Goal: Contribute content: Add original content to the website for others to see

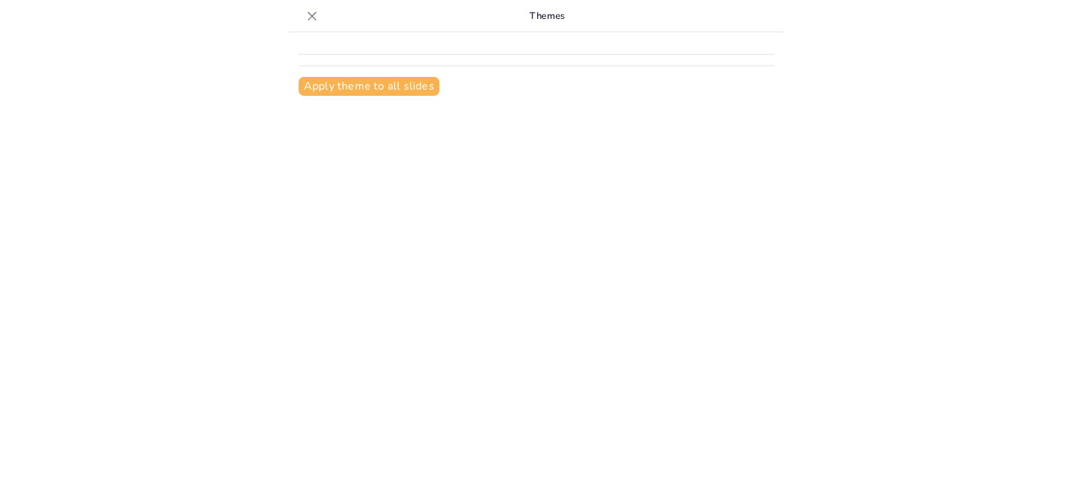
scroll to position [18, 0]
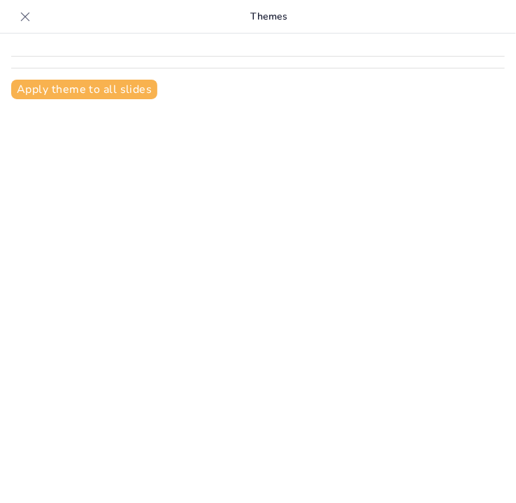
type input "Estilos de Comunicación Docente en la Virtualidad: Facilitadores del Aprendizaj…"
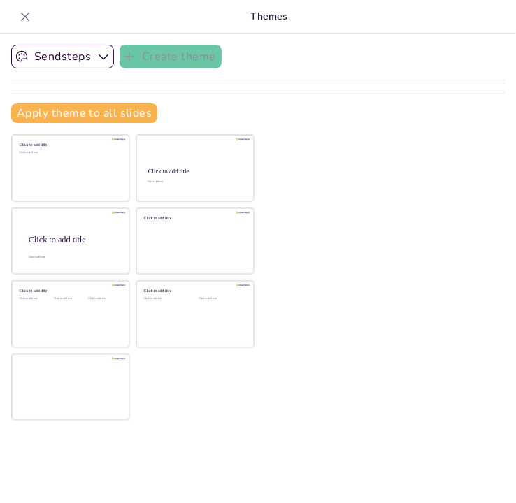
checkbox input "true"
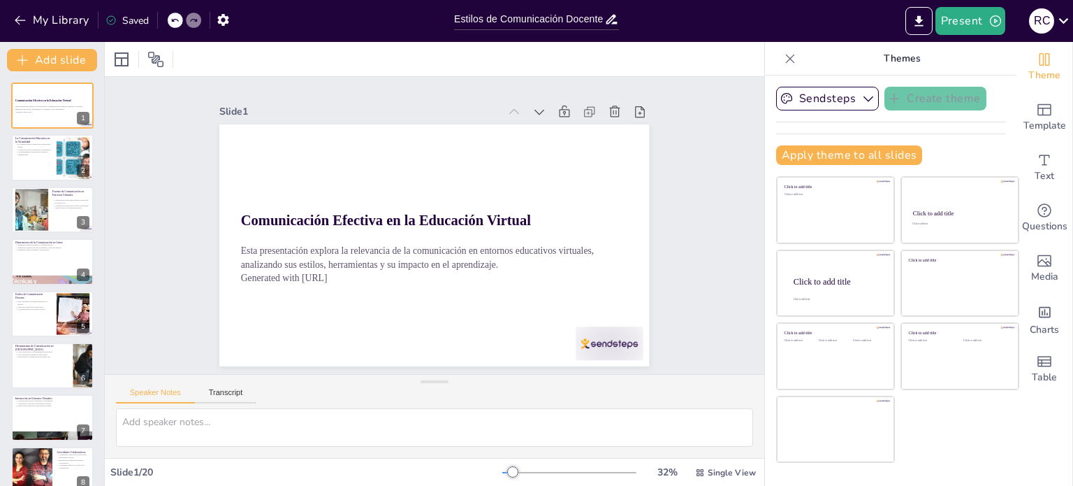
checkbox input "true"
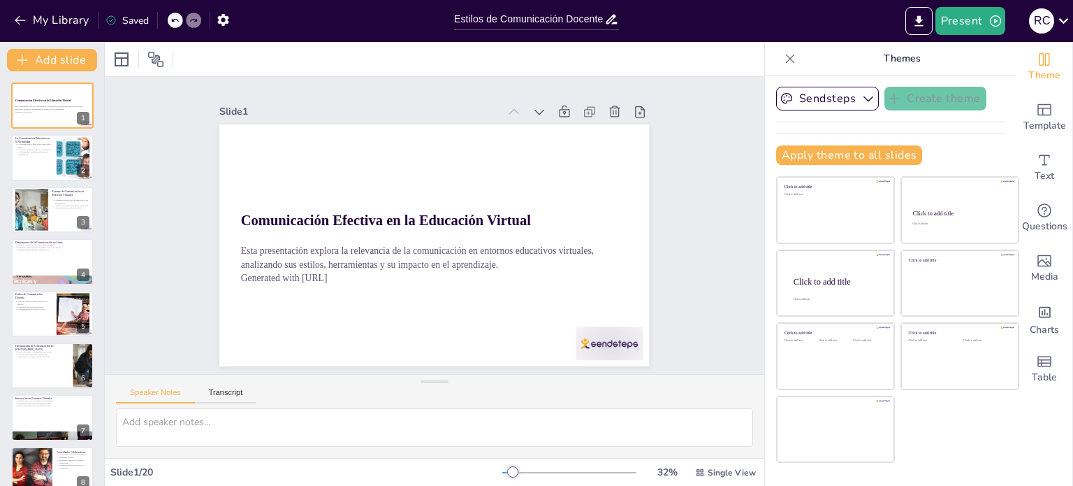
checkbox input "true"
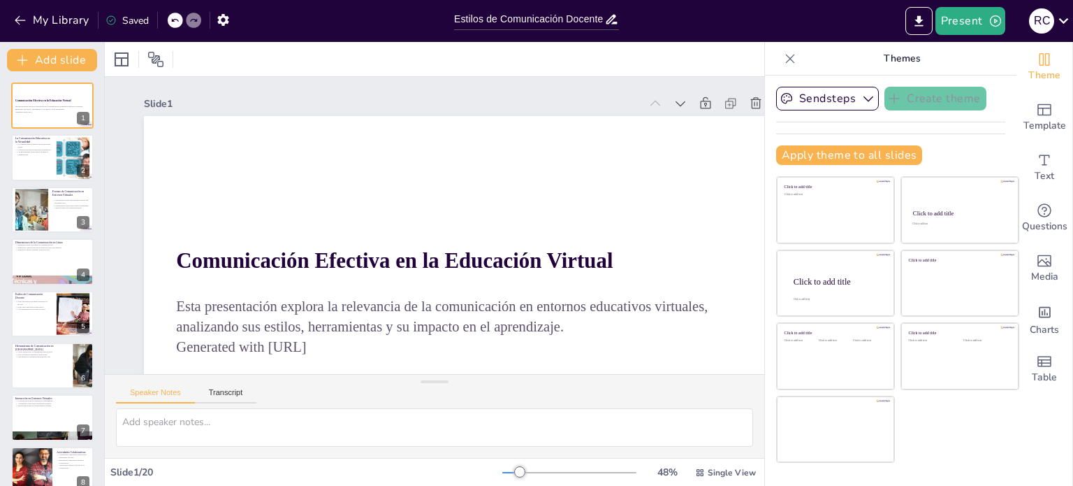
checkbox input "true"
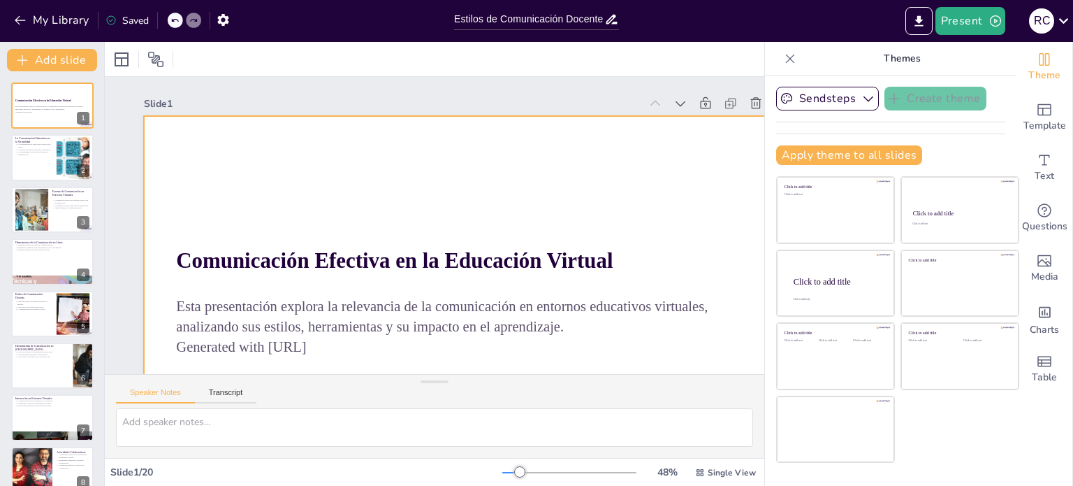
checkbox input "true"
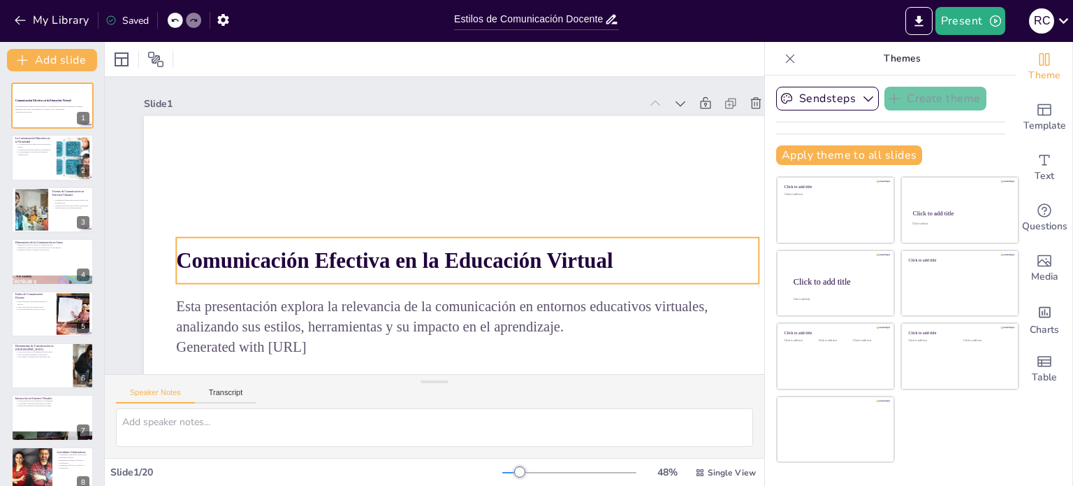
checkbox input "true"
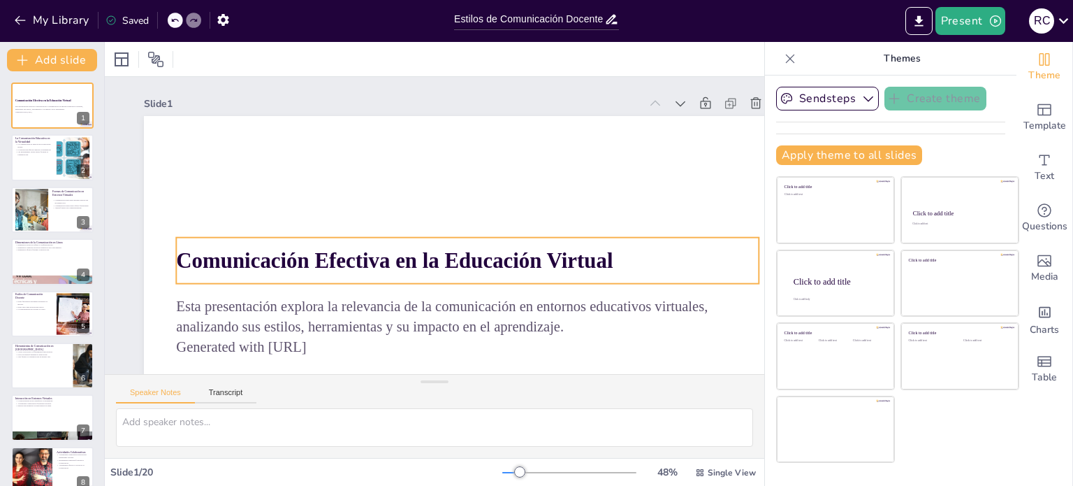
checkbox input "true"
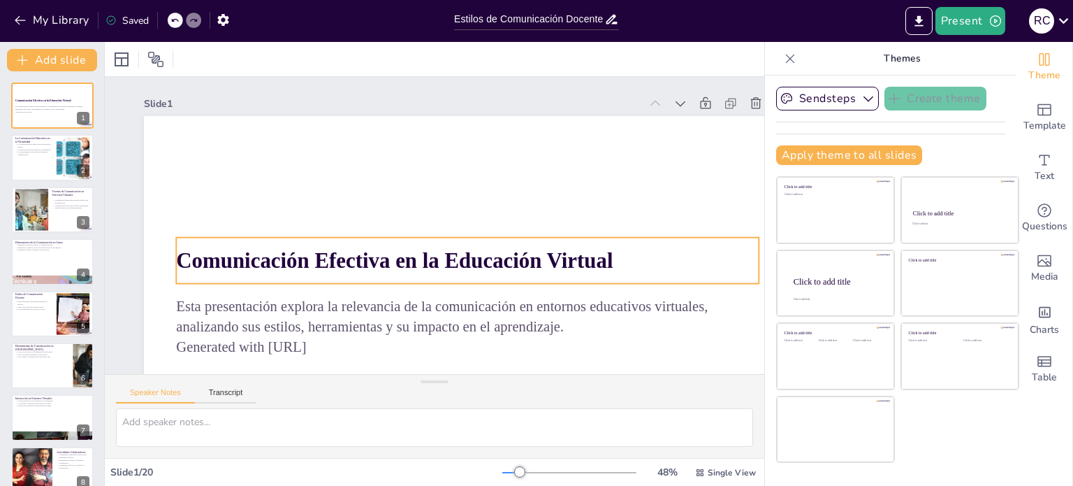
checkbox input "true"
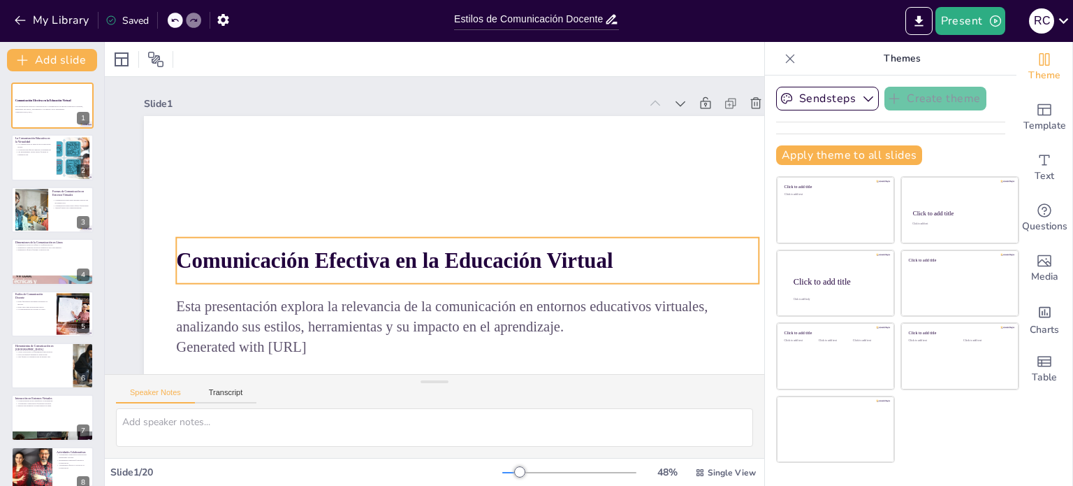
checkbox input "true"
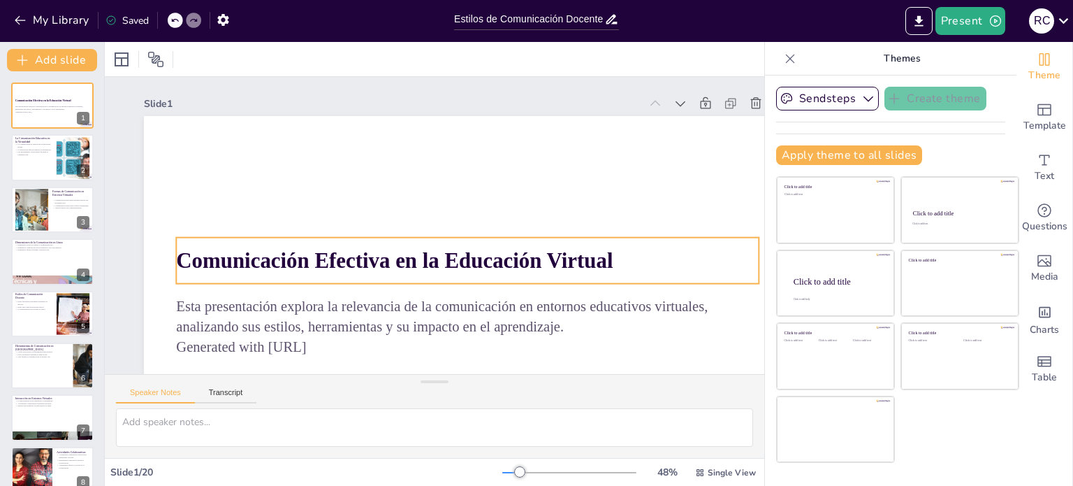
checkbox input "true"
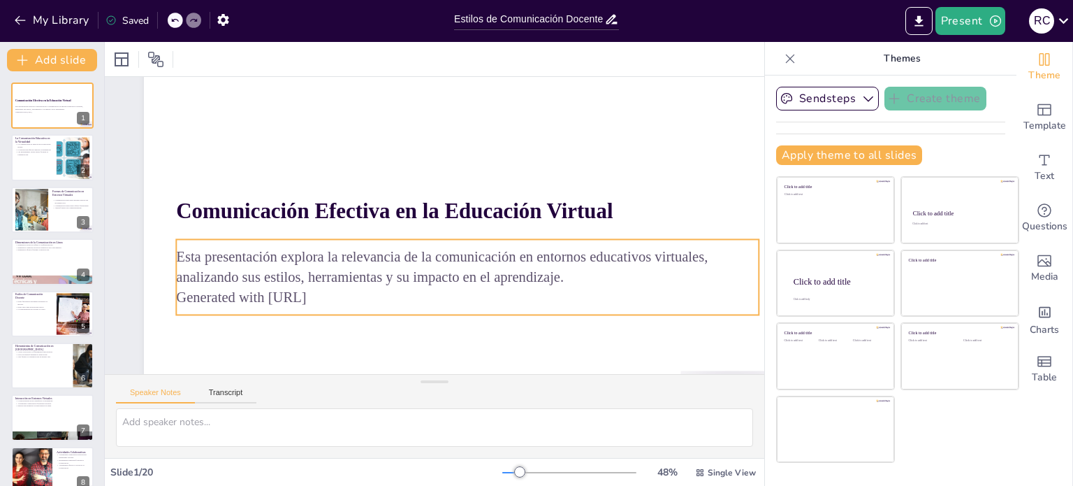
checkbox input "true"
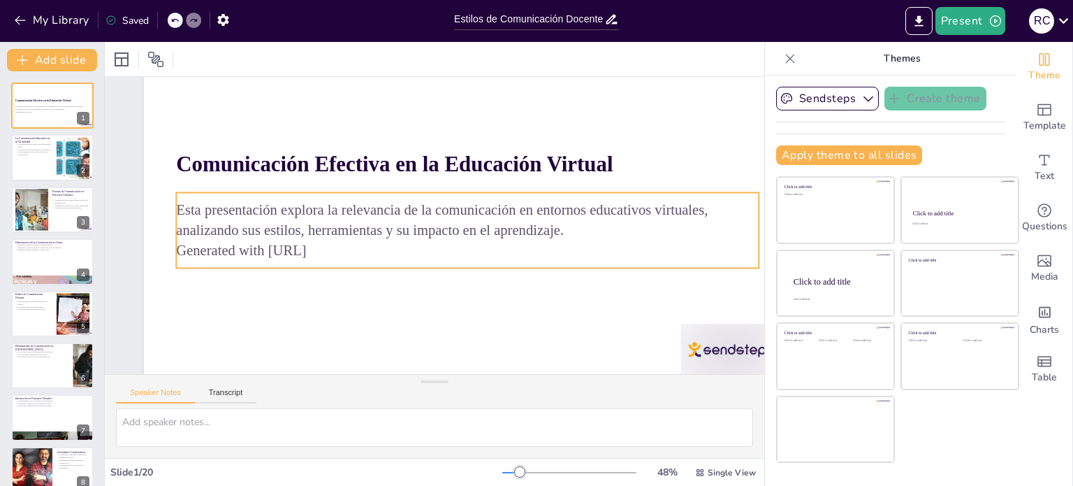
checkbox input "true"
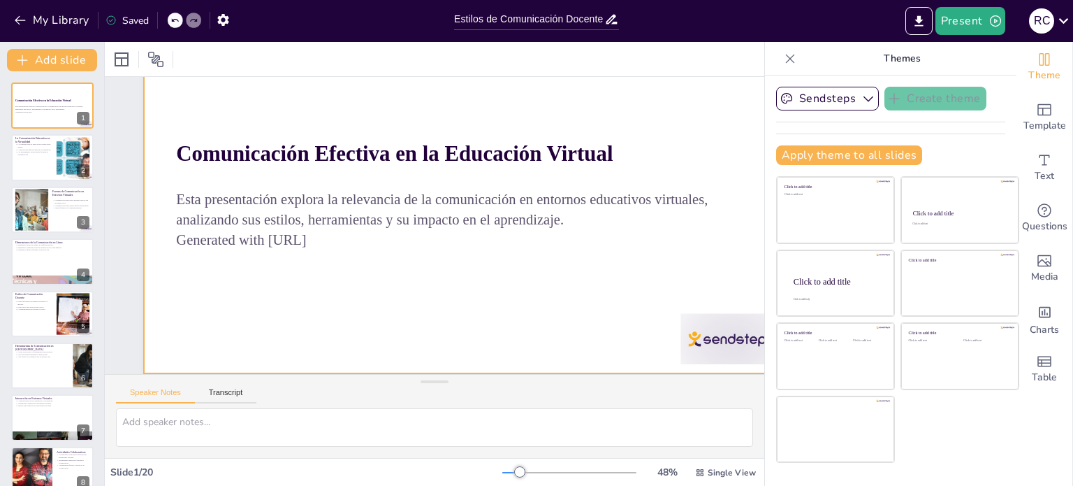
scroll to position [117, 0]
checkbox input "true"
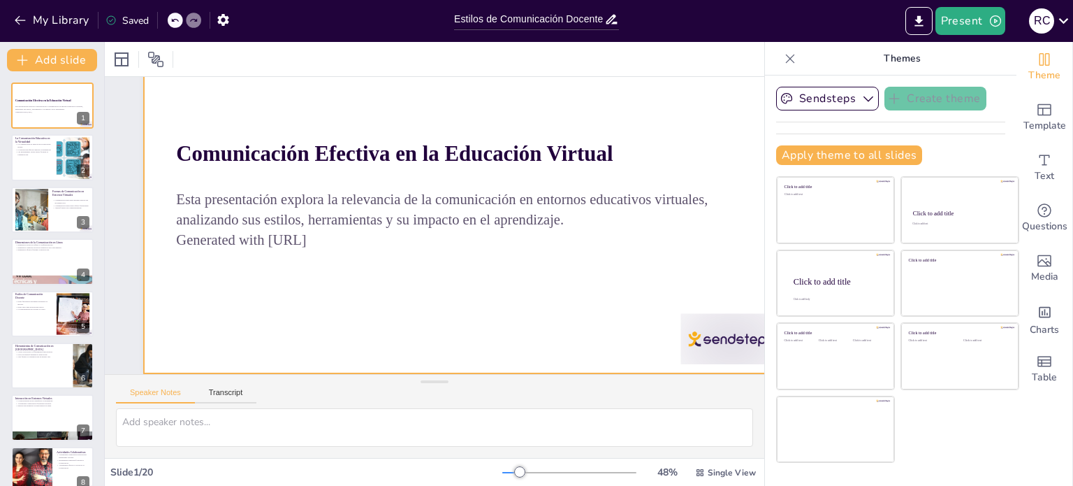
checkbox input "true"
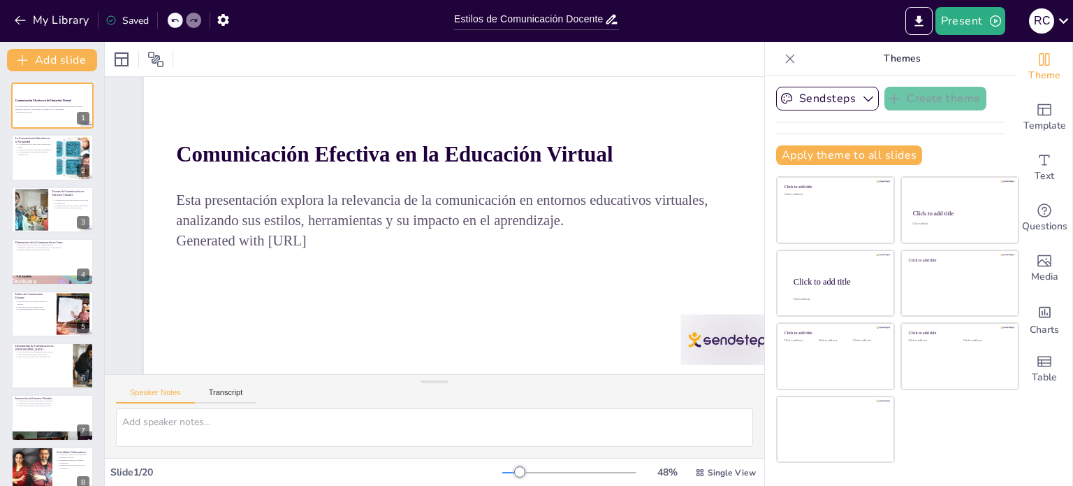
scroll to position [117, 0]
checkbox input "true"
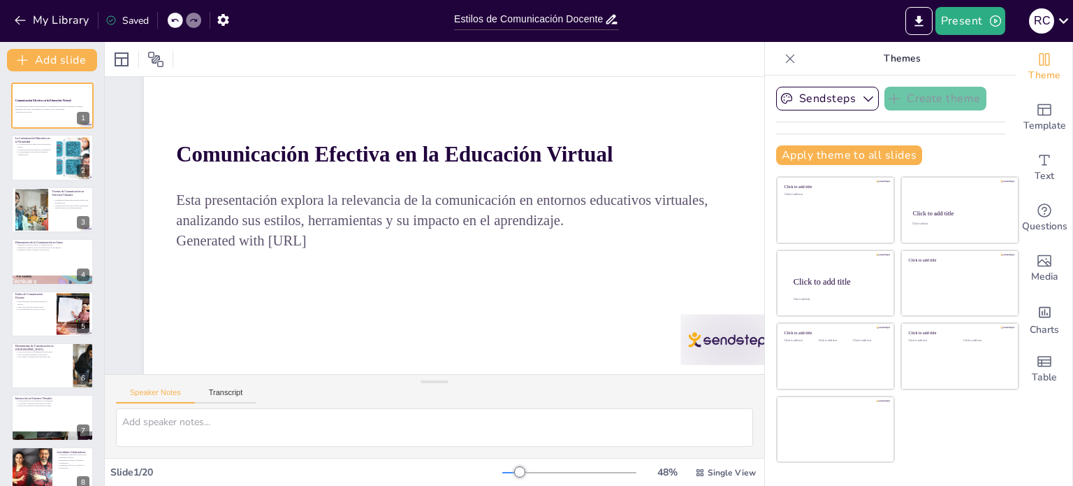
checkbox input "true"
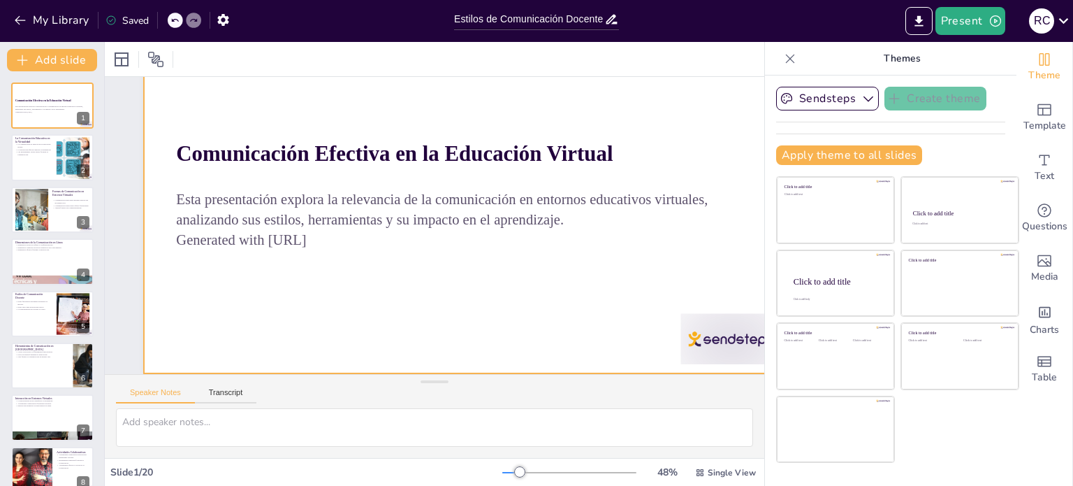
checkbox input "true"
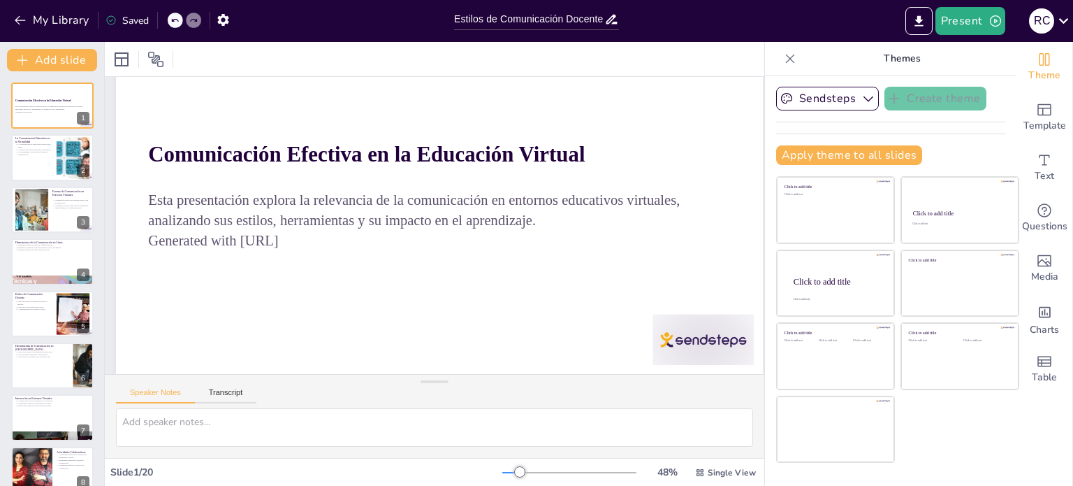
scroll to position [117, 47]
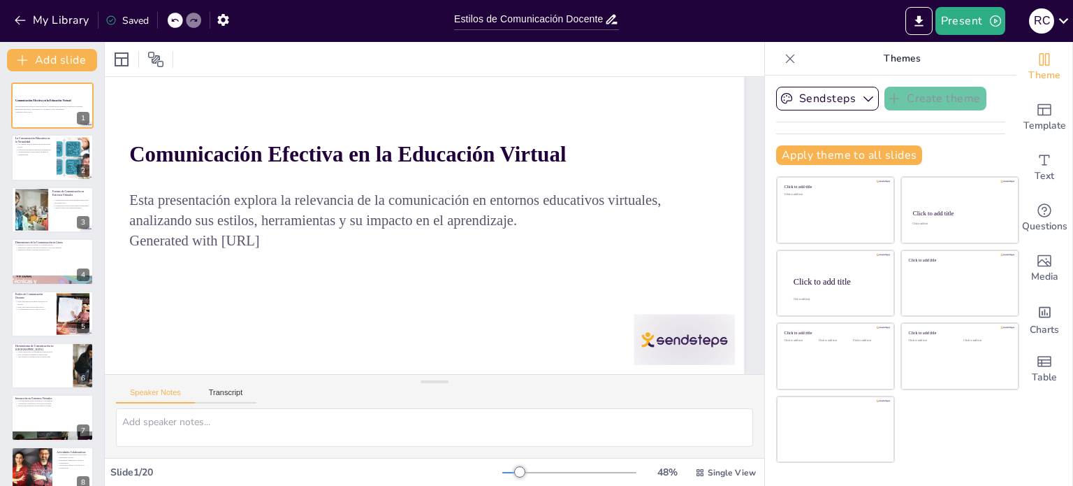
checkbox input "true"
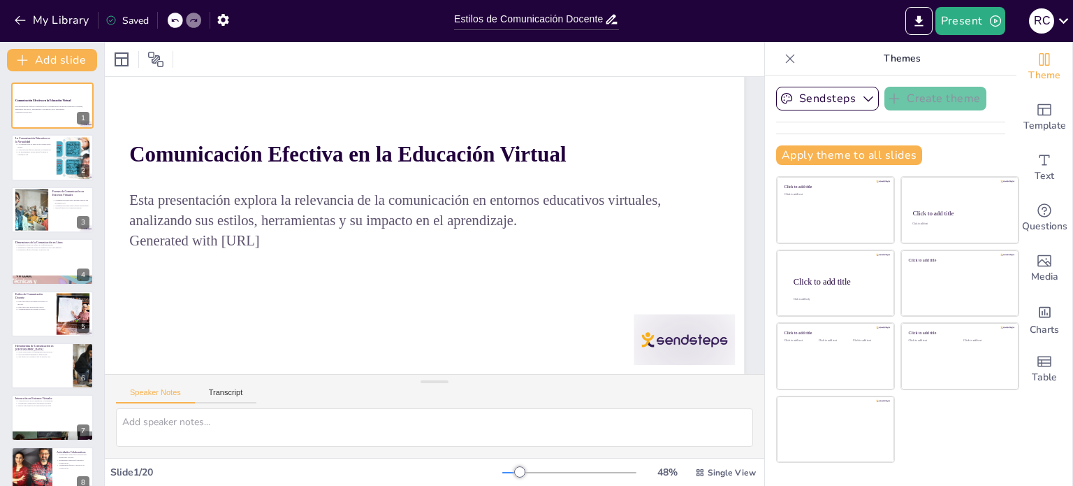
checkbox input "true"
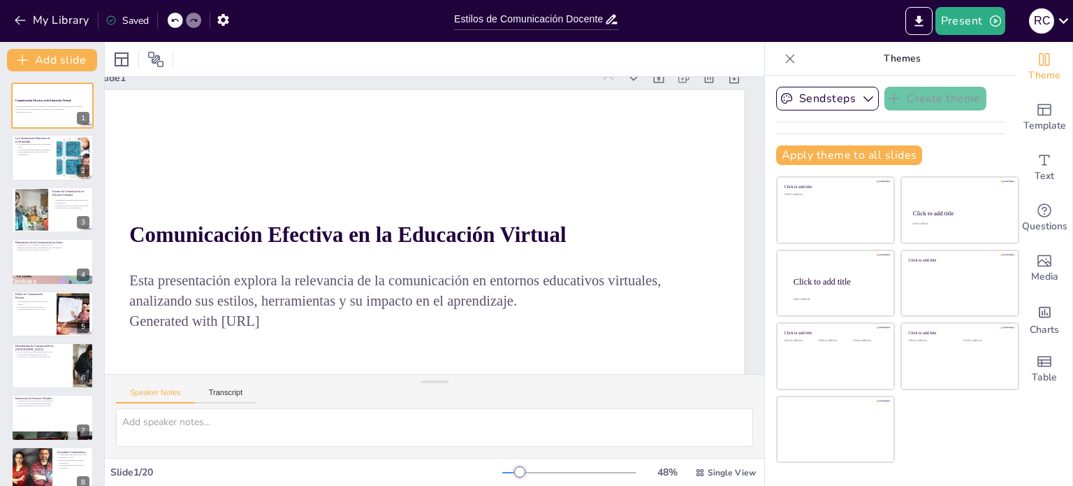
checkbox input "true"
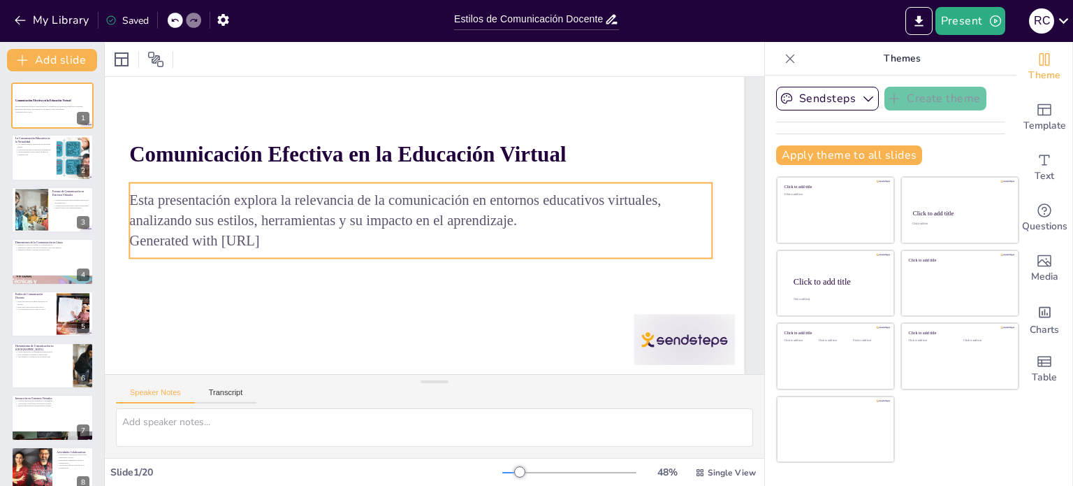
checkbox input "true"
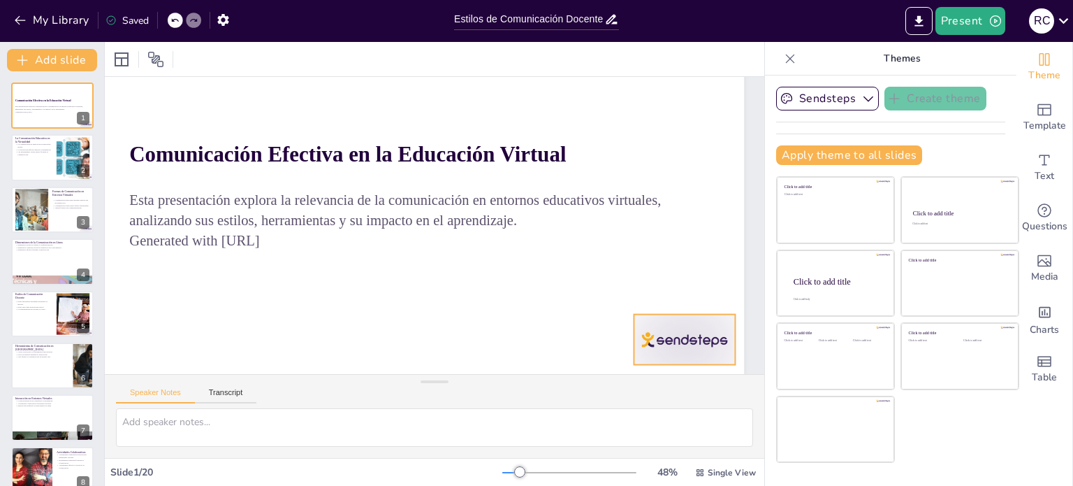
checkbox input "true"
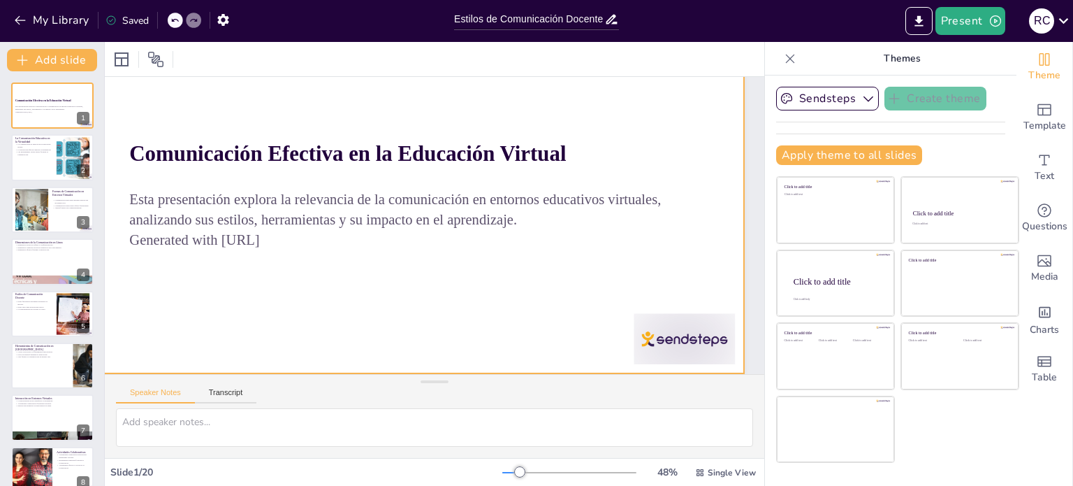
checkbox input "true"
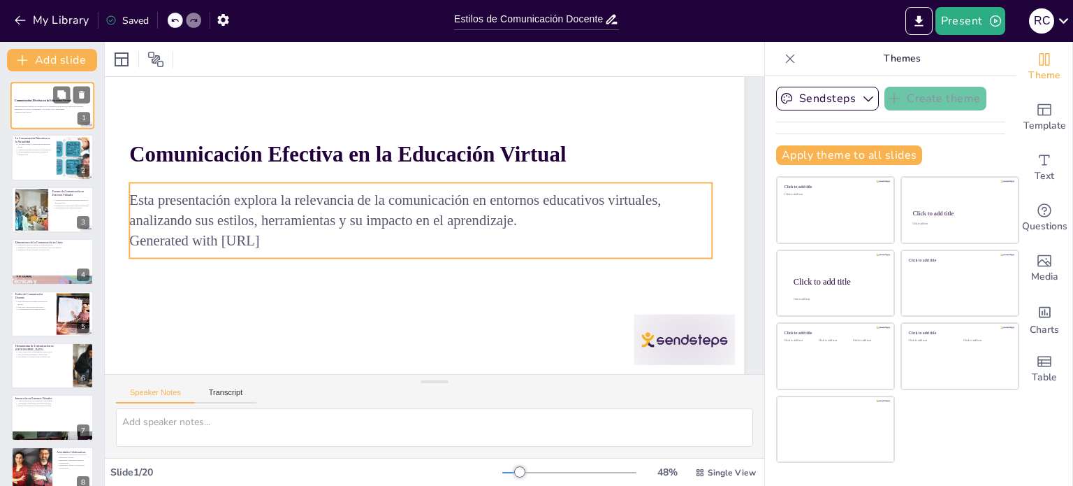
checkbox input "true"
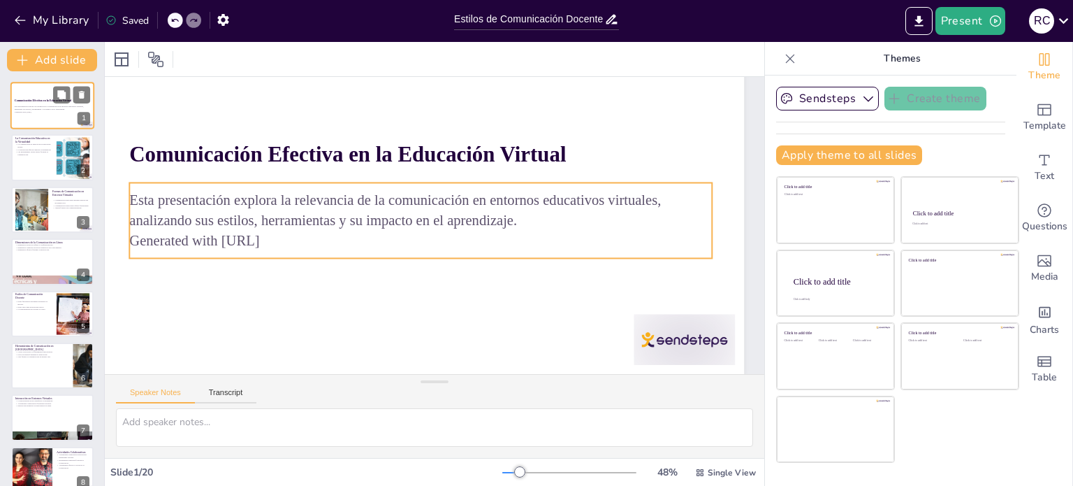
checkbox input "true"
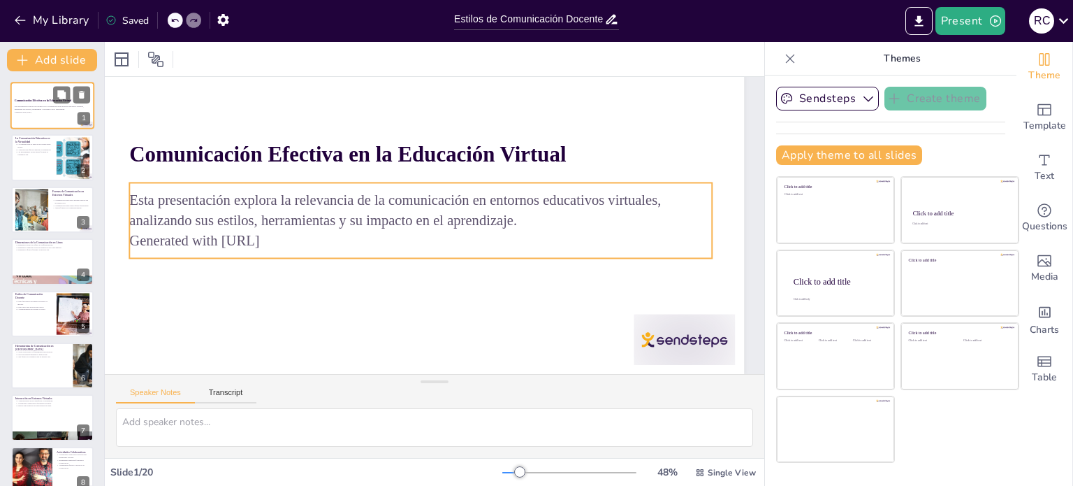
checkbox input "true"
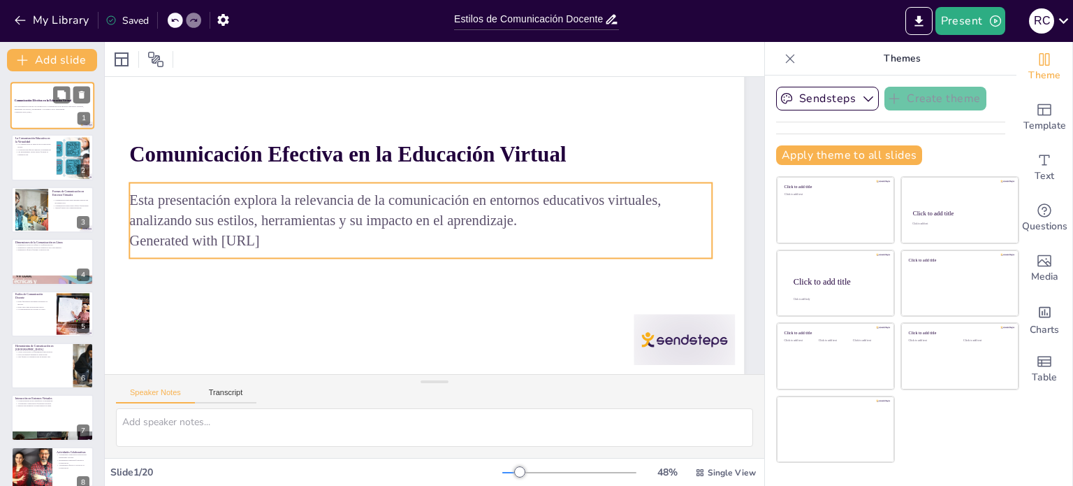
checkbox input "true"
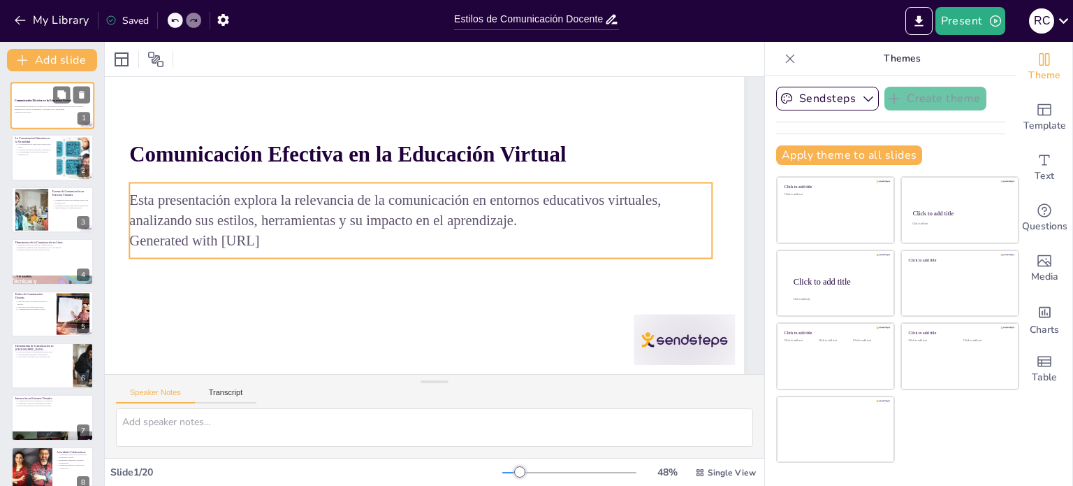
checkbox input "true"
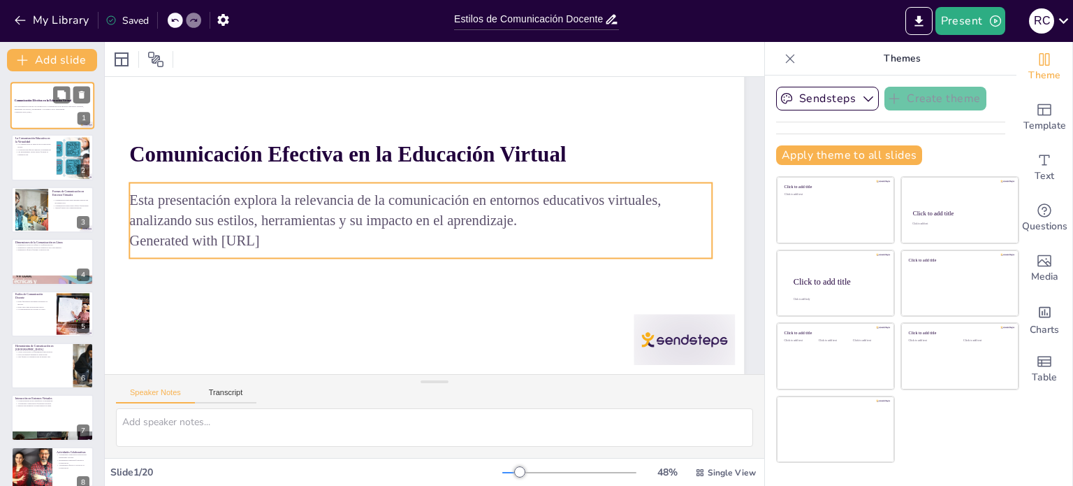
checkbox input "true"
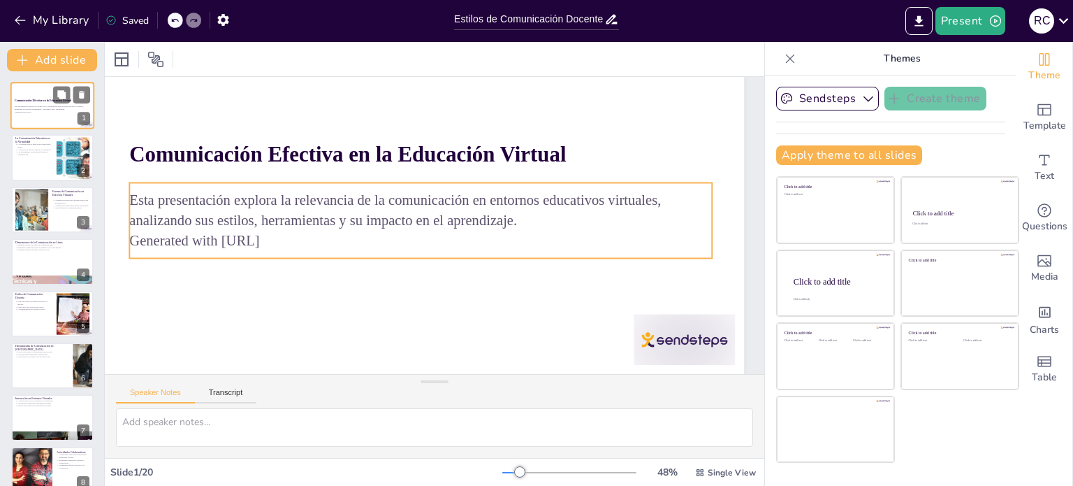
checkbox input "true"
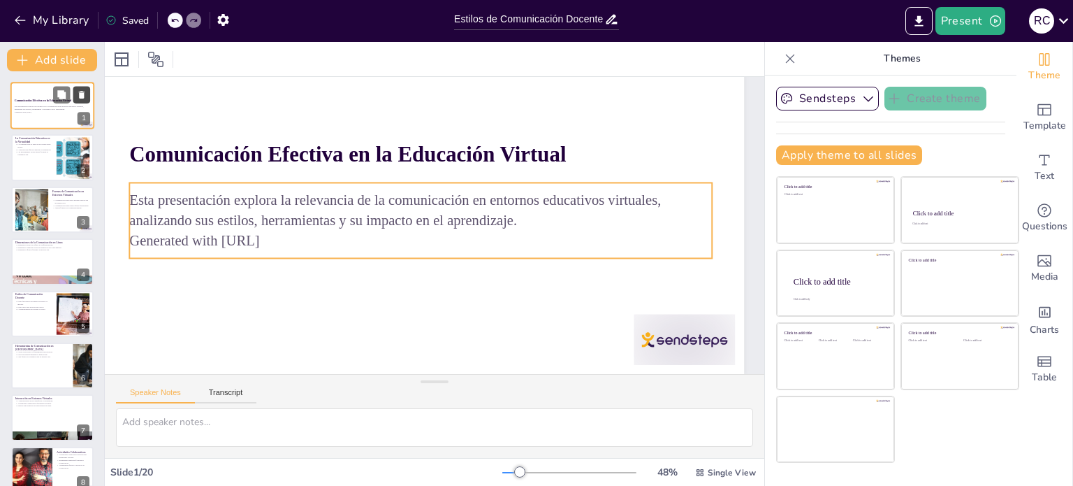
checkbox input "true"
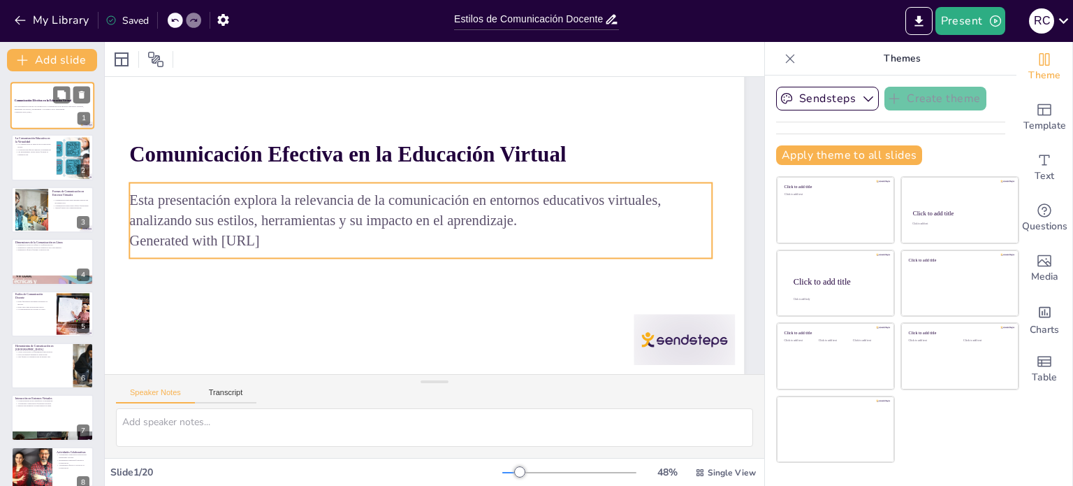
checkbox input "true"
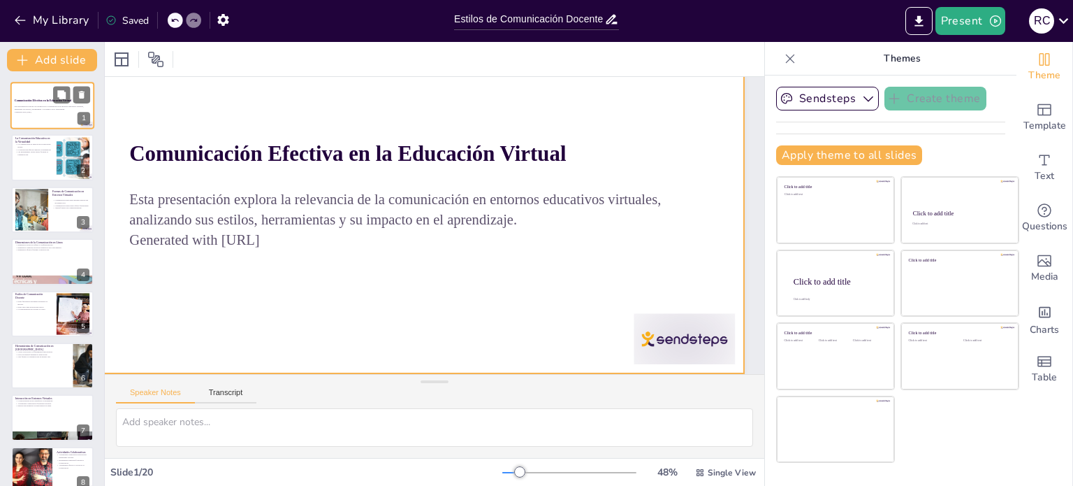
checkbox input "true"
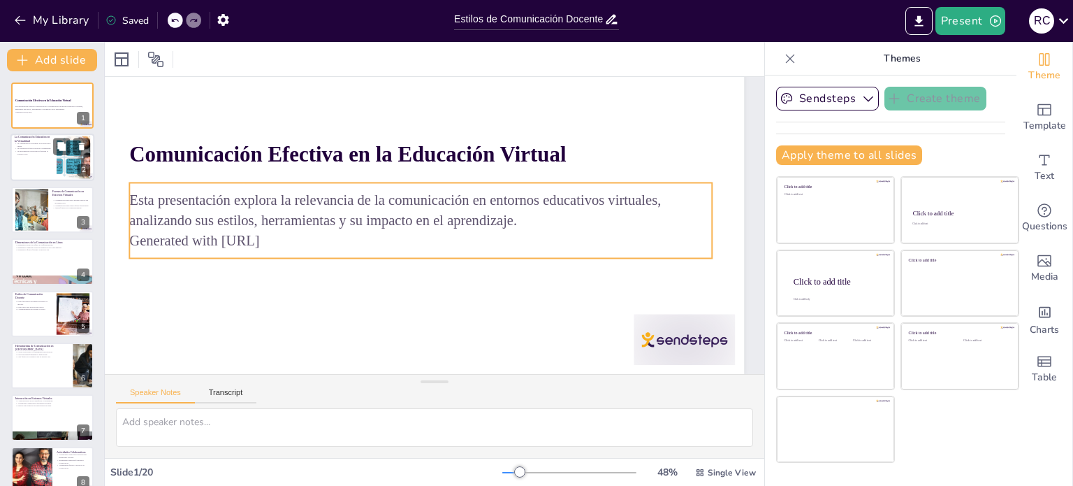
checkbox input "true"
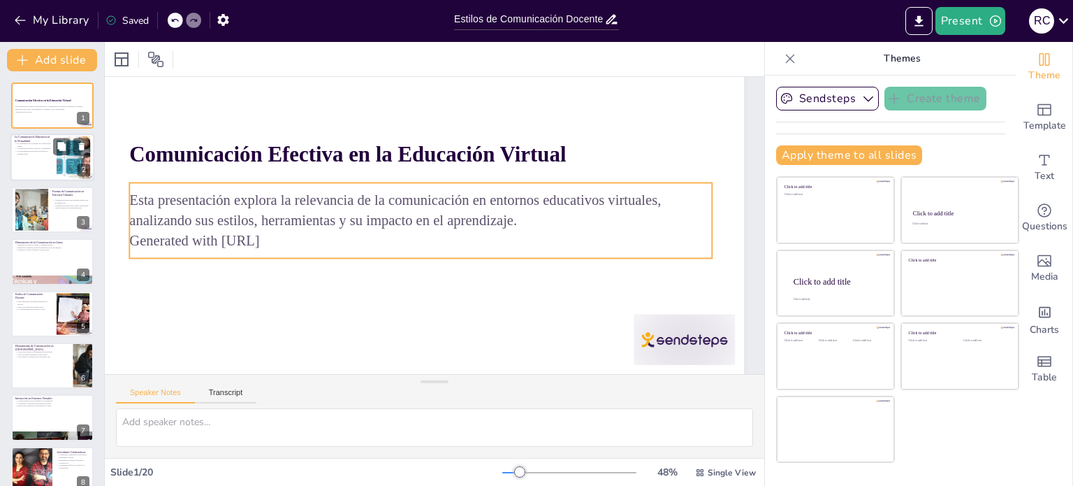
checkbox input "true"
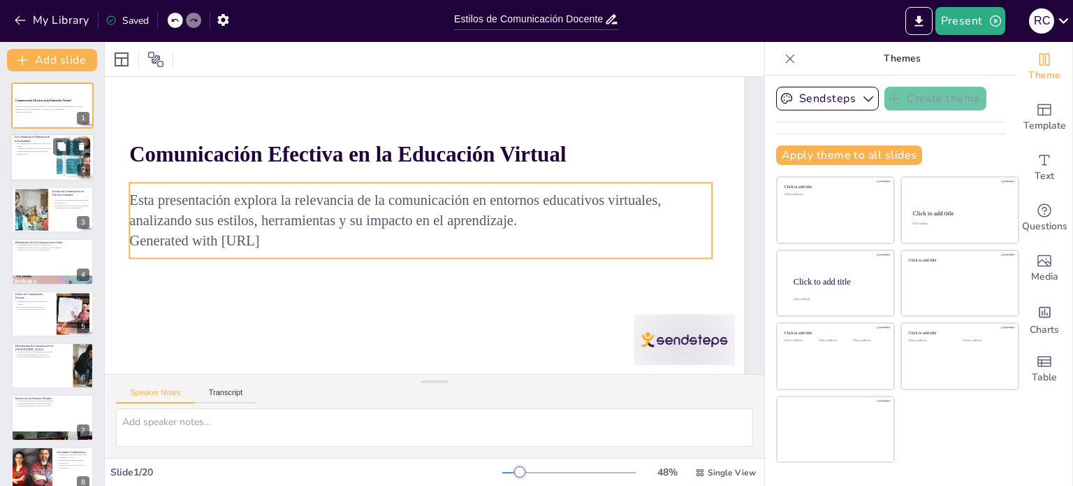
checkbox input "true"
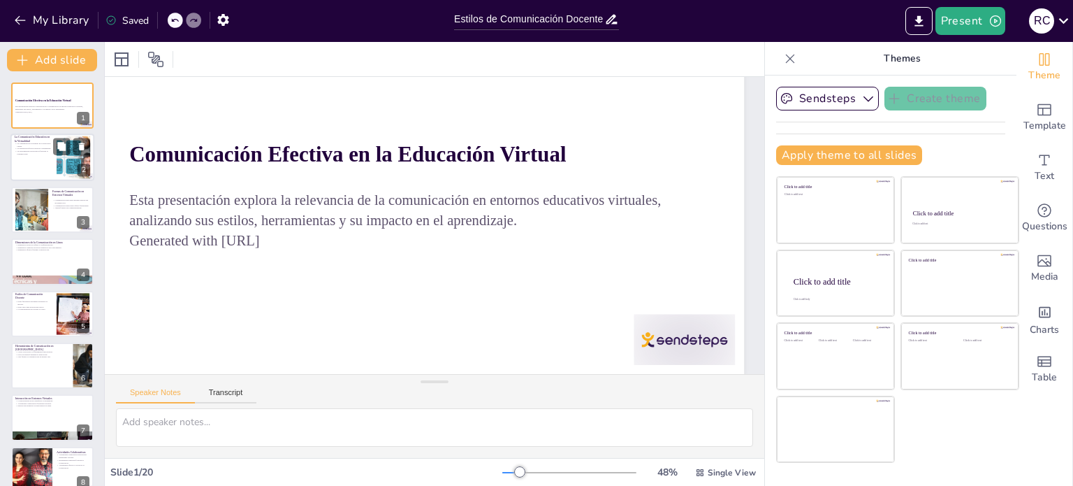
checkbox input "true"
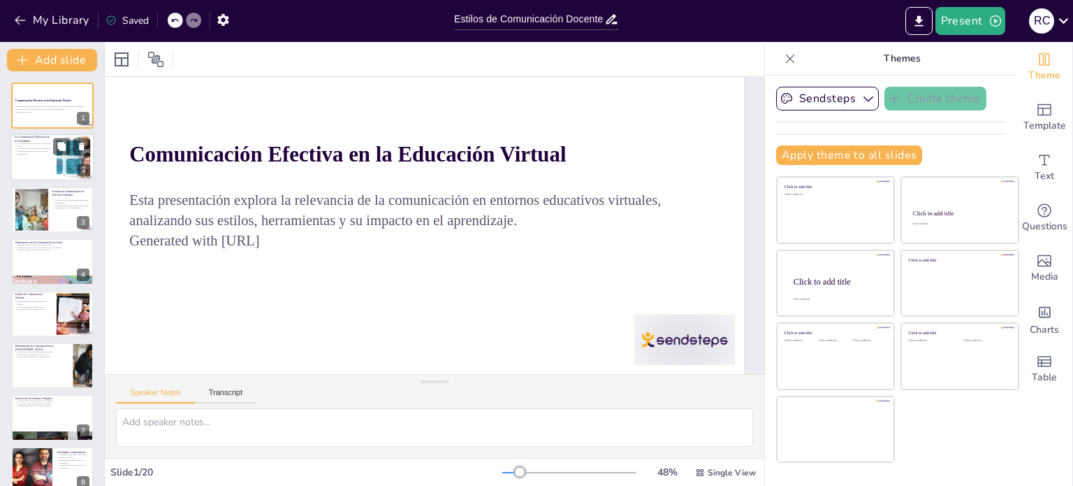
checkbox input "true"
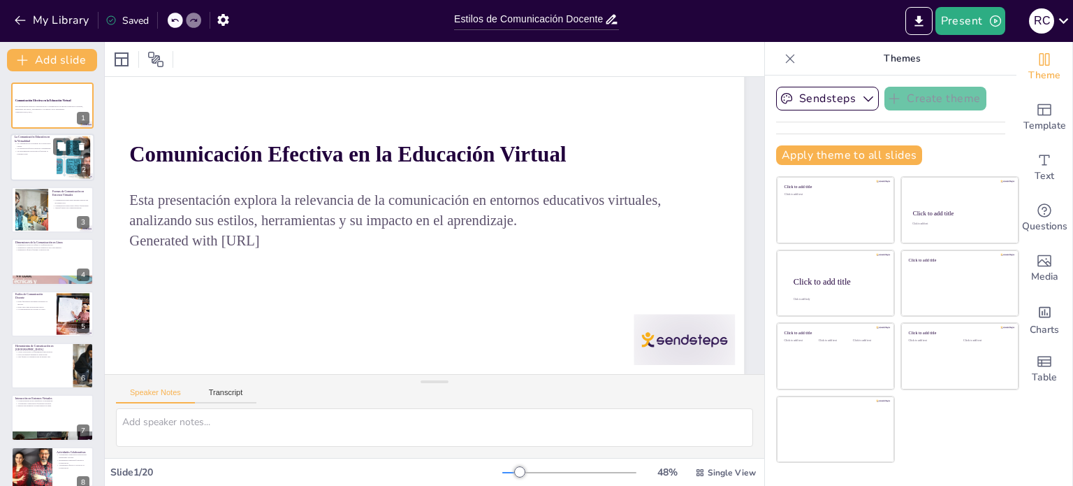
checkbox input "true"
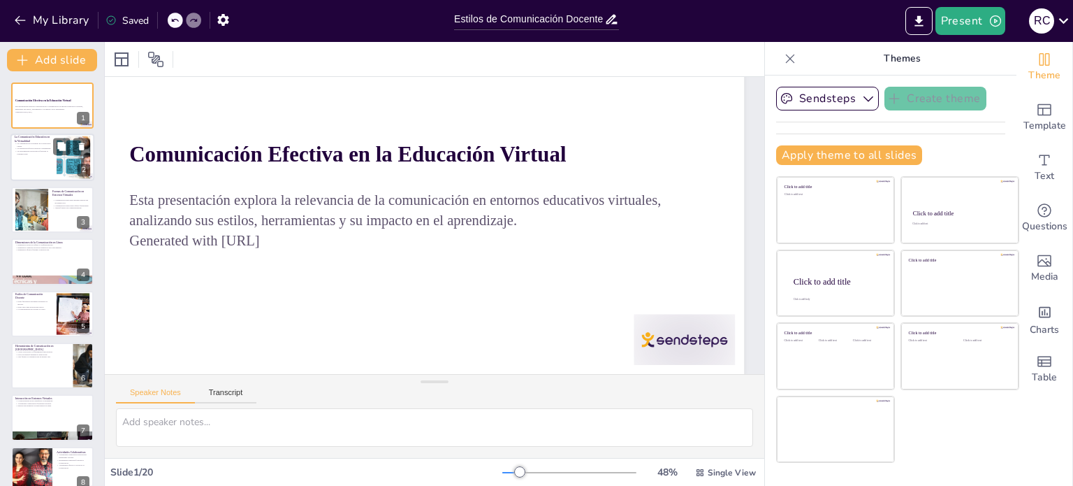
click at [50, 159] on div at bounding box center [52, 158] width 84 height 48
type textarea "La comunicación es el [PERSON_NAME] fundamental en la educación virtual, ya que…"
checkbox input "true"
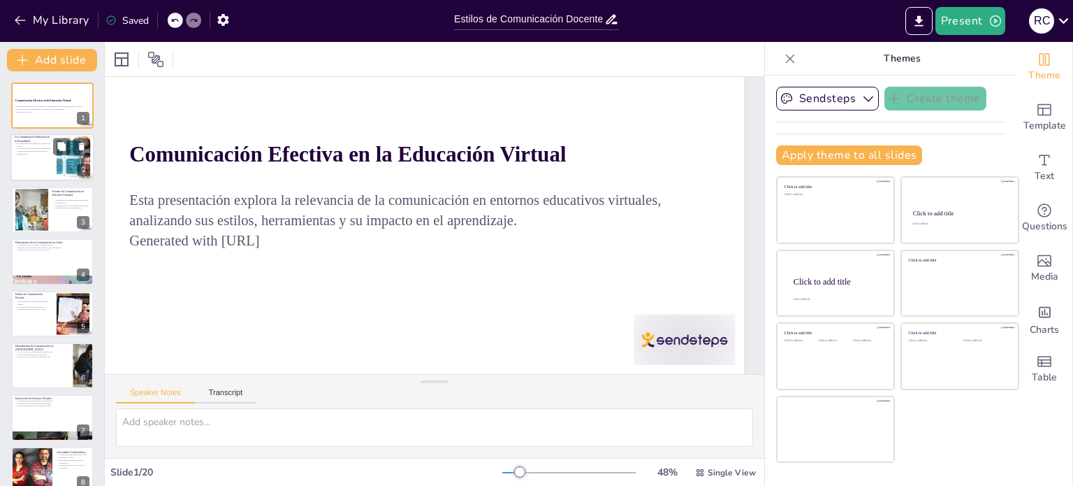
checkbox input "true"
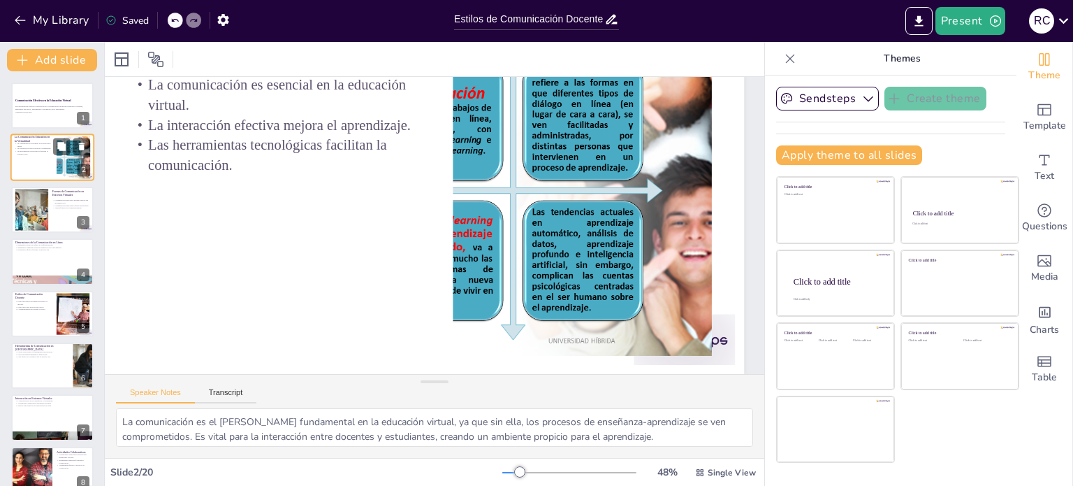
scroll to position [0, 47]
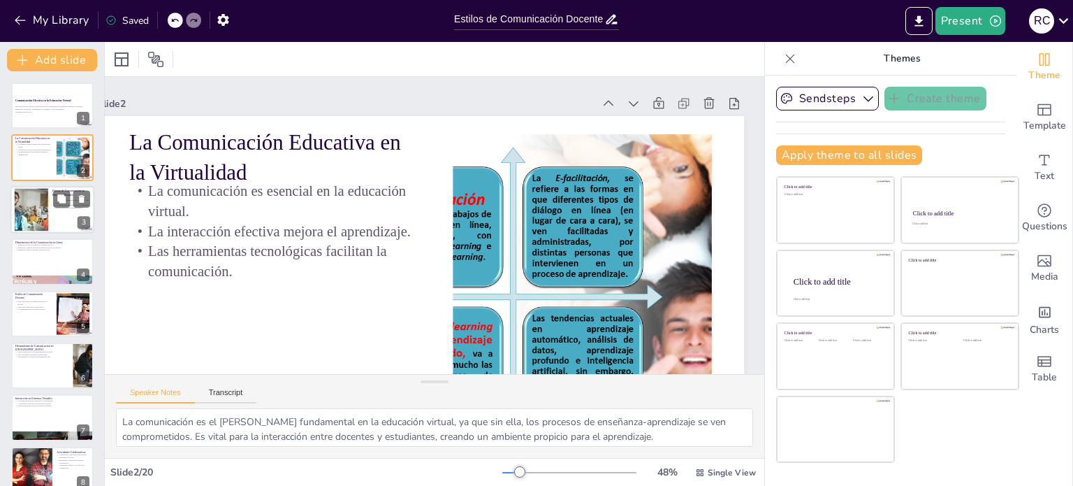
checkbox input "true"
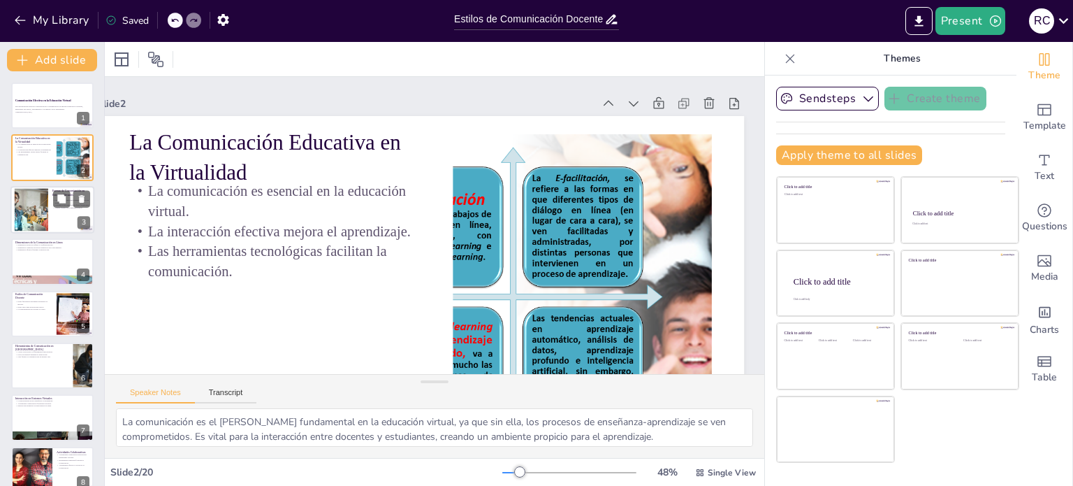
checkbox input "true"
click at [50, 193] on div at bounding box center [52, 210] width 84 height 48
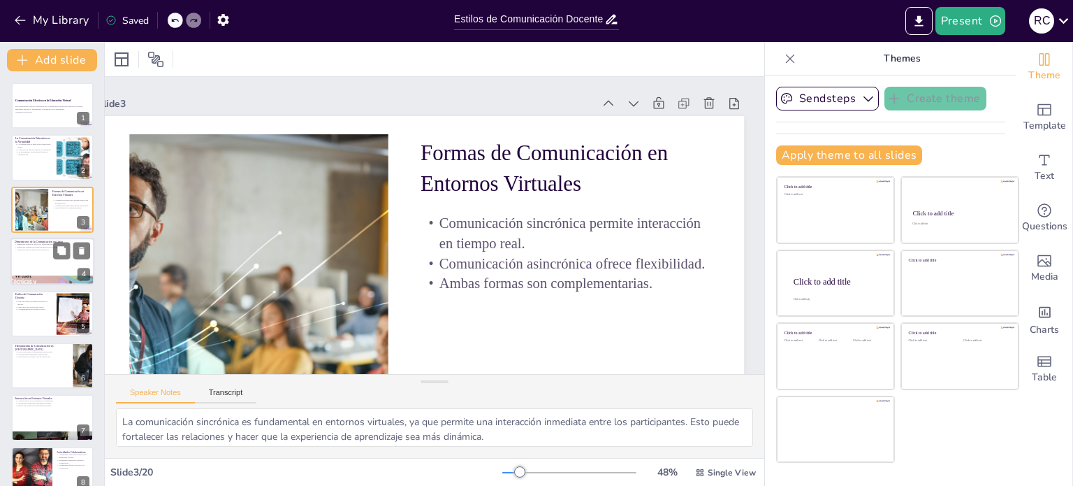
click at [67, 266] on div at bounding box center [52, 262] width 84 height 48
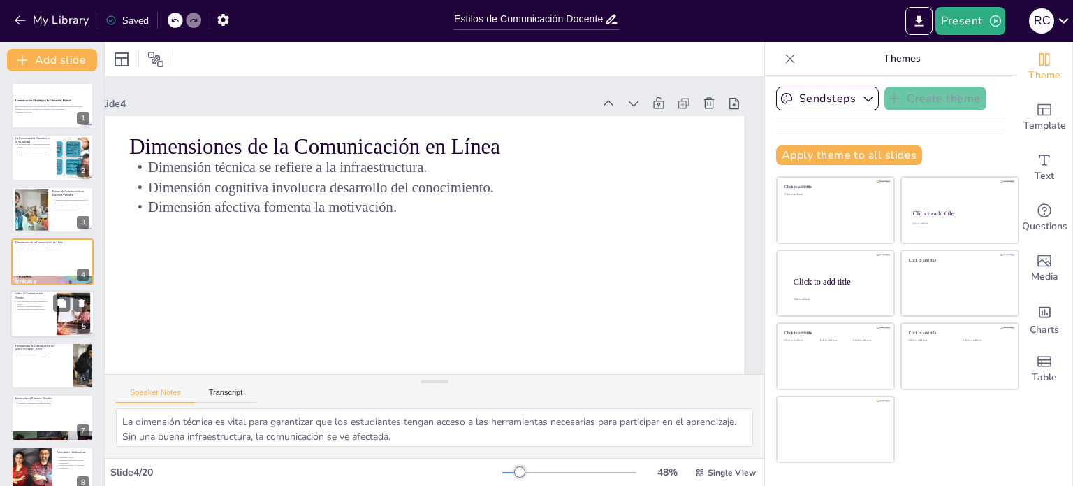
click at [56, 328] on div at bounding box center [73, 313] width 91 height 43
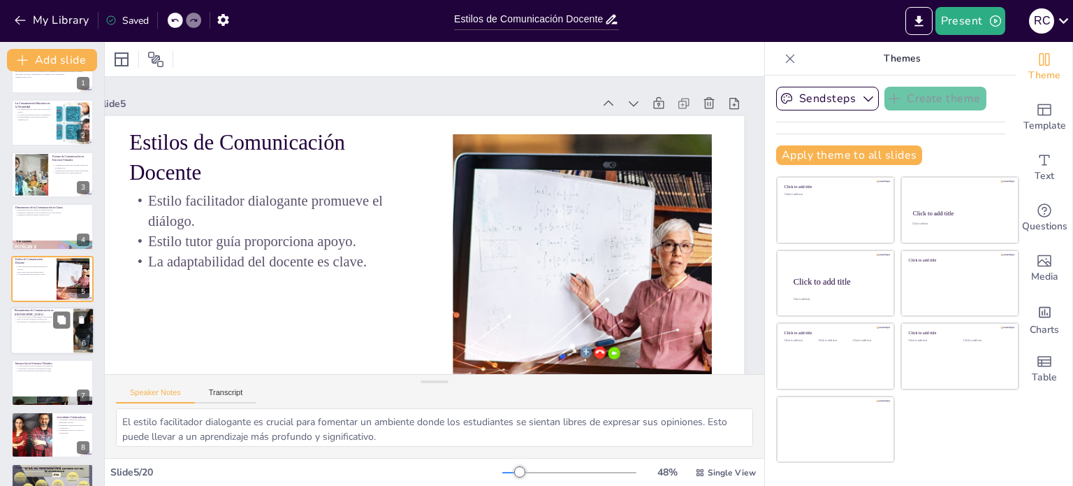
click at [39, 334] on div at bounding box center [52, 331] width 84 height 48
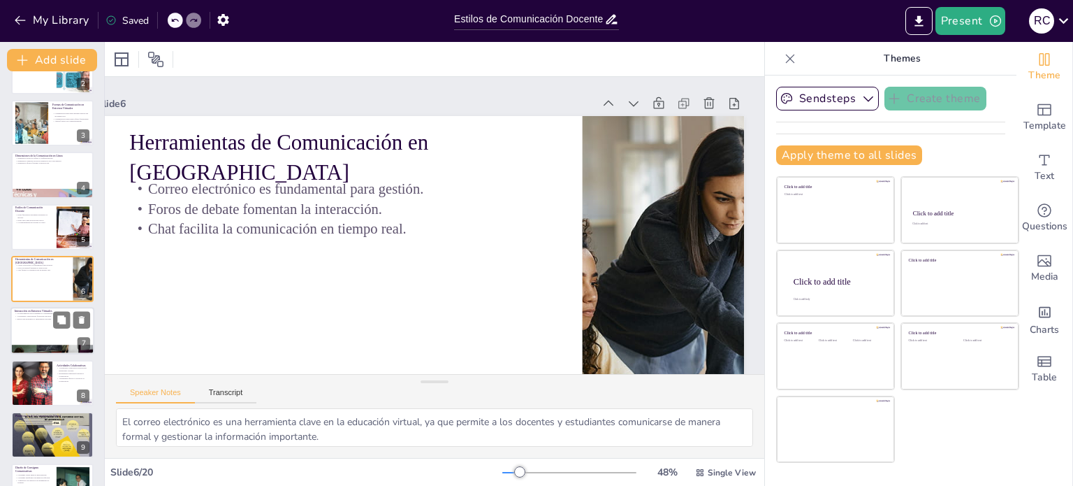
click at [38, 333] on div at bounding box center [52, 331] width 84 height 48
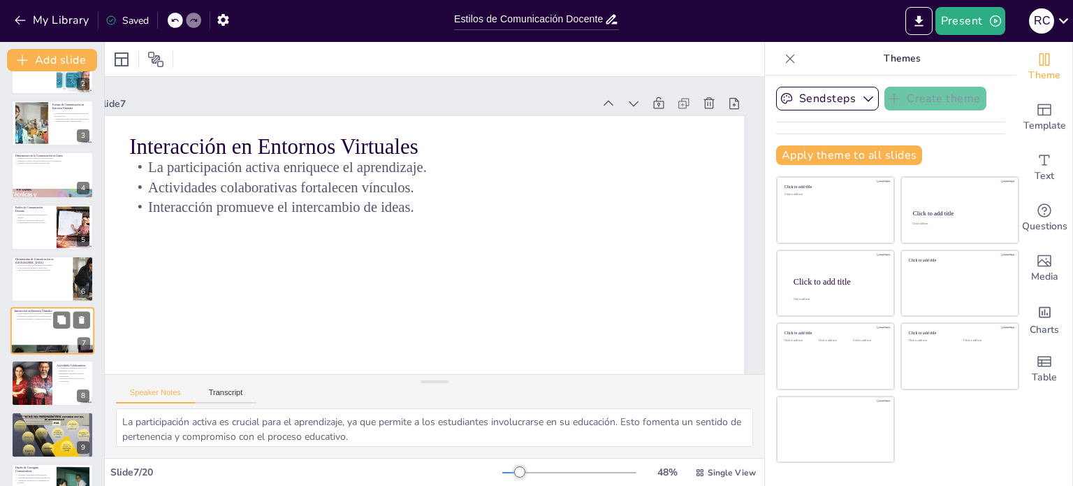
scroll to position [139, 0]
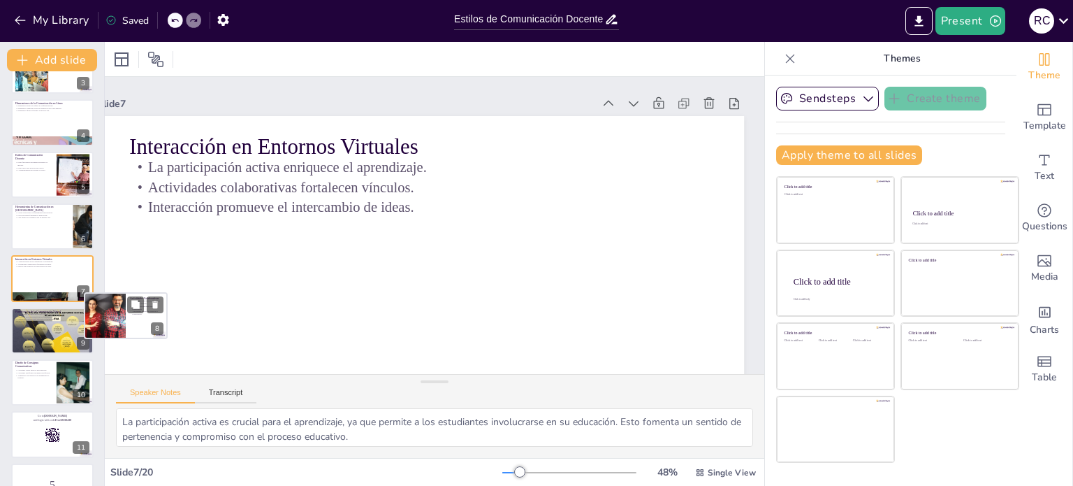
drag, startPoint x: 38, startPoint y: 333, endPoint x: 118, endPoint y: 306, distance: 84.0
click at [118, 306] on div at bounding box center [104, 315] width 87 height 46
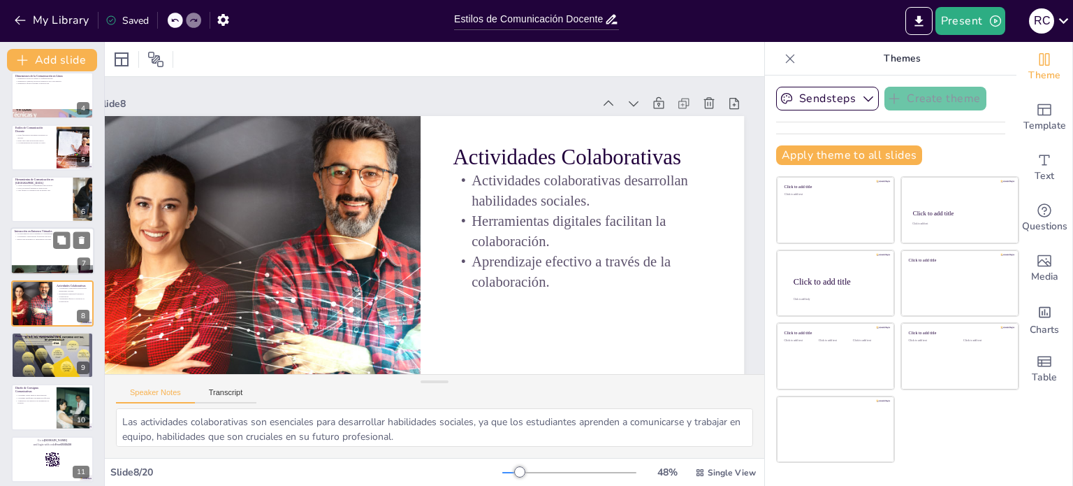
click at [42, 246] on div at bounding box center [52, 252] width 84 height 48
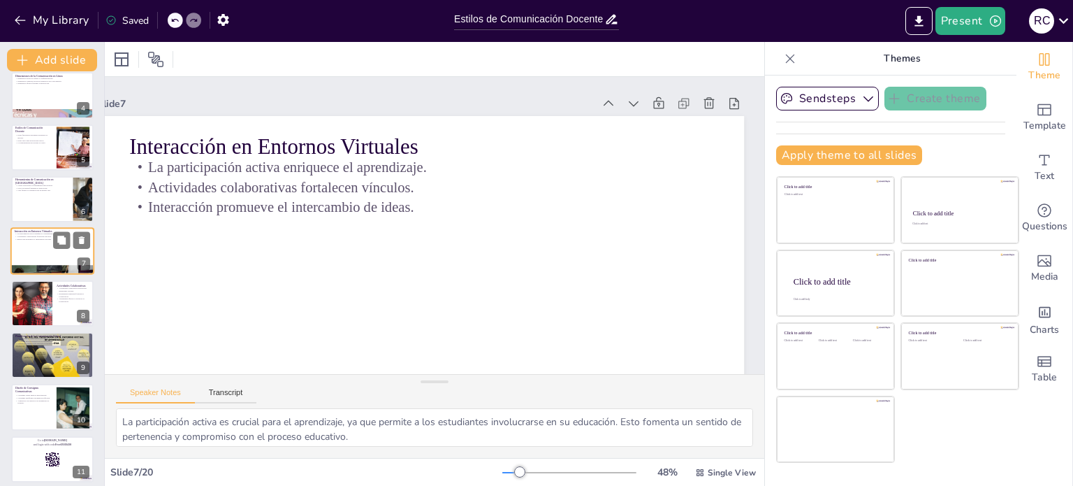
scroll to position [139, 0]
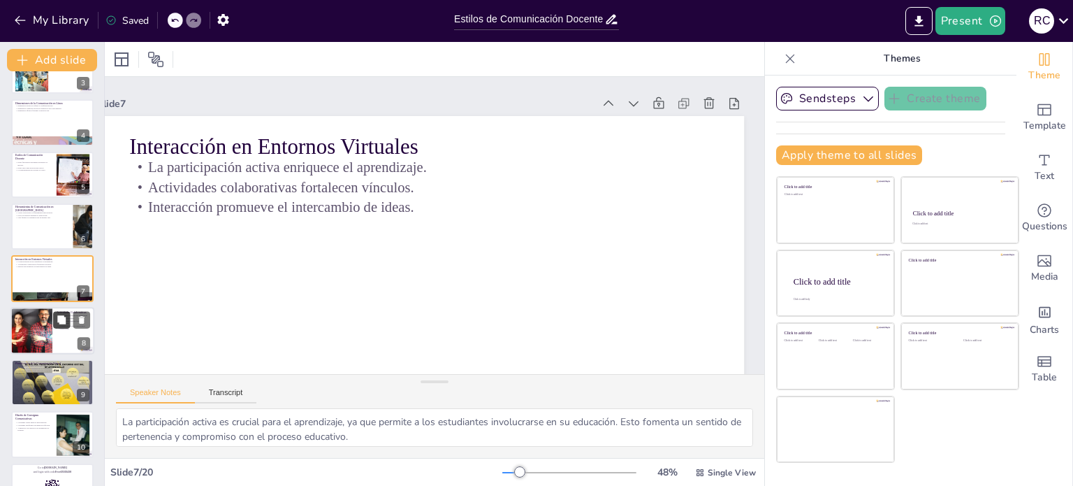
click at [61, 317] on icon at bounding box center [61, 319] width 8 height 8
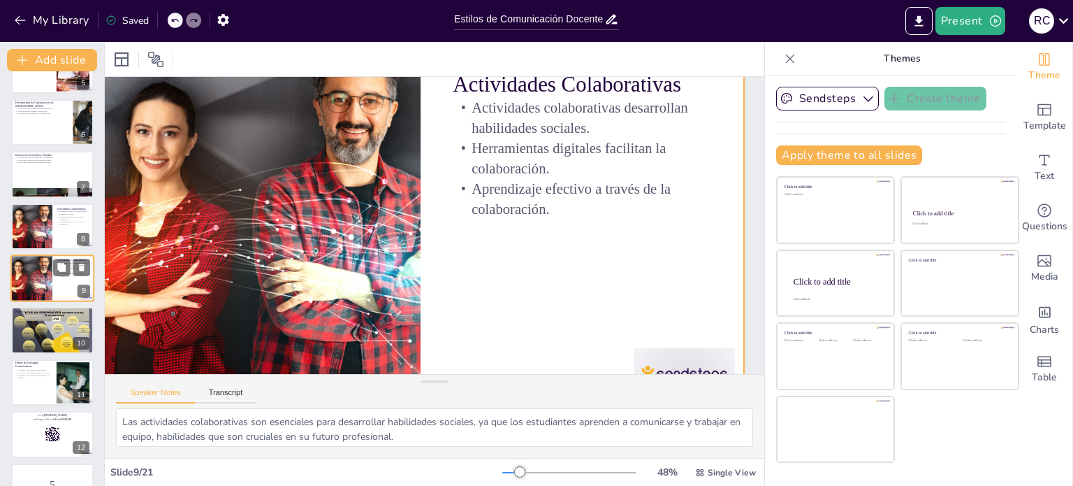
click at [61, 288] on div at bounding box center [52, 278] width 84 height 48
click at [54, 233] on div at bounding box center [52, 227] width 84 height 48
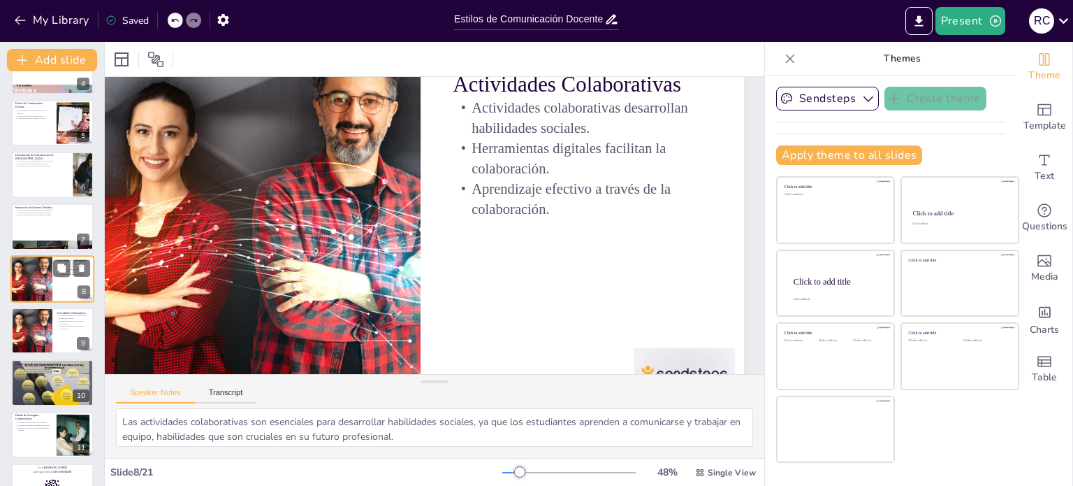
scroll to position [0, 47]
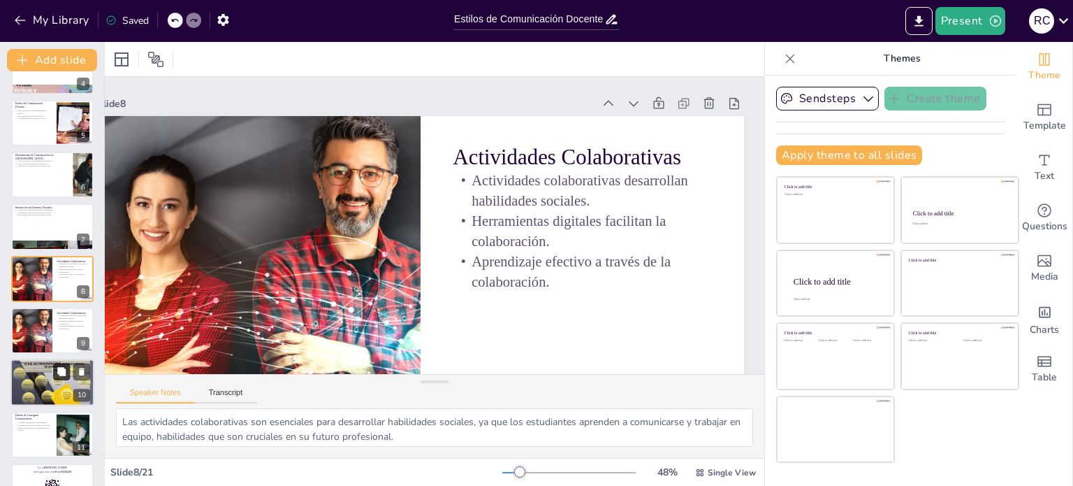
click at [64, 379] on div at bounding box center [52, 383] width 85 height 48
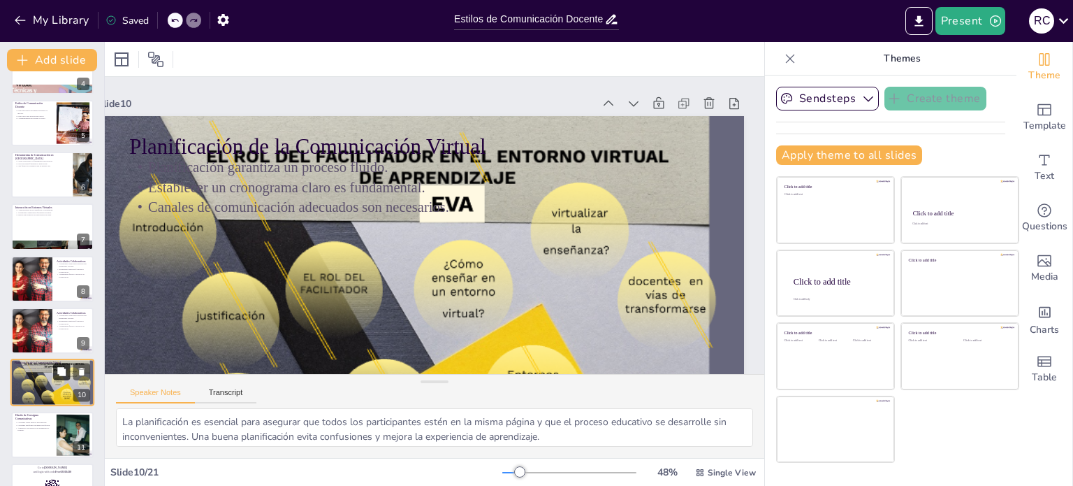
scroll to position [295, 0]
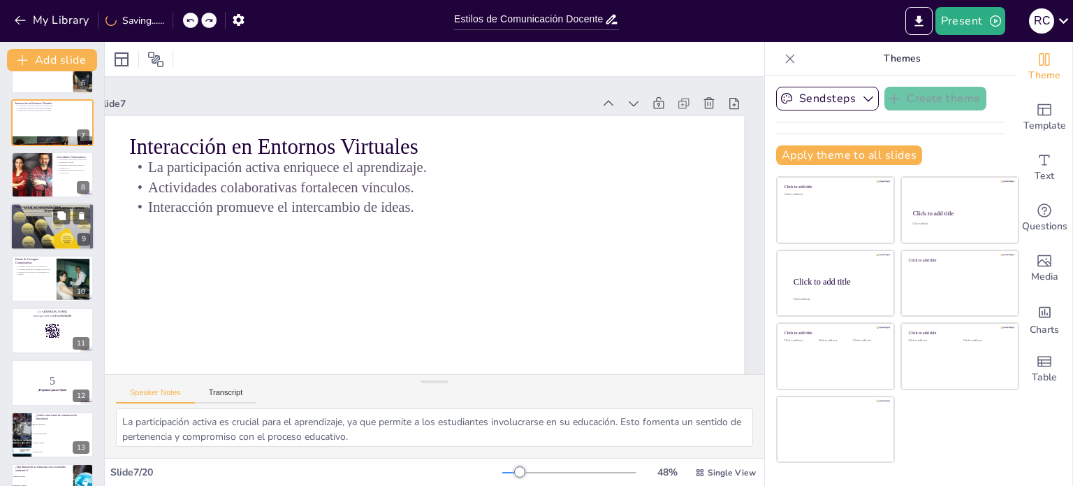
click at [47, 224] on div at bounding box center [52, 227] width 85 height 48
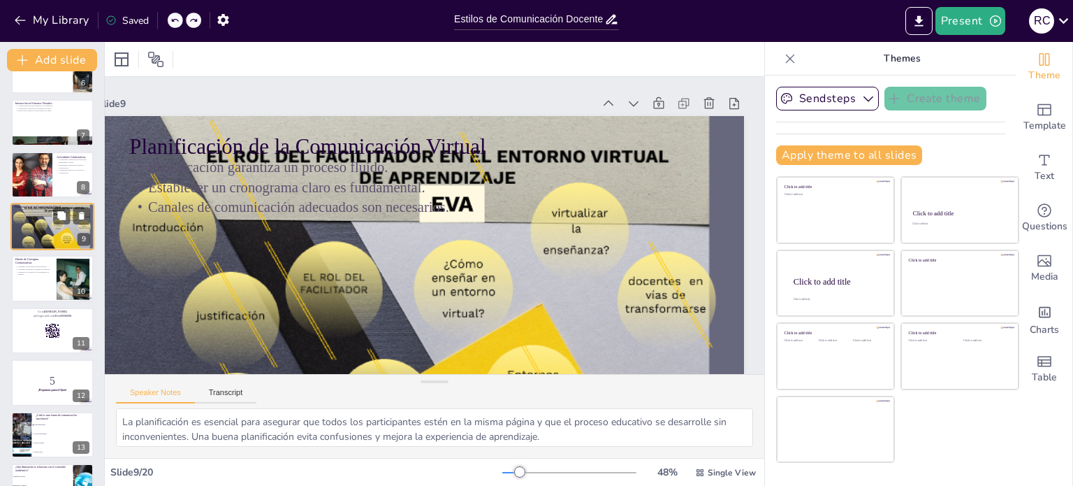
scroll to position [243, 0]
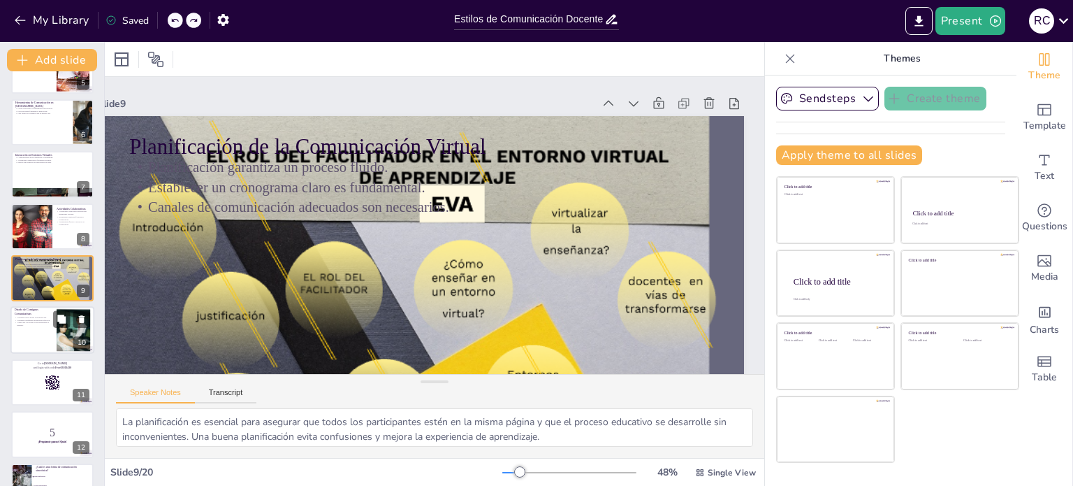
click at [32, 344] on div at bounding box center [52, 331] width 84 height 48
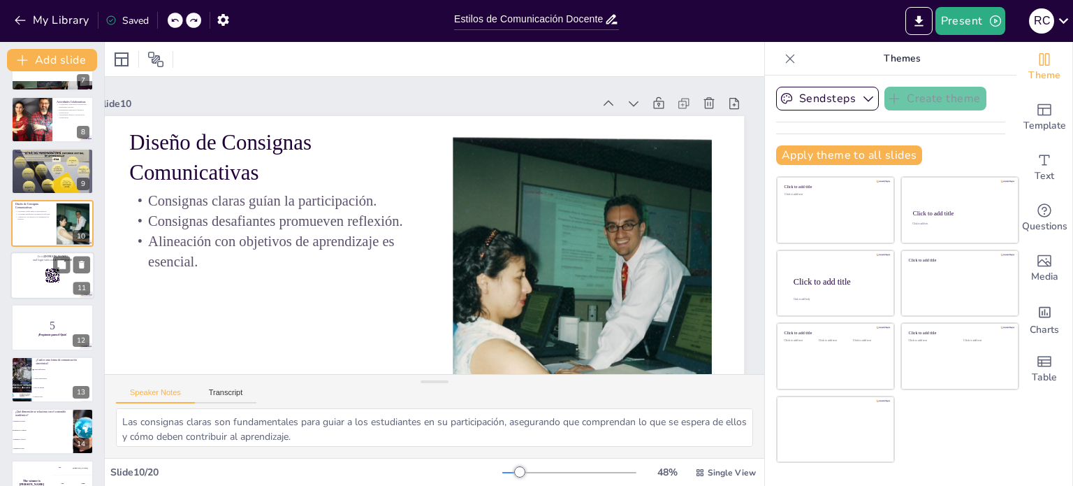
scroll to position [352, 0]
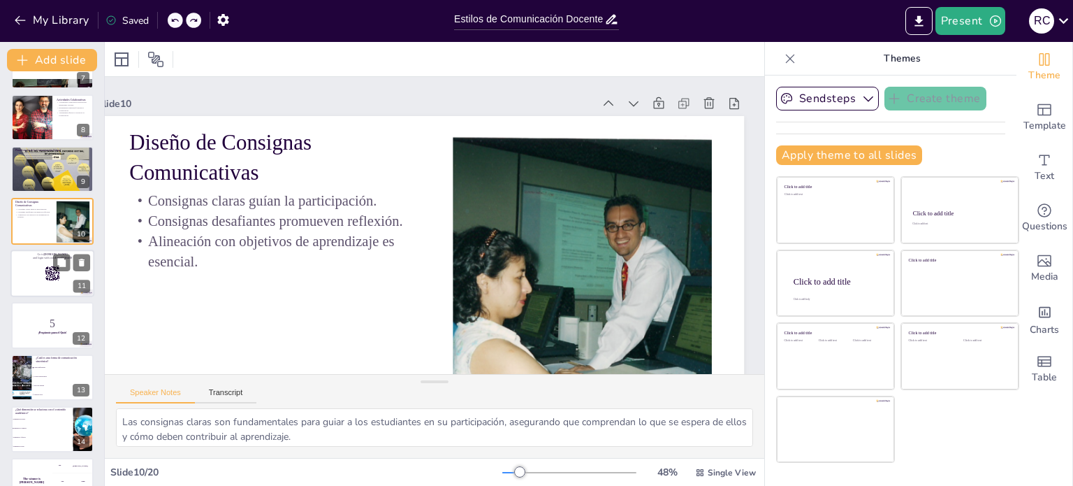
click at [31, 283] on div at bounding box center [52, 273] width 84 height 48
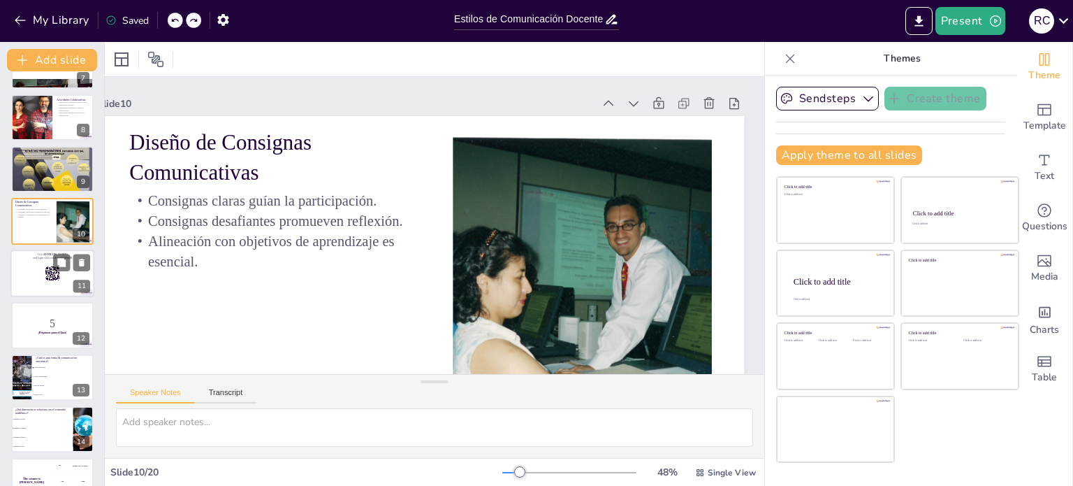
scroll to position [347, 0]
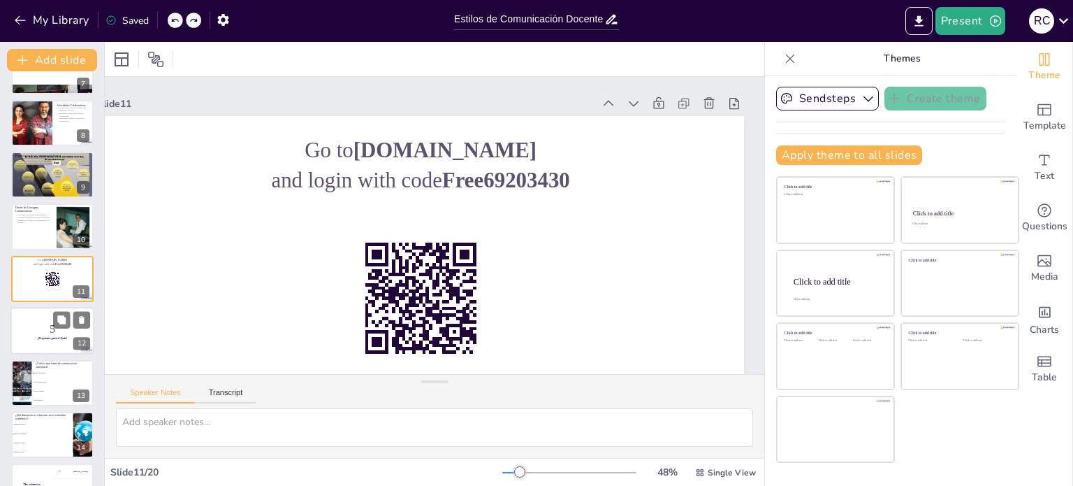
click at [47, 331] on p "5" at bounding box center [52, 328] width 75 height 15
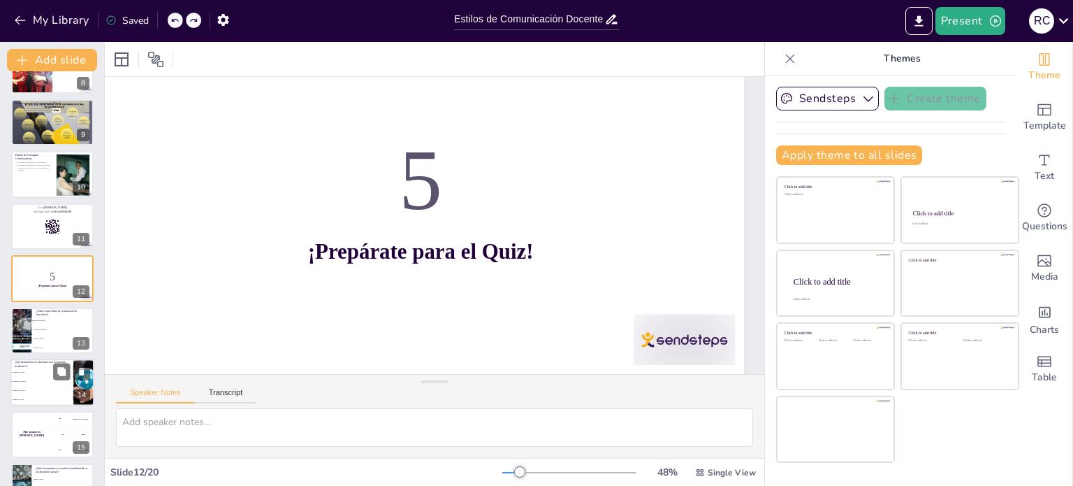
scroll to position [117, 47]
click at [58, 340] on li "Foros de Debate" at bounding box center [62, 338] width 63 height 9
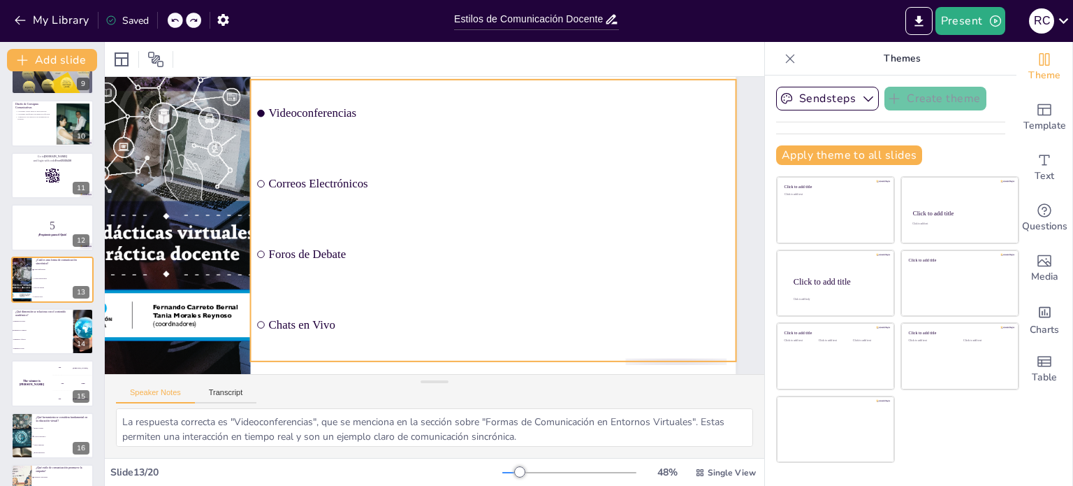
scroll to position [117, 87]
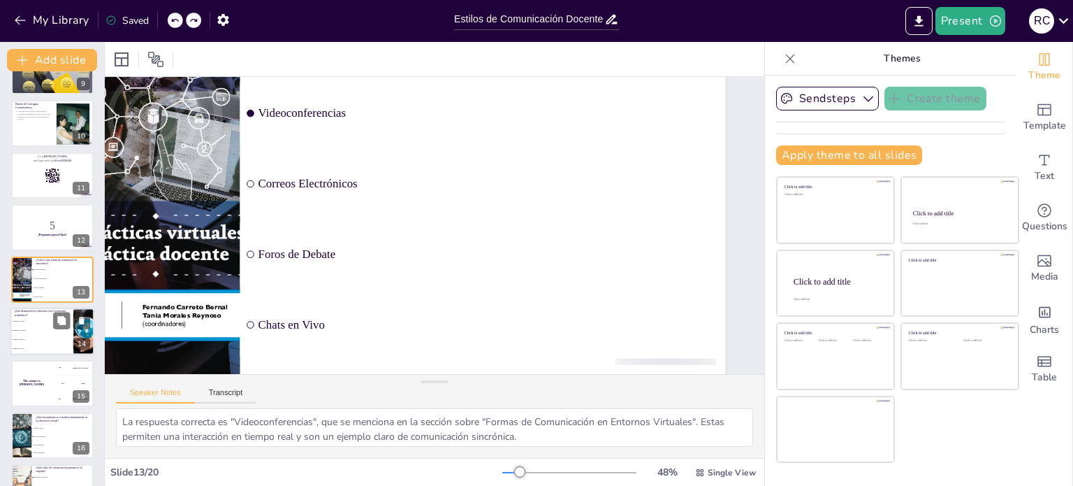
click at [50, 340] on li "Dimensión Afectiva" at bounding box center [41, 339] width 63 height 9
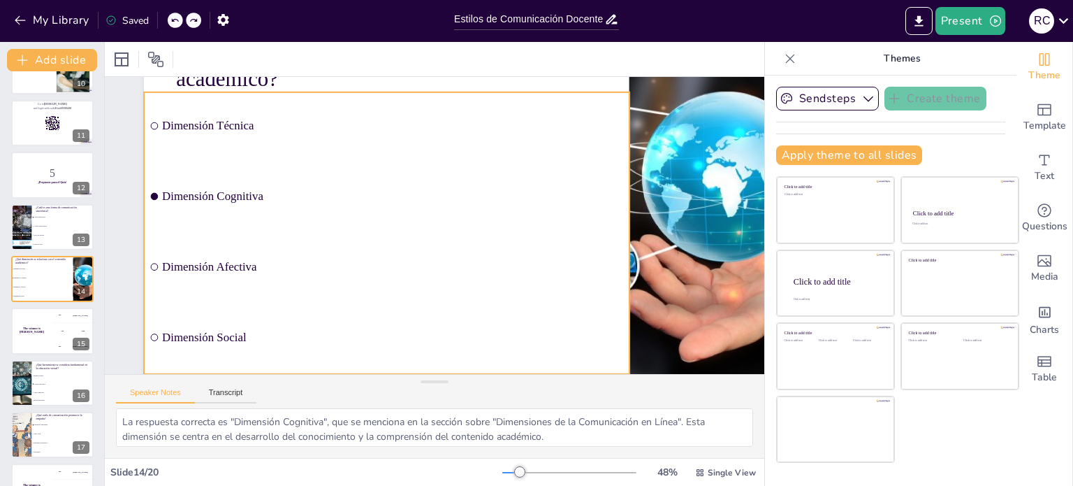
scroll to position [117, 0]
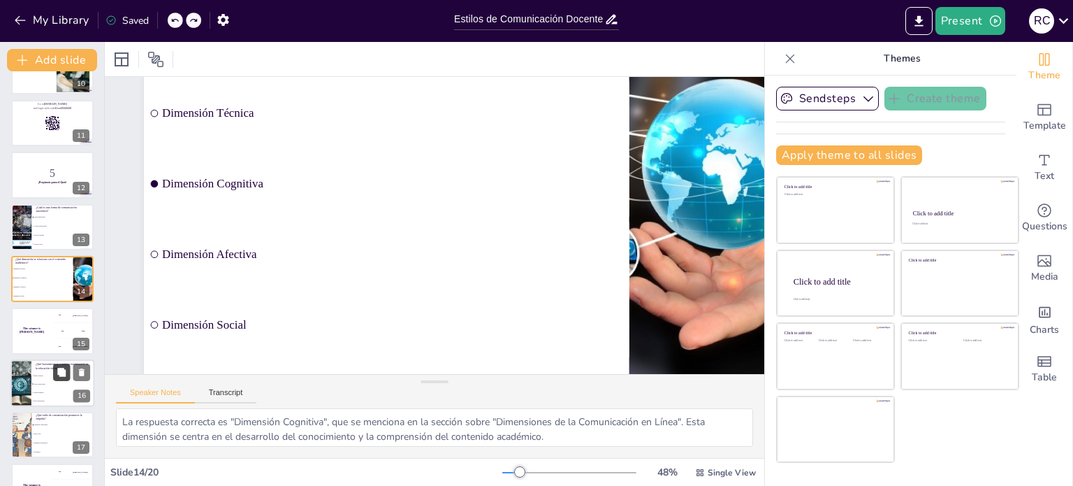
click at [59, 372] on icon at bounding box center [61, 372] width 8 height 8
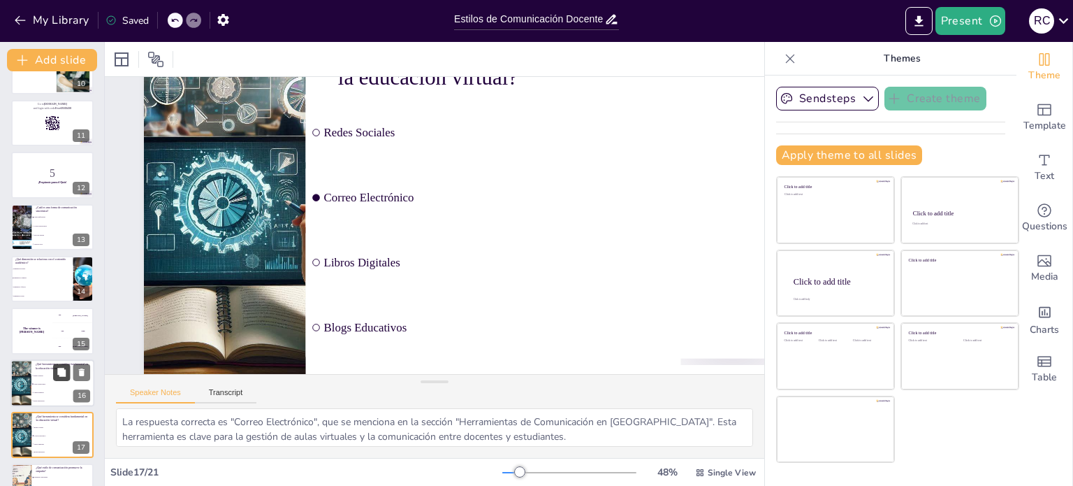
scroll to position [73, 0]
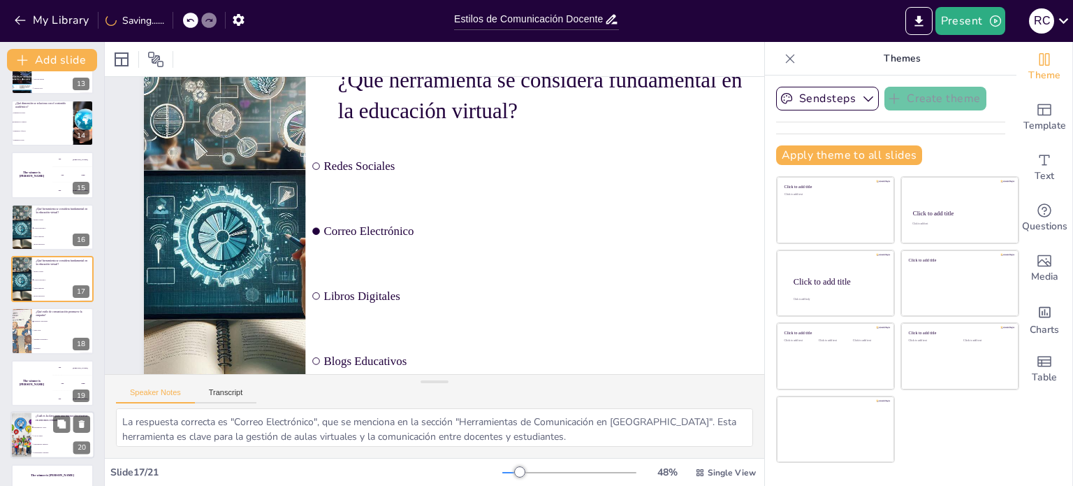
click at [60, 433] on li "Uso de Videos" at bounding box center [62, 436] width 63 height 8
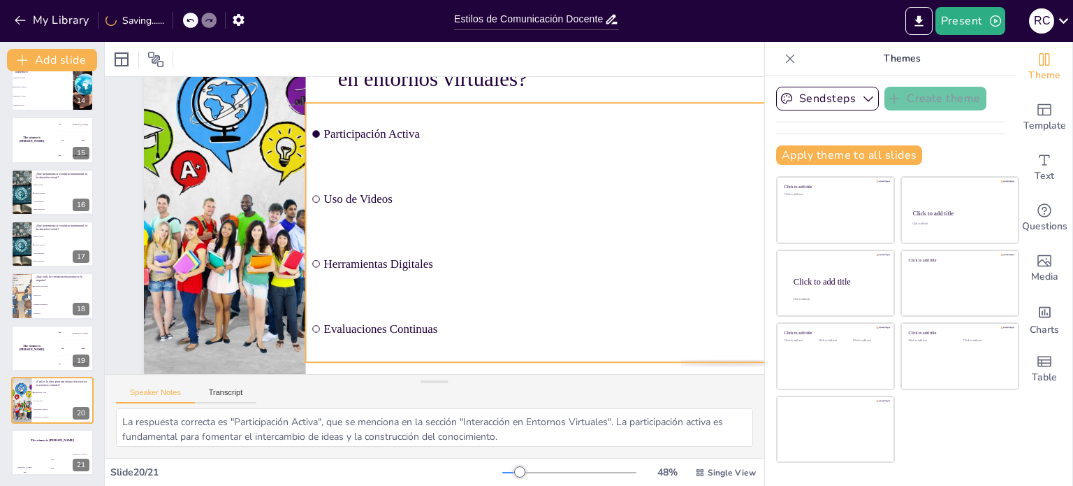
scroll to position [117, 0]
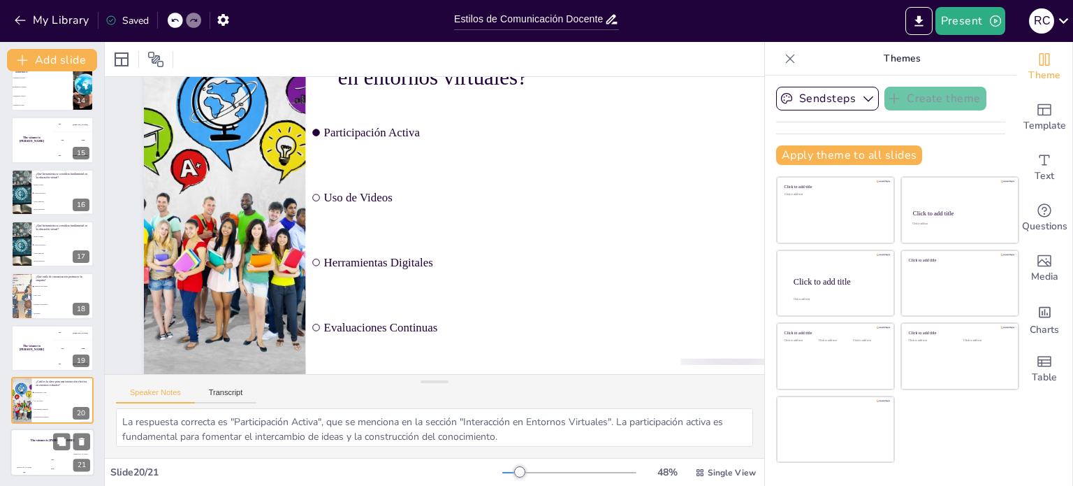
click at [50, 445] on div "The winner is Niels 🏆" at bounding box center [52, 440] width 84 height 24
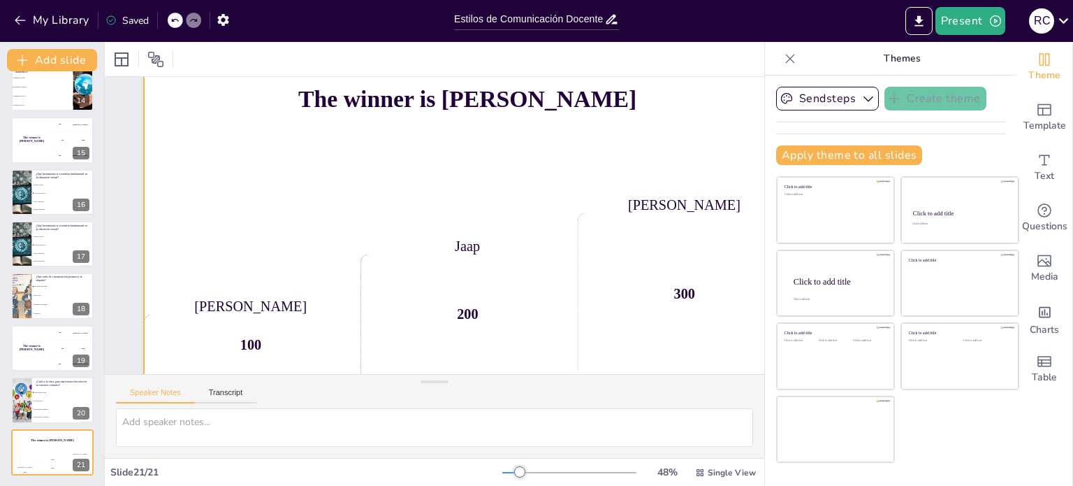
scroll to position [0, 0]
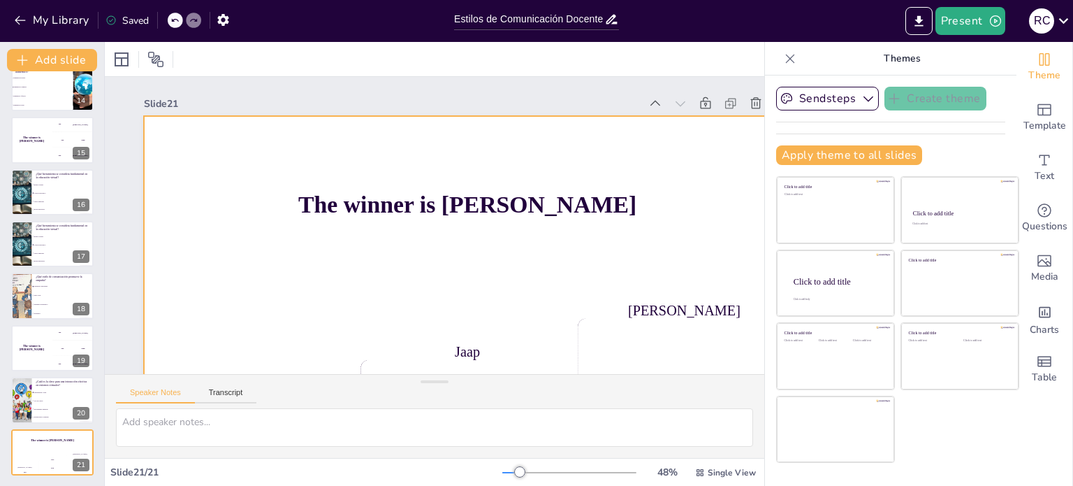
click at [477, 187] on div "Document fonts Akatab Recently used Mulish Popular fonts Fonts Add slide Comuni…" at bounding box center [536, 264] width 1073 height 444
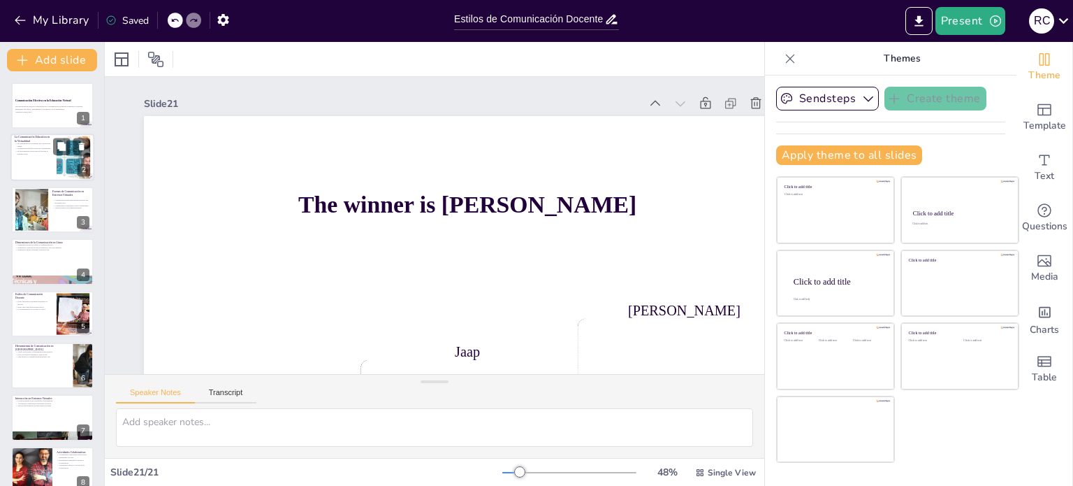
click at [53, 134] on div "La Comunicación Educativa en la Virtualidad La comunicación es esencial en la e…" at bounding box center [52, 158] width 84 height 48
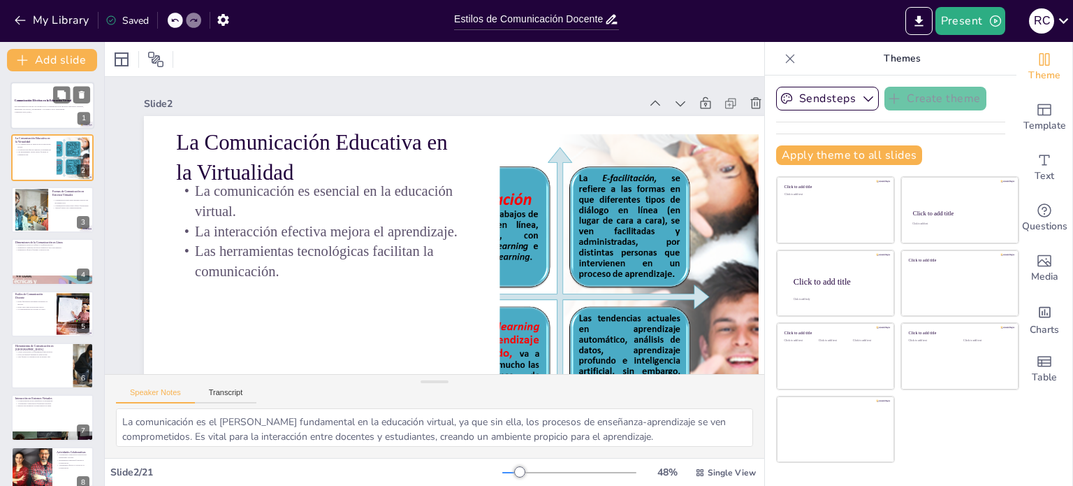
click at [56, 106] on p "Esta presentación explora la relevancia de la comunicación en entornos educativ…" at bounding box center [52, 108] width 75 height 5
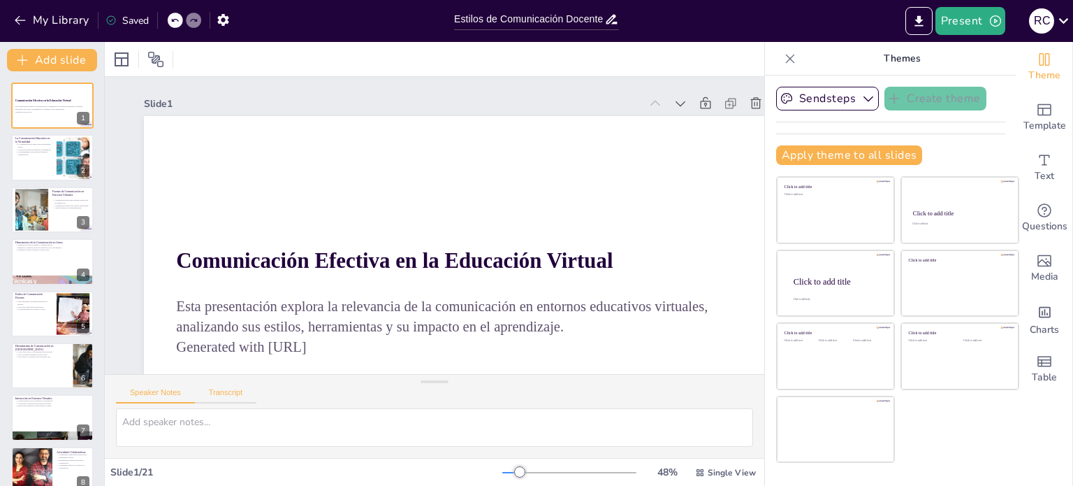
click at [240, 389] on button "Transcript" at bounding box center [226, 395] width 62 height 15
click at [515, 397] on button "Google US English (en-US)" at bounding box center [650, 394] width 140 height 22
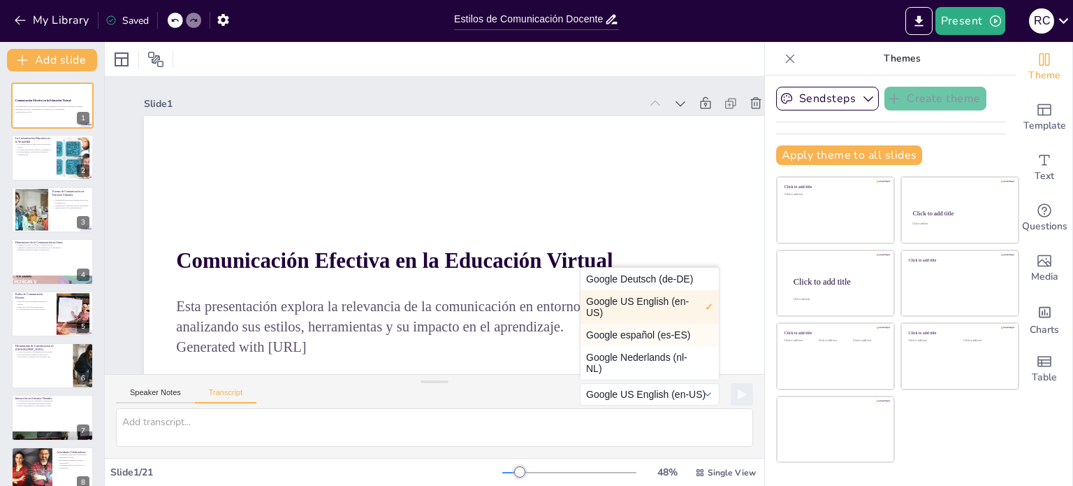
click at [515, 333] on button "Google español (es-ES)" at bounding box center [650, 335] width 138 height 22
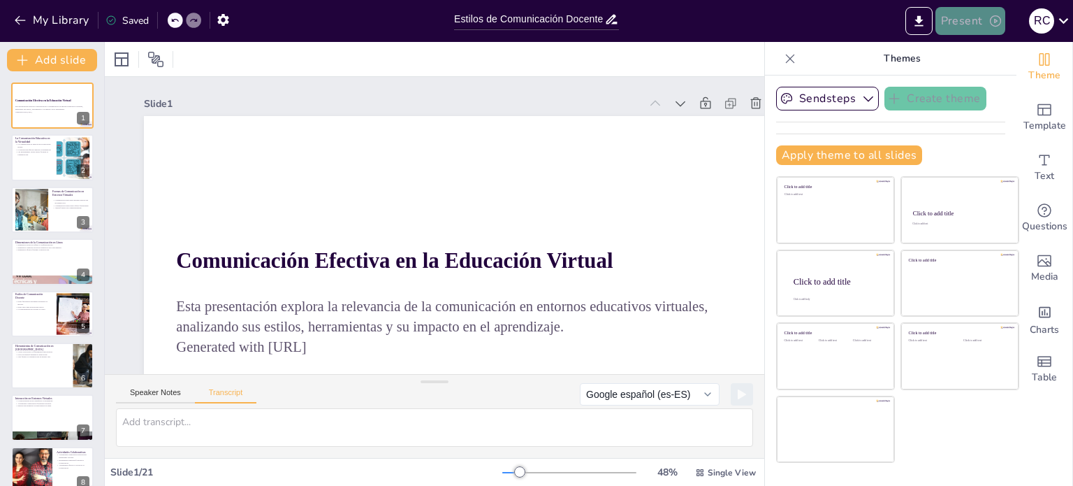
click at [515, 24] on button "Present" at bounding box center [971, 21] width 70 height 28
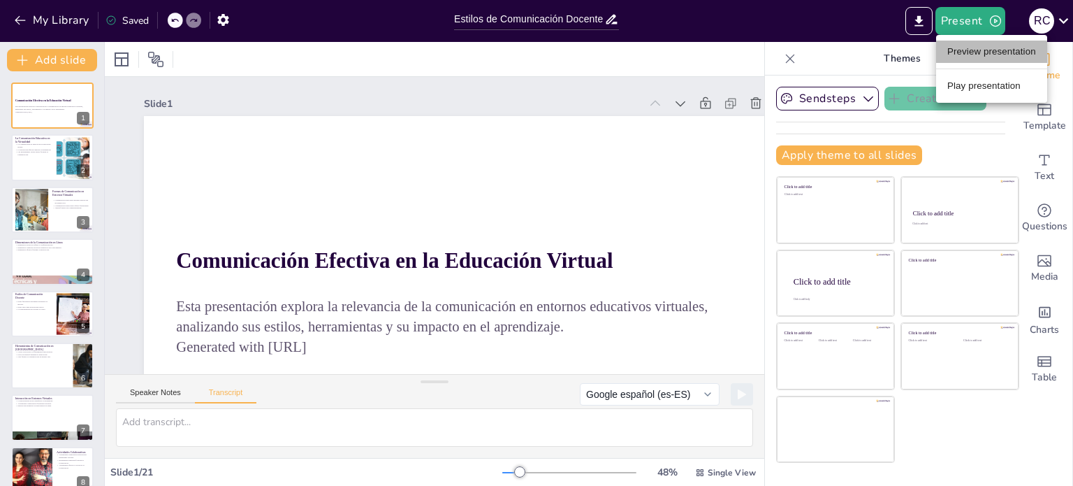
click at [515, 47] on li "Preview presentation" at bounding box center [991, 52] width 111 height 22
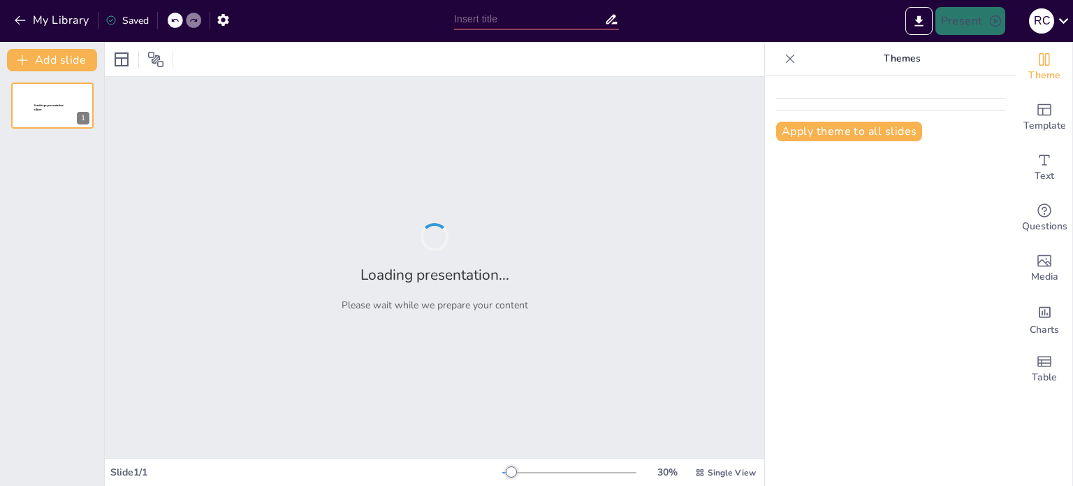
type input "Estilos de Comunicación Docente en la Virtualidad: Facilitadores del Aprendizaj…"
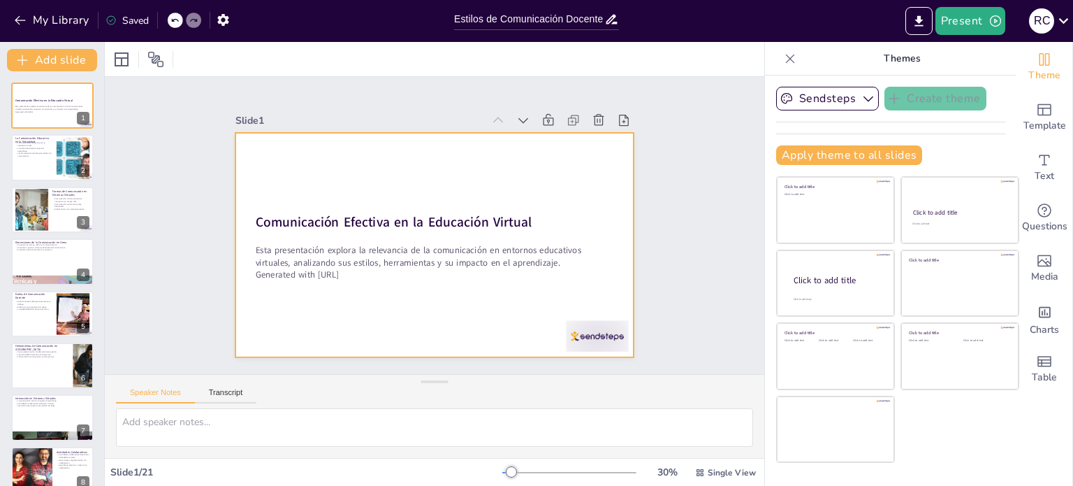
checkbox input "true"
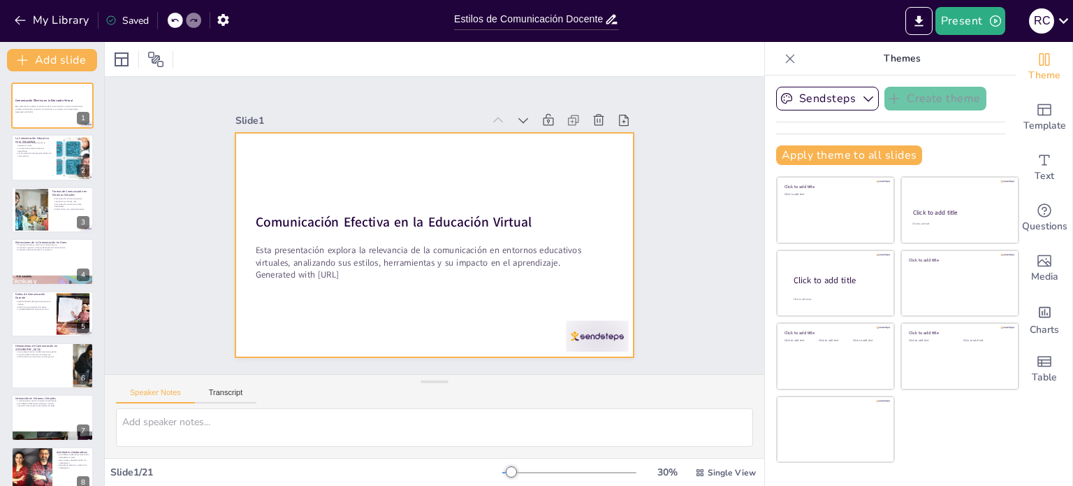
checkbox input "true"
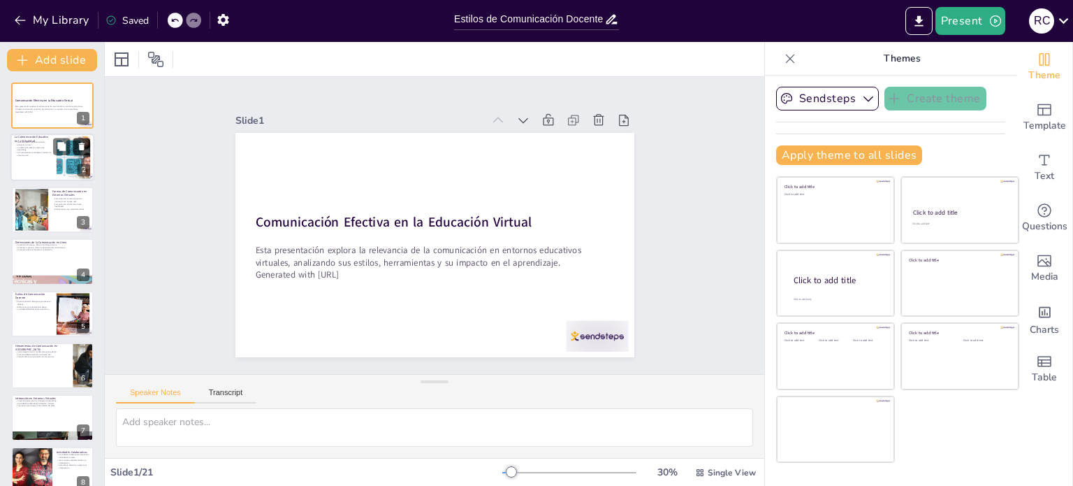
checkbox input "true"
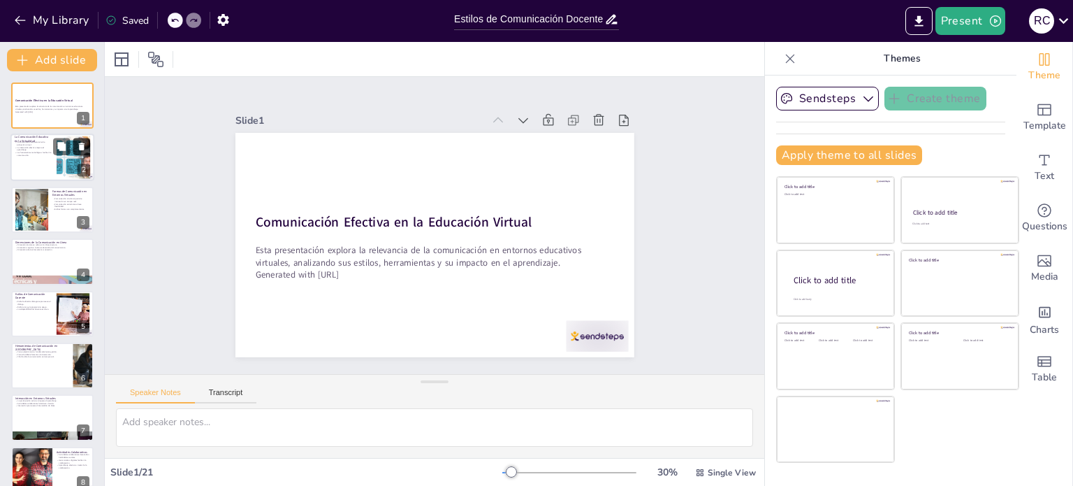
checkbox input "true"
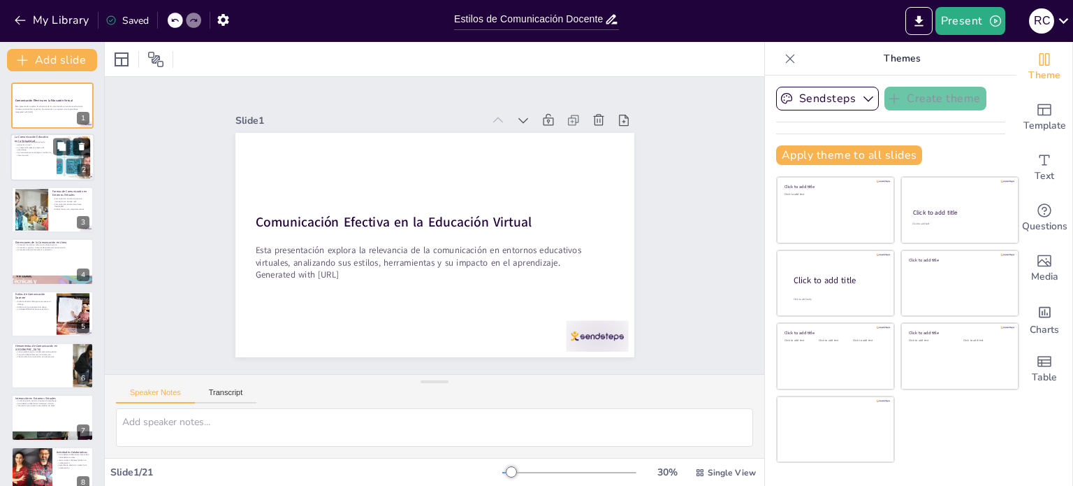
checkbox input "true"
click at [72, 145] on div at bounding box center [71, 146] width 37 height 17
type textarea "La comunicación es el [PERSON_NAME] fundamental en la educación virtual, ya que…"
checkbox input "true"
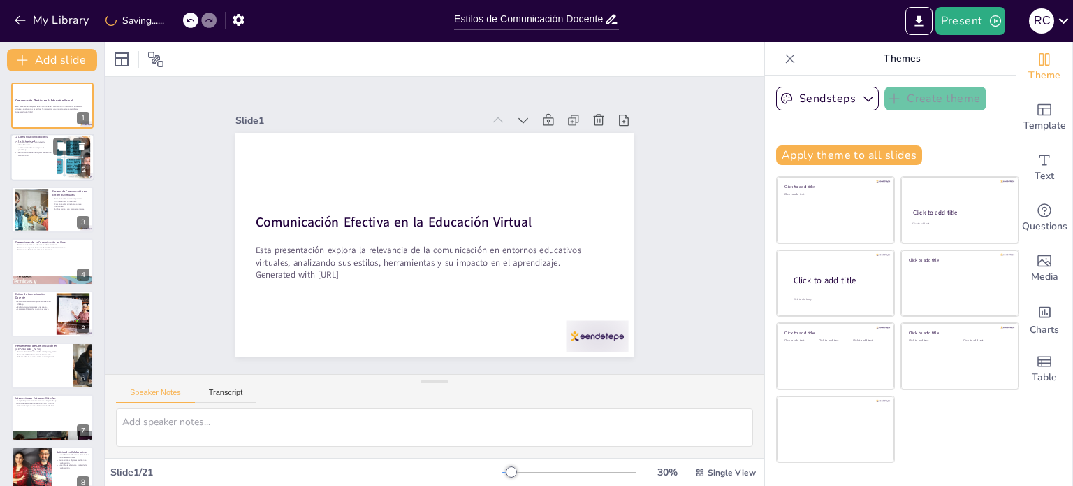
checkbox input "true"
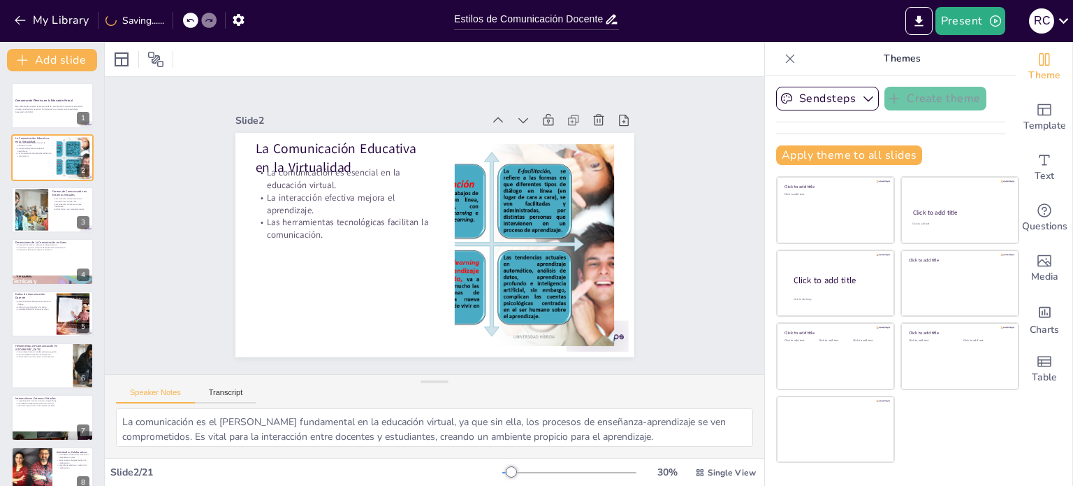
checkbox input "true"
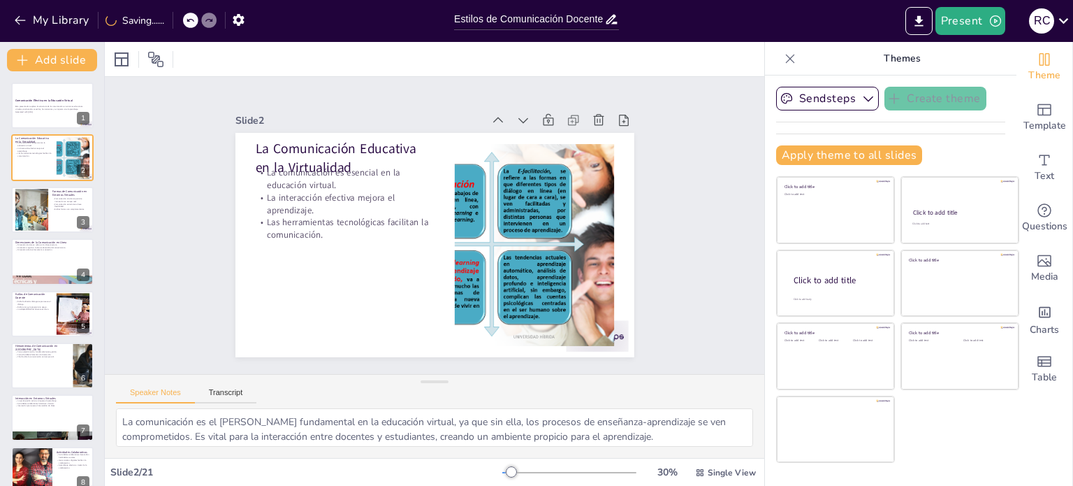
checkbox input "true"
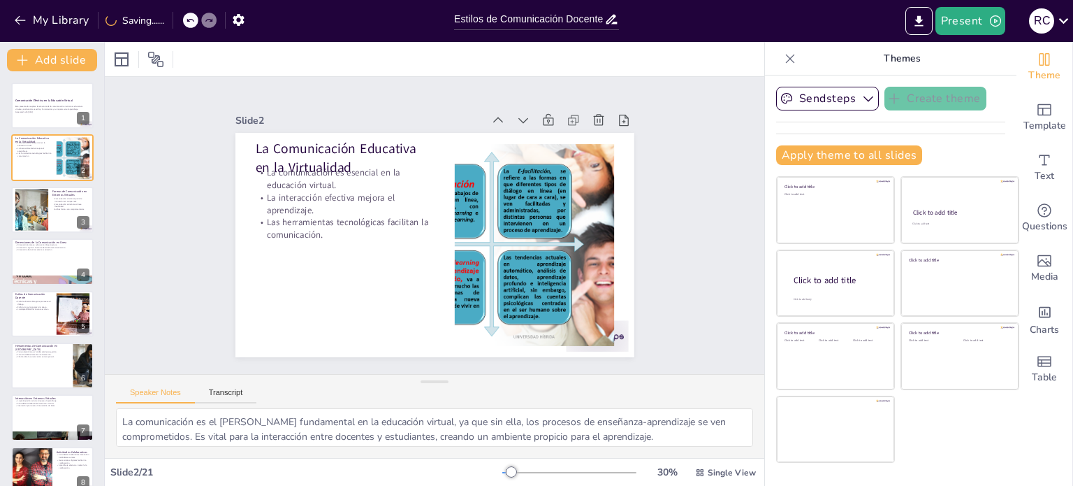
checkbox input "true"
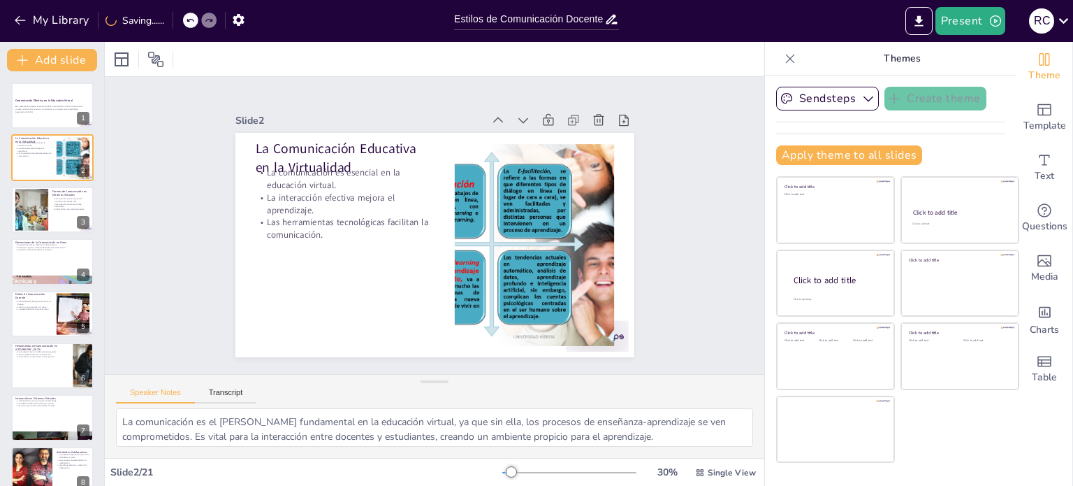
checkbox input "true"
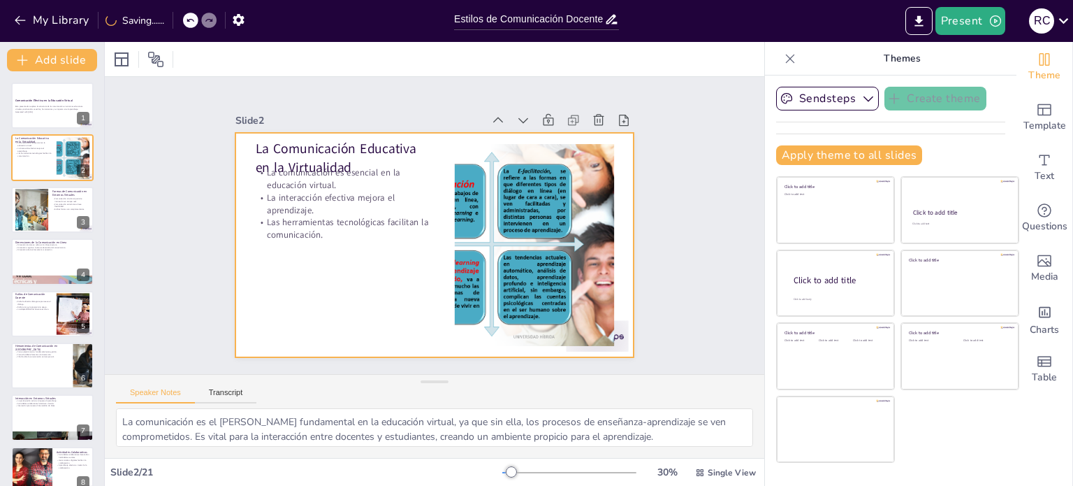
checkbox input "true"
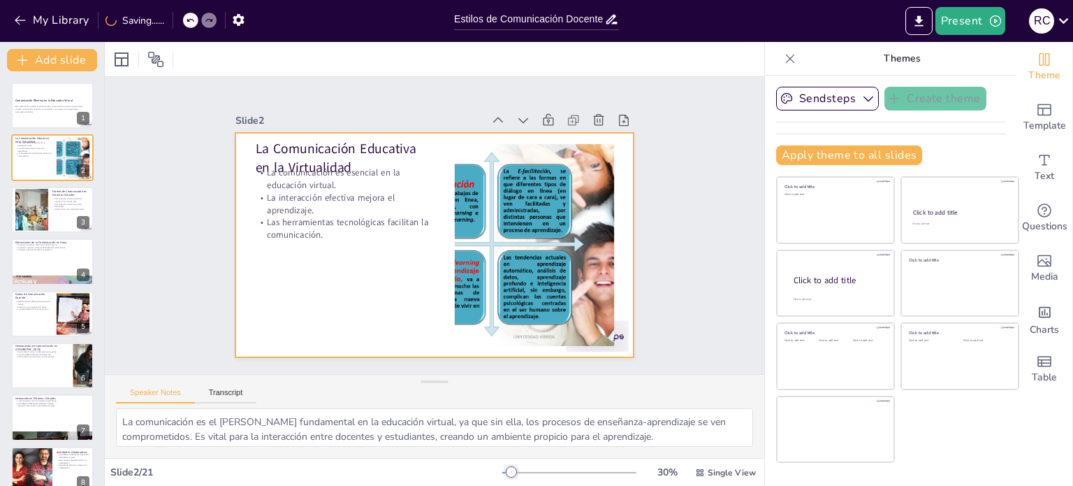
checkbox input "true"
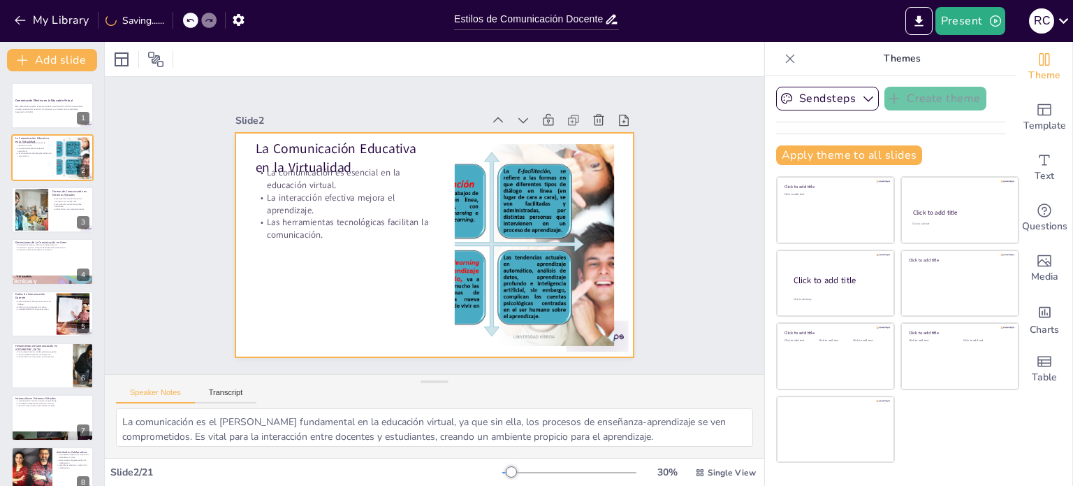
checkbox input "true"
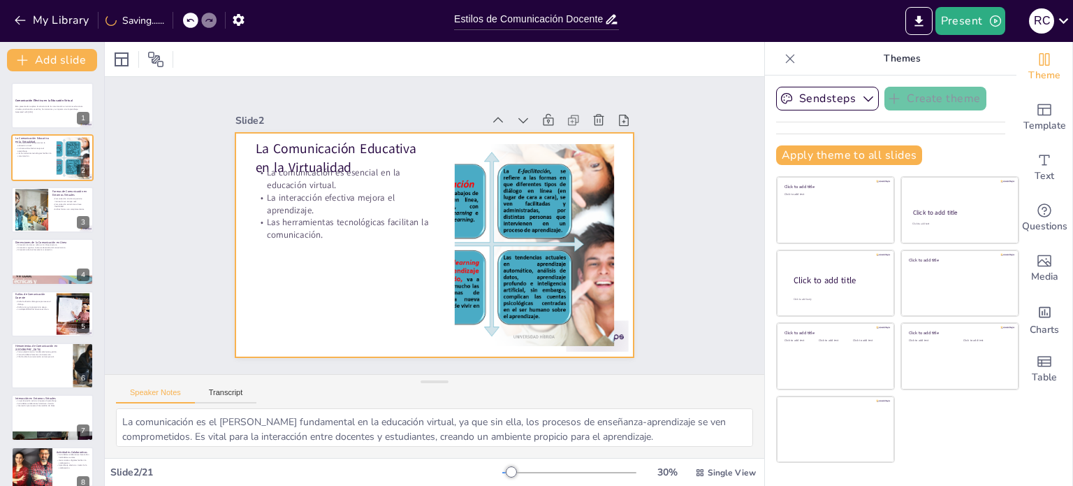
checkbox input "true"
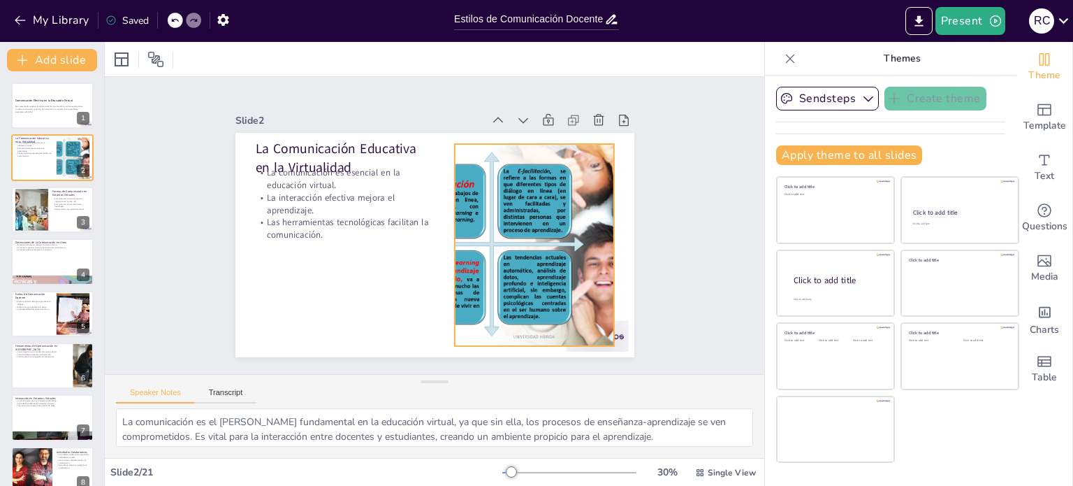
checkbox input "true"
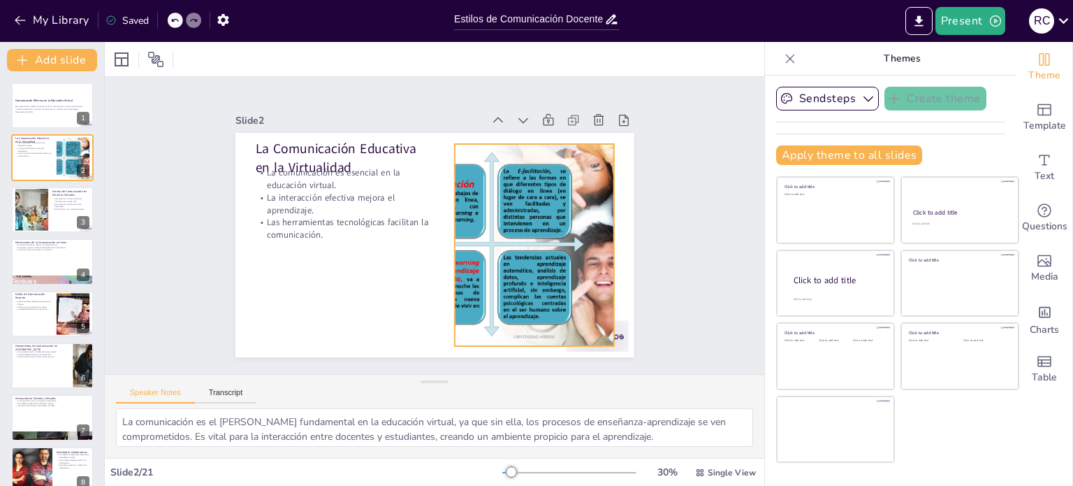
checkbox input "true"
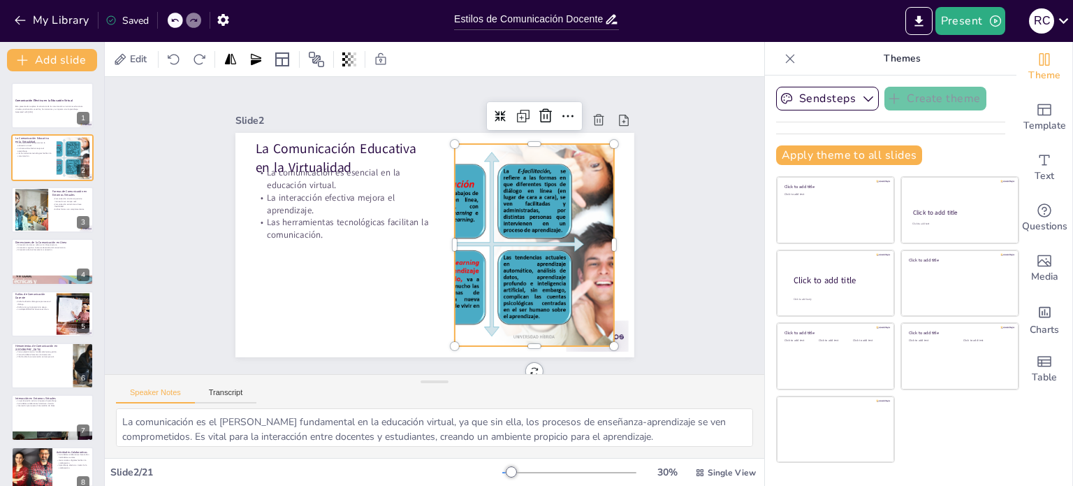
checkbox input "true"
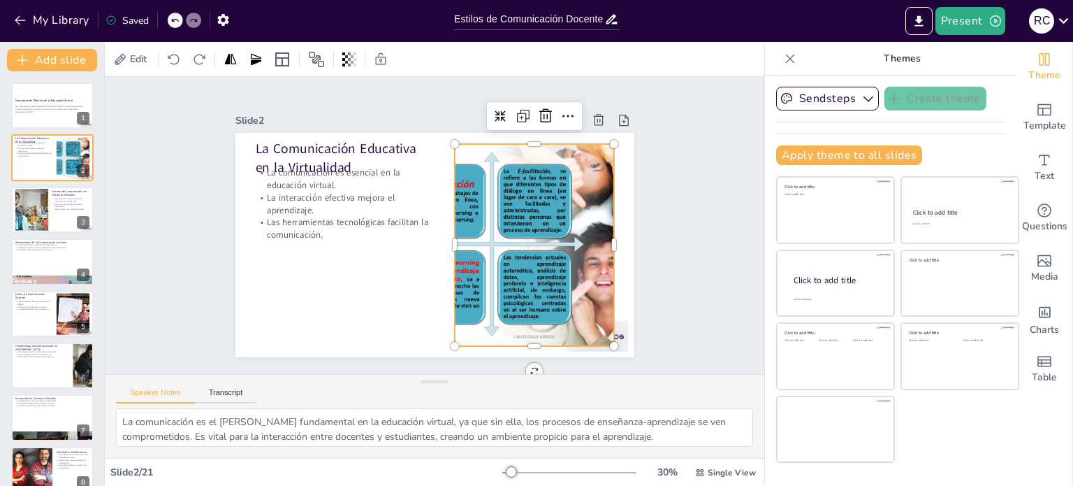
checkbox input "true"
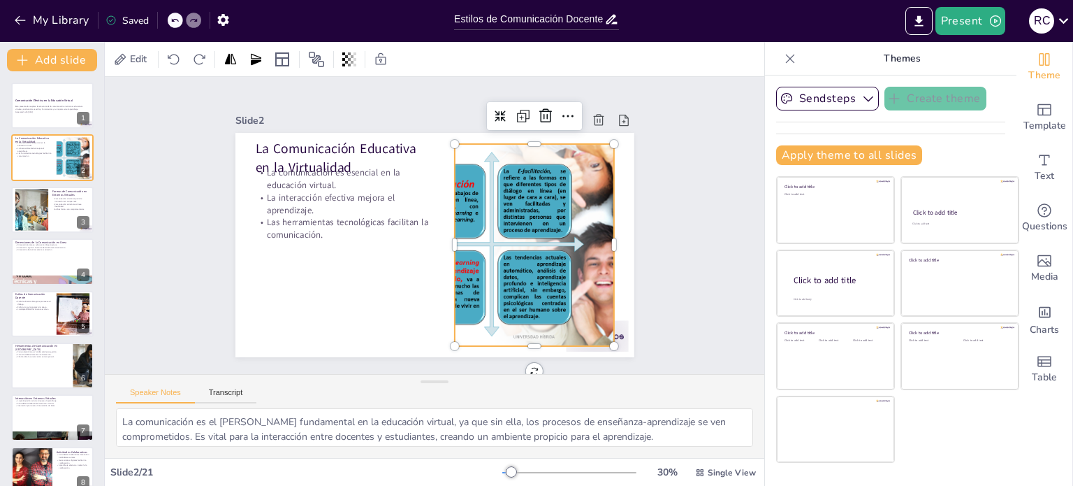
checkbox input "true"
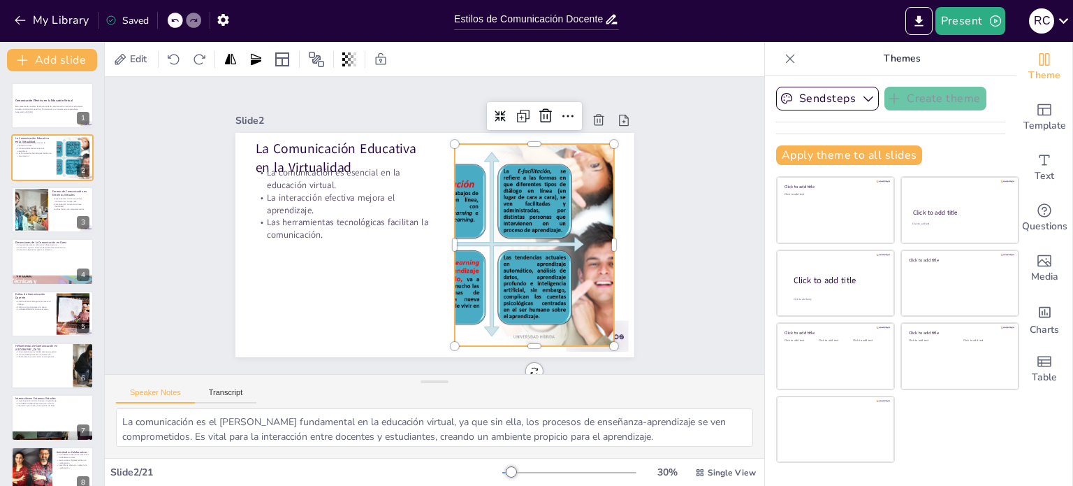
checkbox input "true"
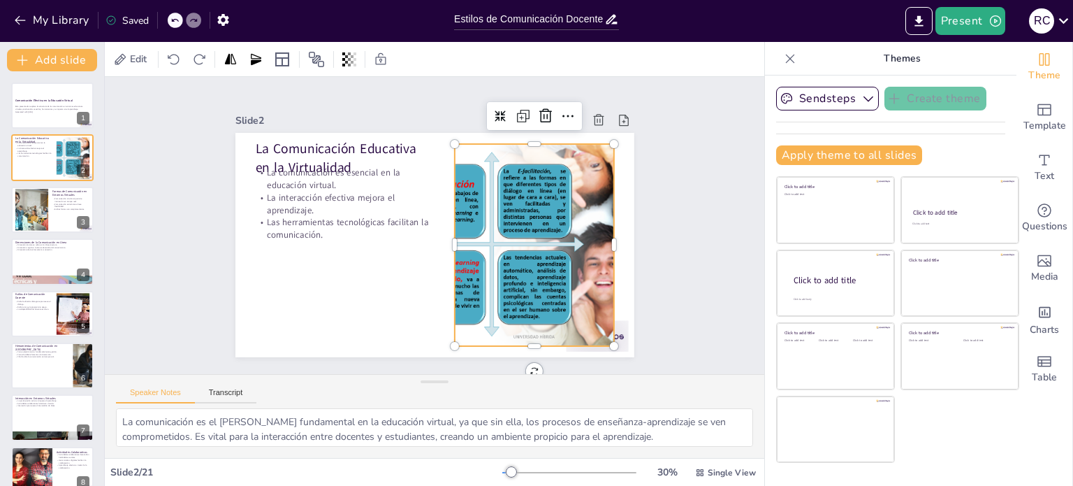
checkbox input "true"
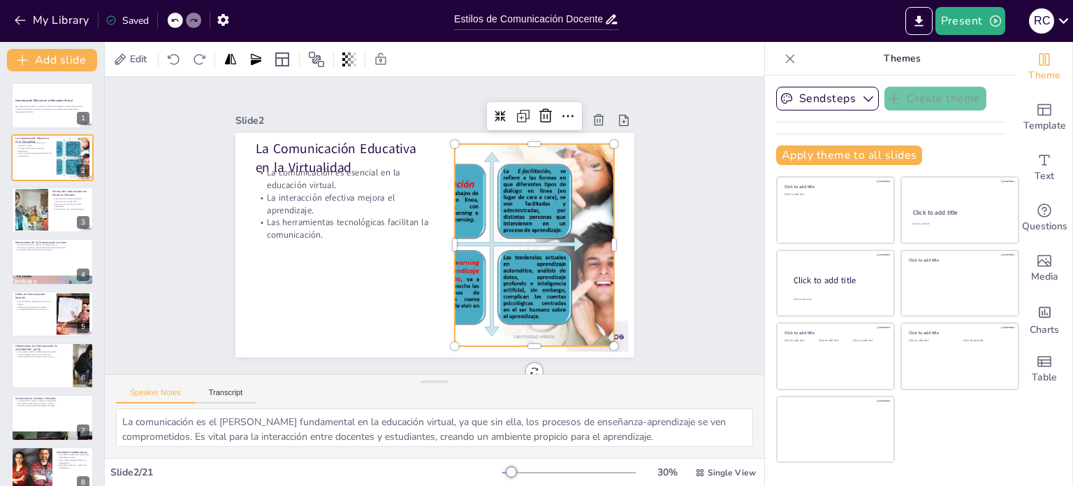
checkbox input "true"
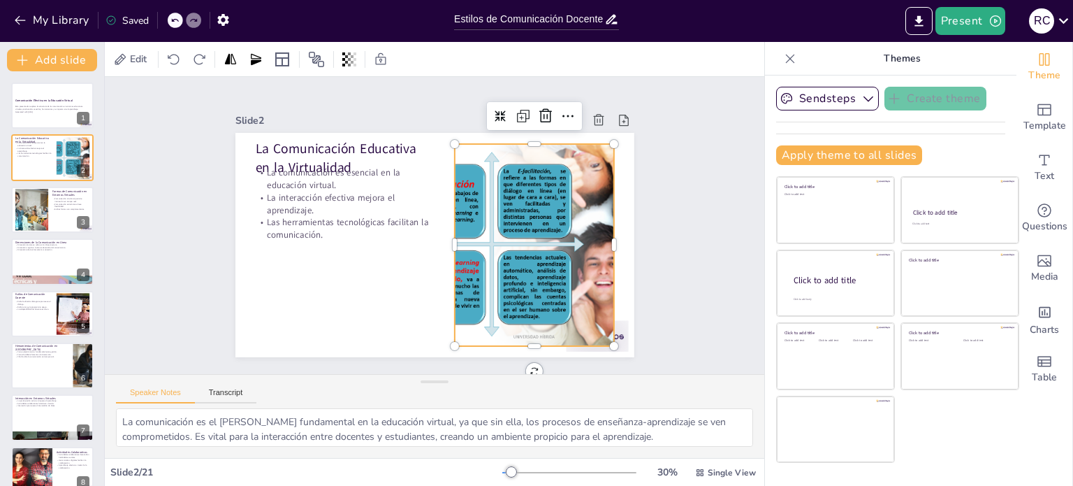
checkbox input "true"
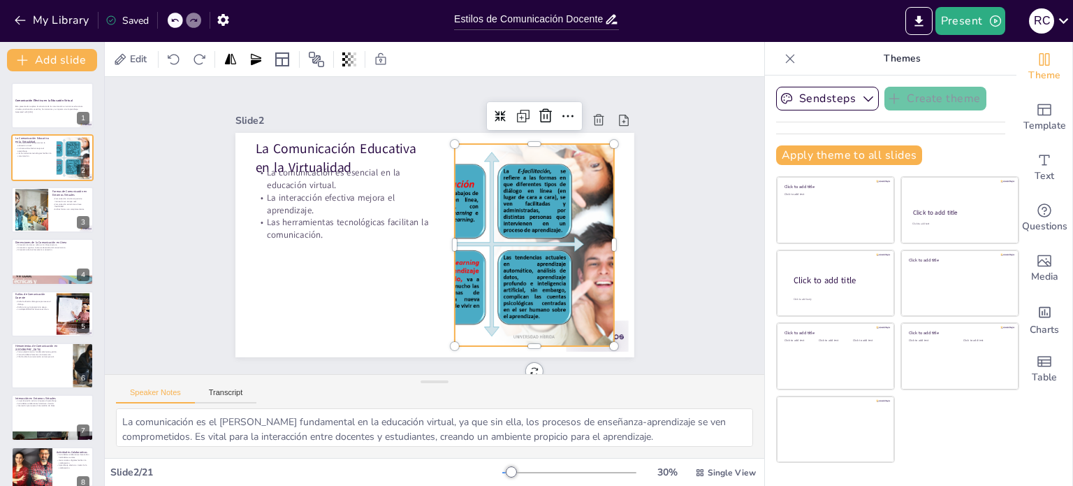
checkbox input "true"
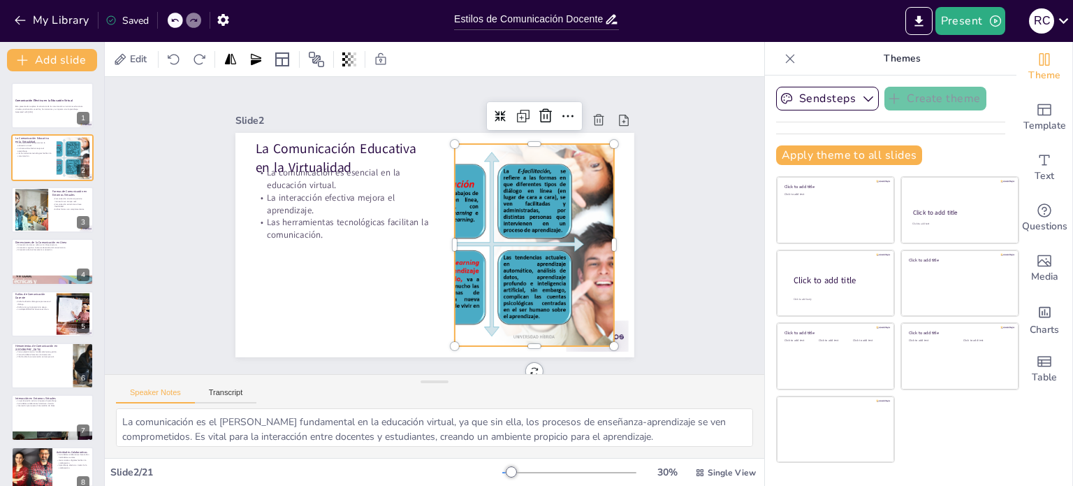
checkbox input "true"
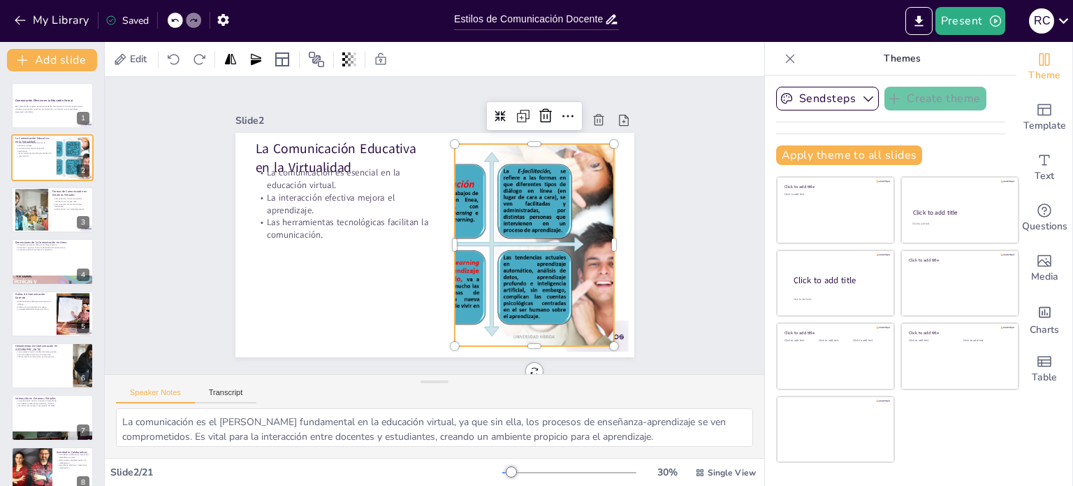
checkbox input "true"
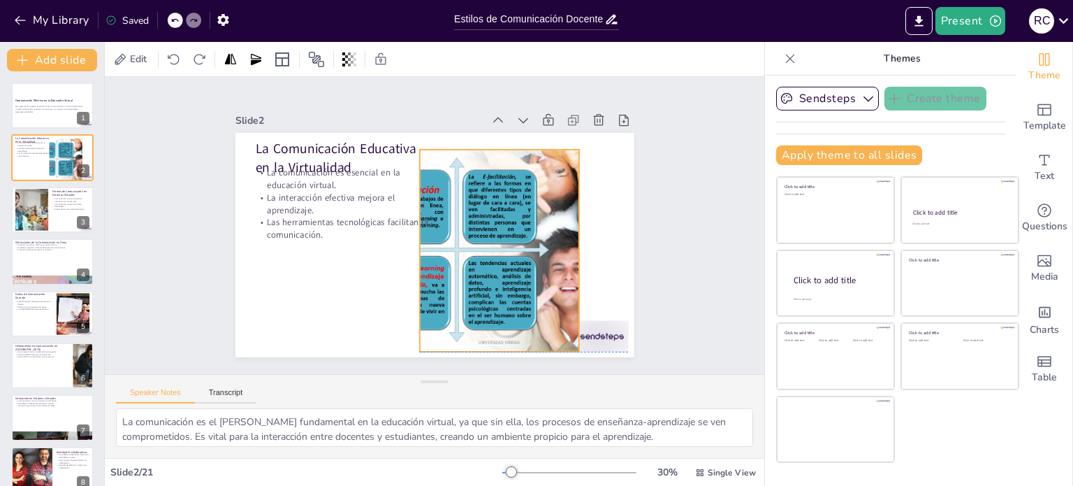
checkbox input "true"
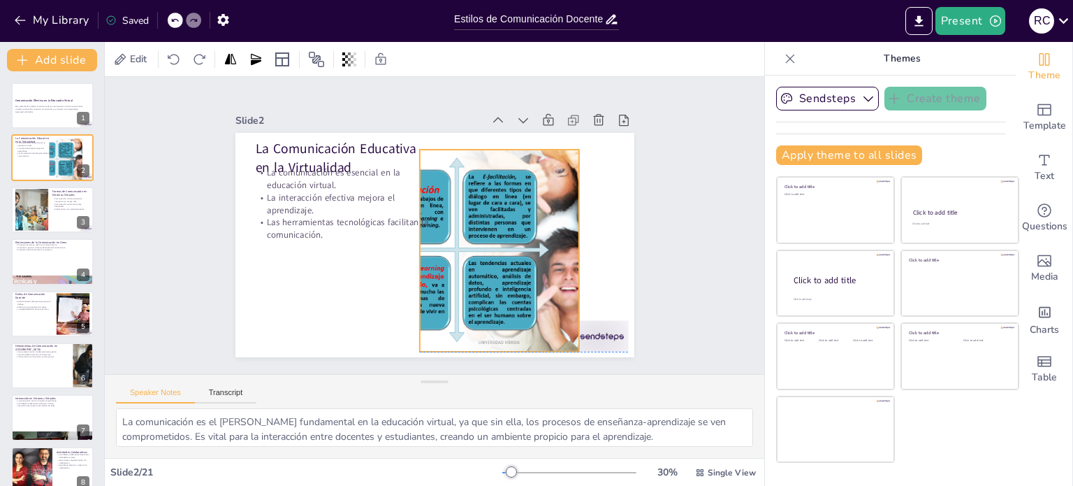
checkbox input "true"
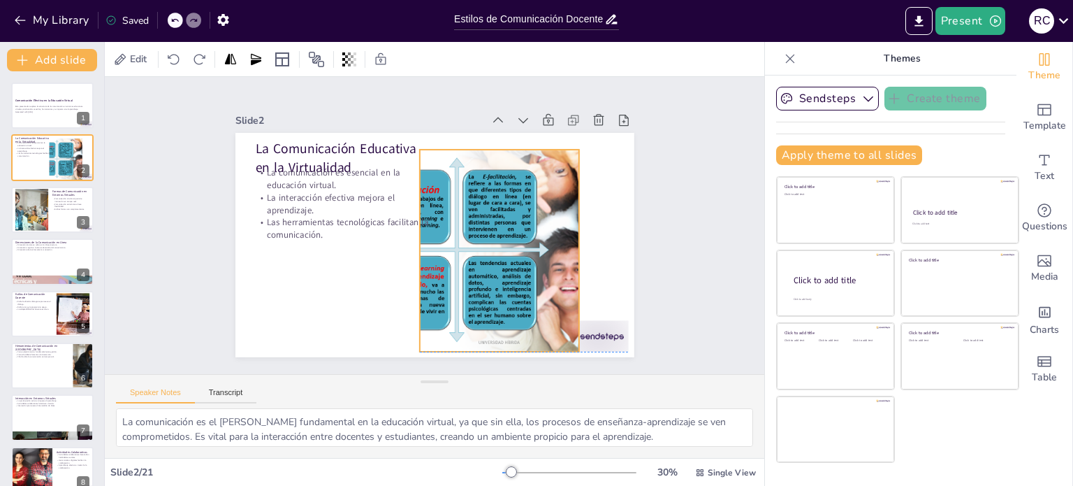
checkbox input "true"
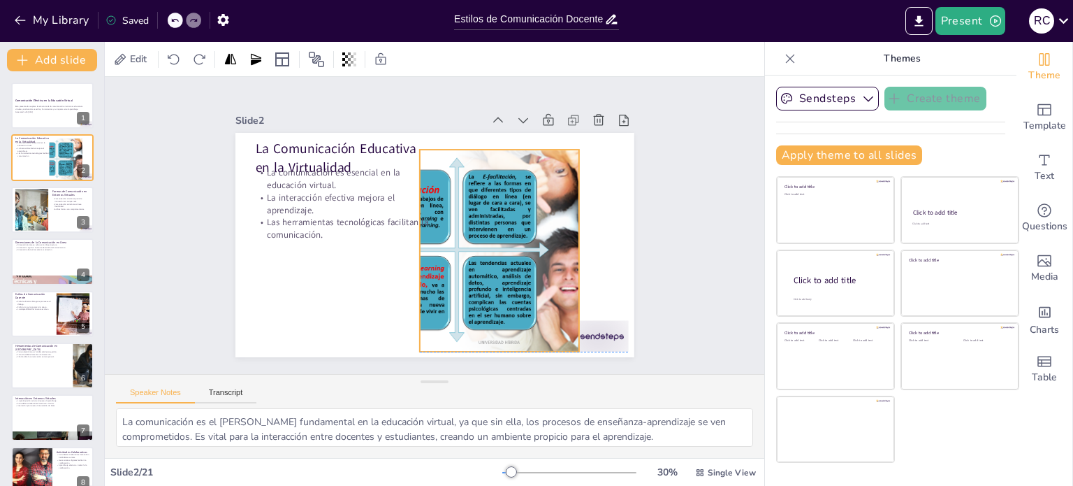
checkbox input "true"
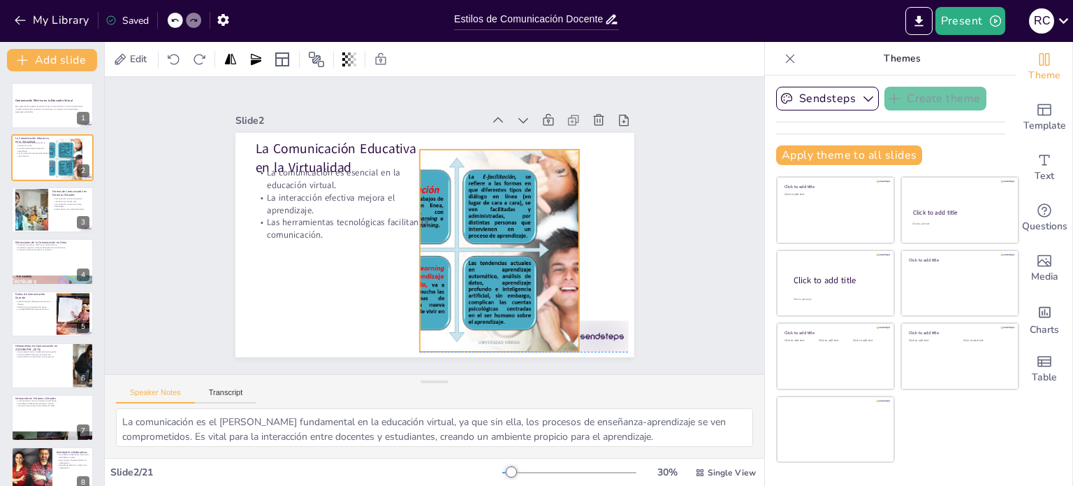
checkbox input "true"
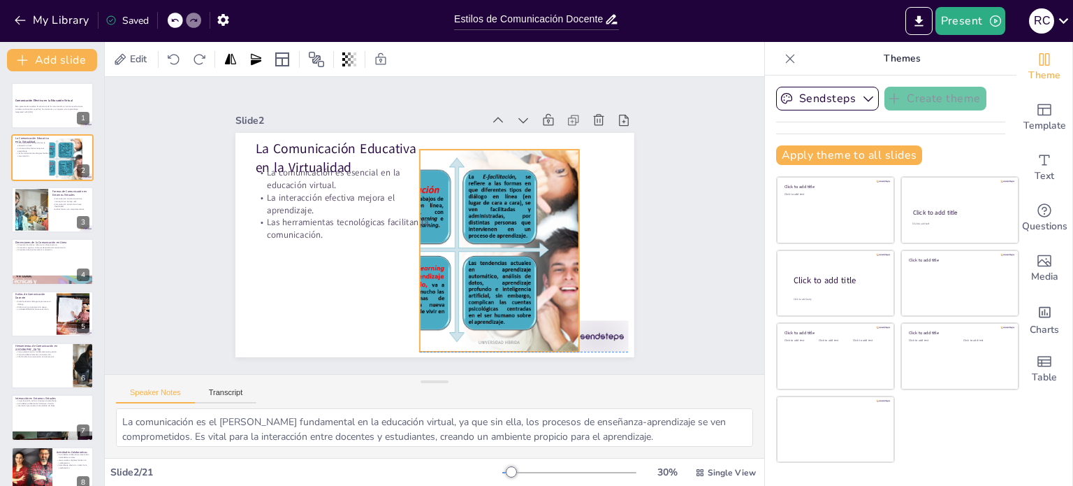
checkbox input "true"
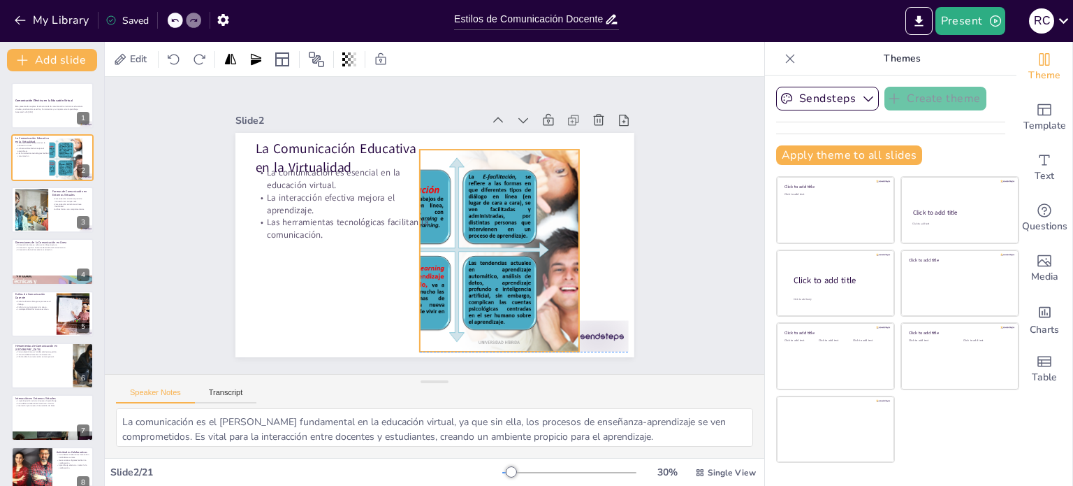
checkbox input "true"
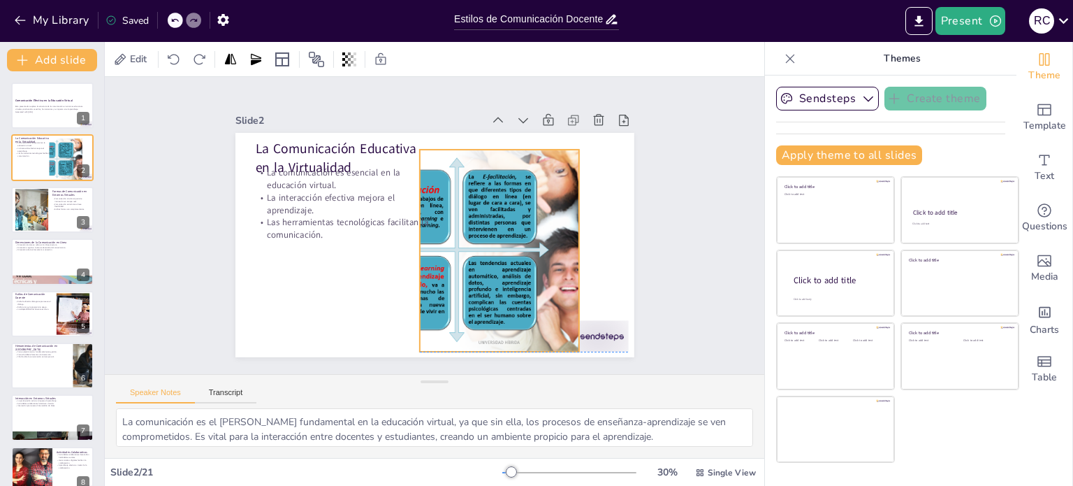
checkbox input "true"
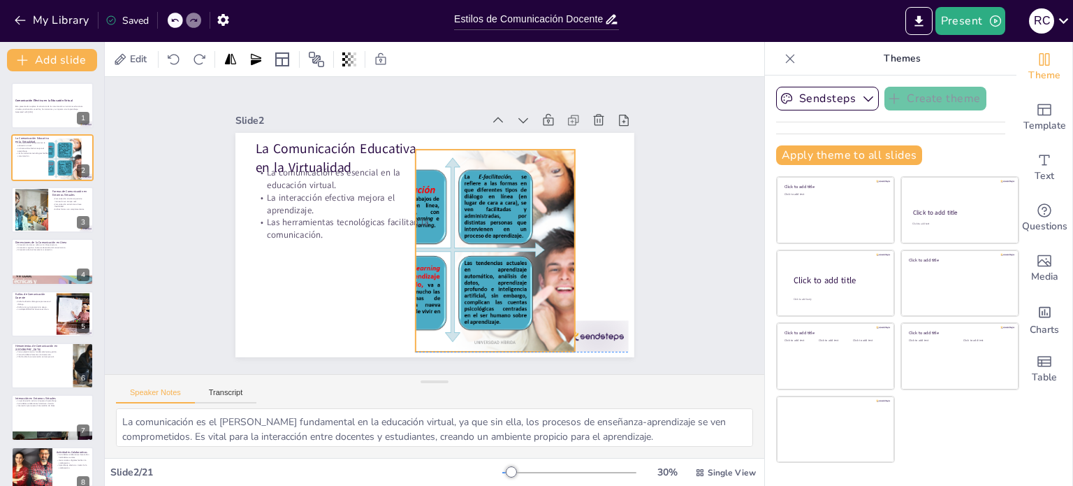
drag, startPoint x: 446, startPoint y: 272, endPoint x: 407, endPoint y: 277, distance: 39.4
click at [407, 277] on div at bounding box center [416, 288] width 238 height 378
checkbox input "true"
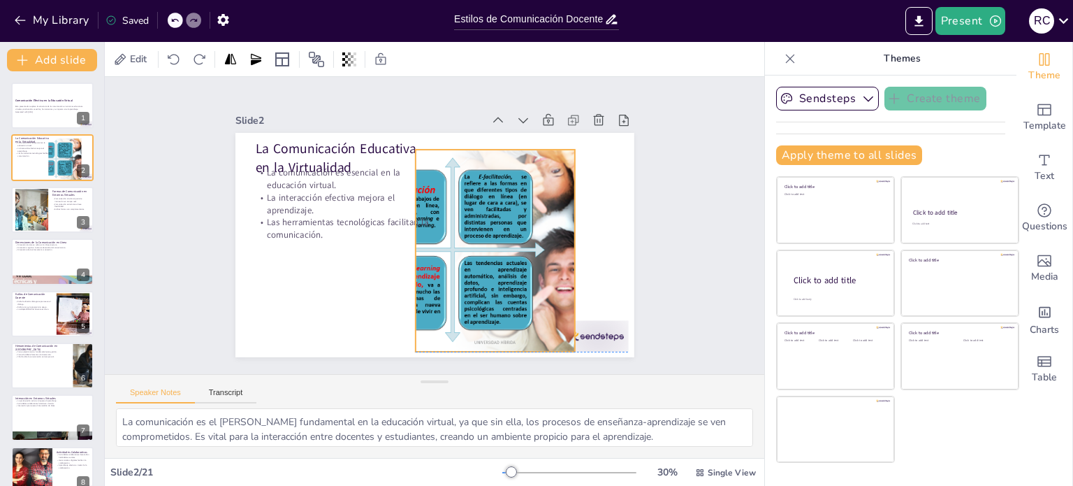
checkbox input "true"
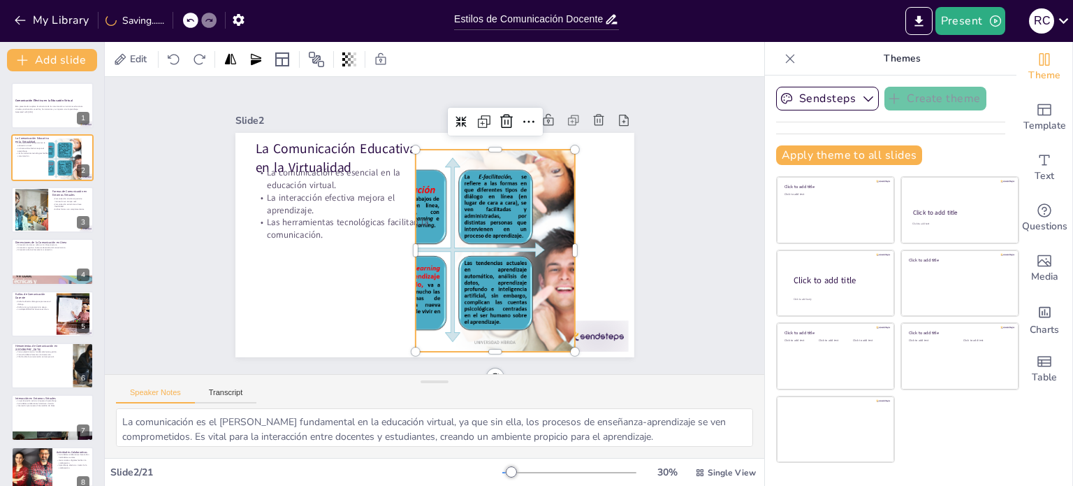
checkbox input "true"
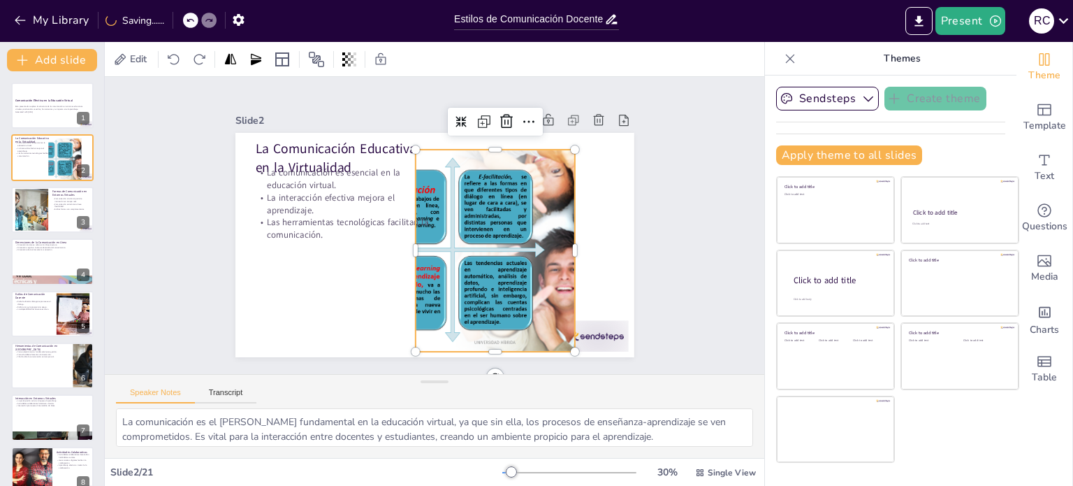
checkbox input "true"
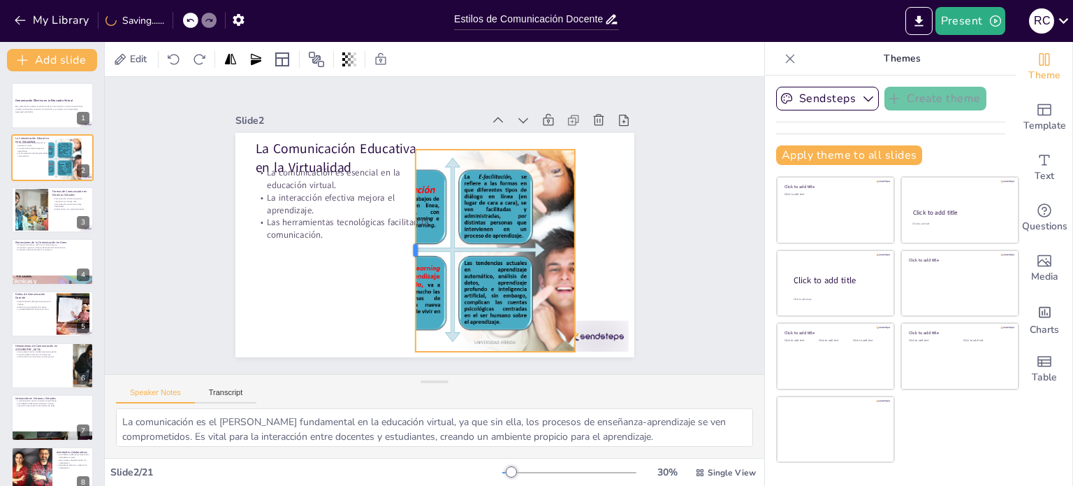
checkbox input "true"
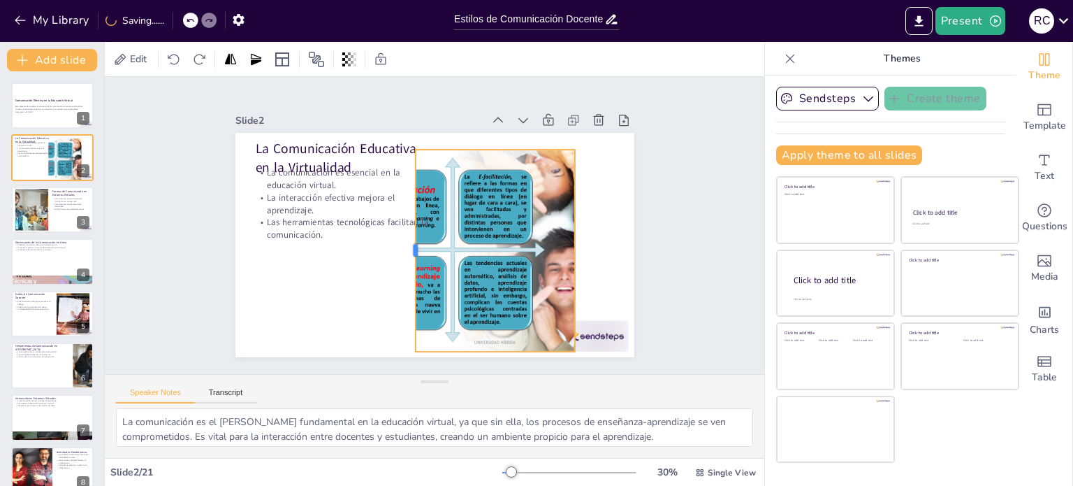
checkbox input "true"
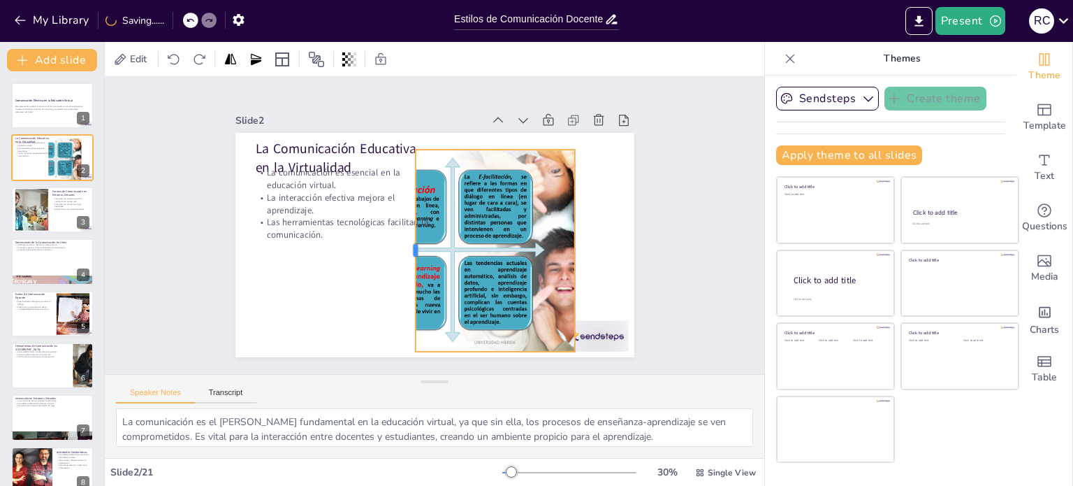
checkbox input "true"
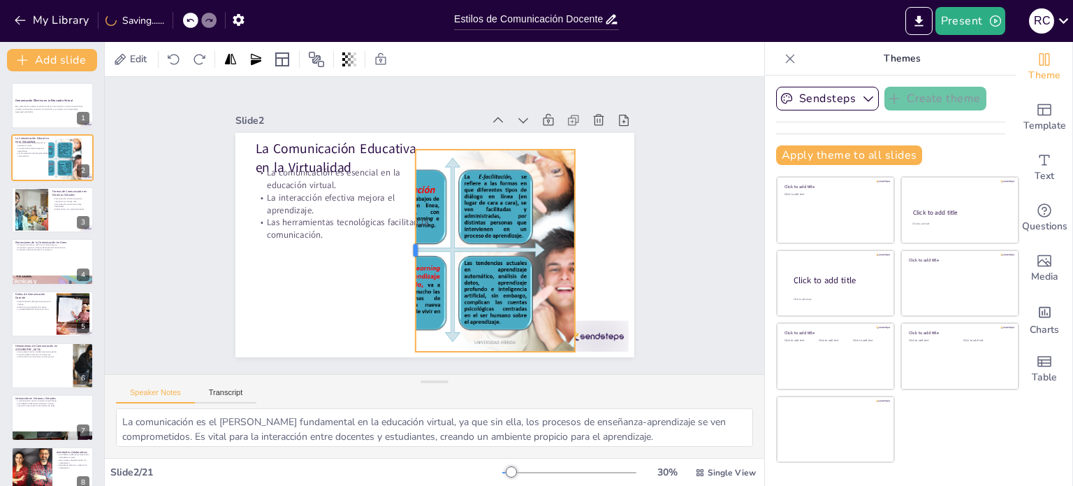
checkbox input "true"
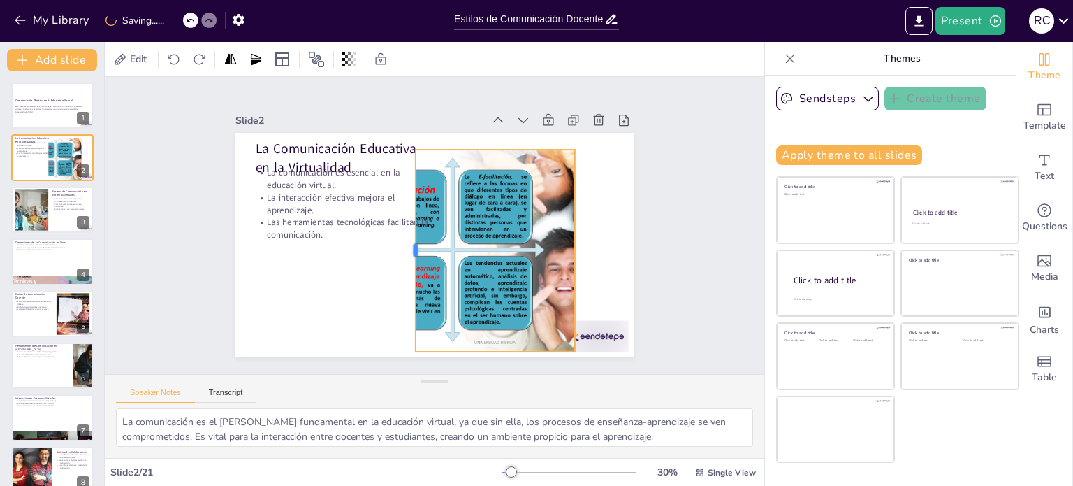
checkbox input "true"
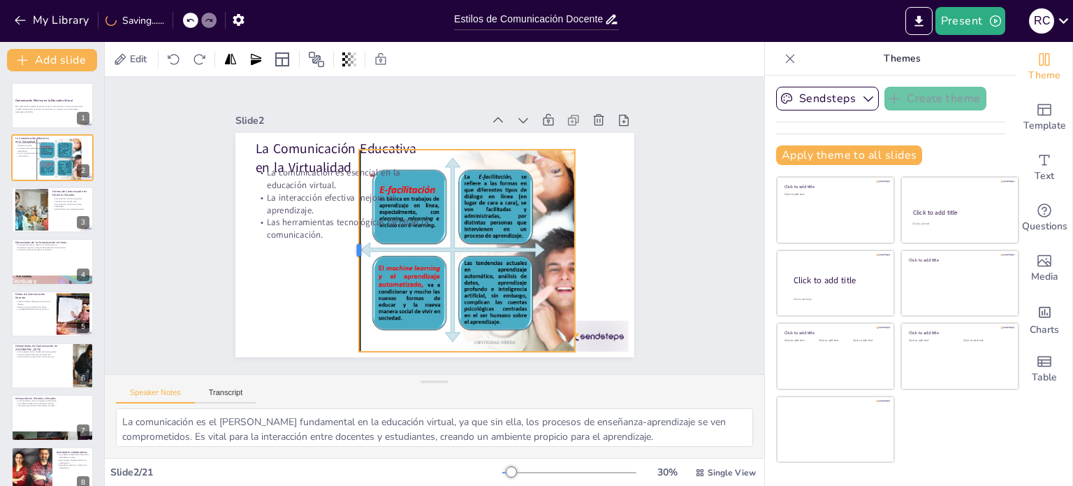
drag, startPoint x: 403, startPoint y: 245, endPoint x: 347, endPoint y: 247, distance: 56.6
click at [347, 247] on div at bounding box center [349, 224] width 73 height 196
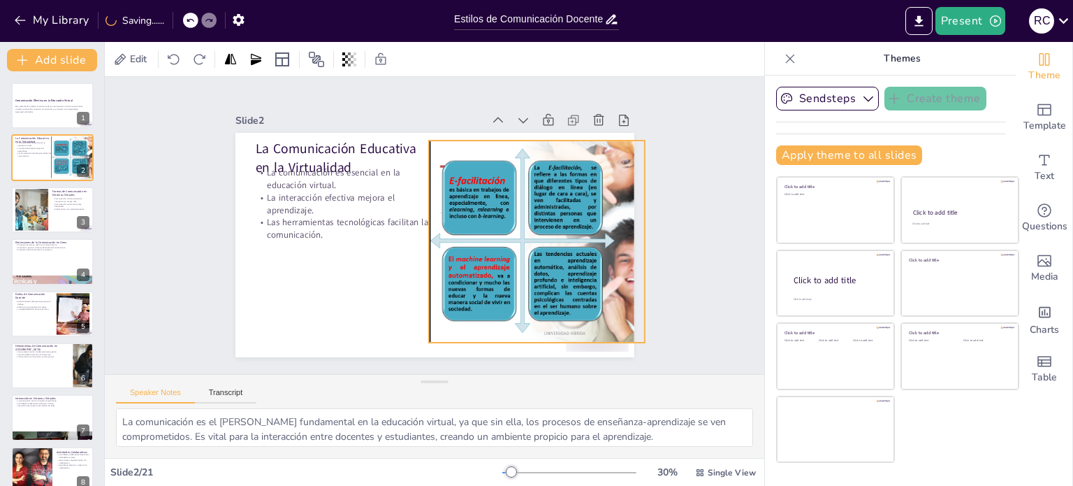
drag, startPoint x: 419, startPoint y: 226, endPoint x: 489, endPoint y: 217, distance: 70.5
click at [489, 199] on div "La Comunicación Educativa en la Virtualidad La comunicación es esencial en la e…" at bounding box center [463, 137] width 379 height 124
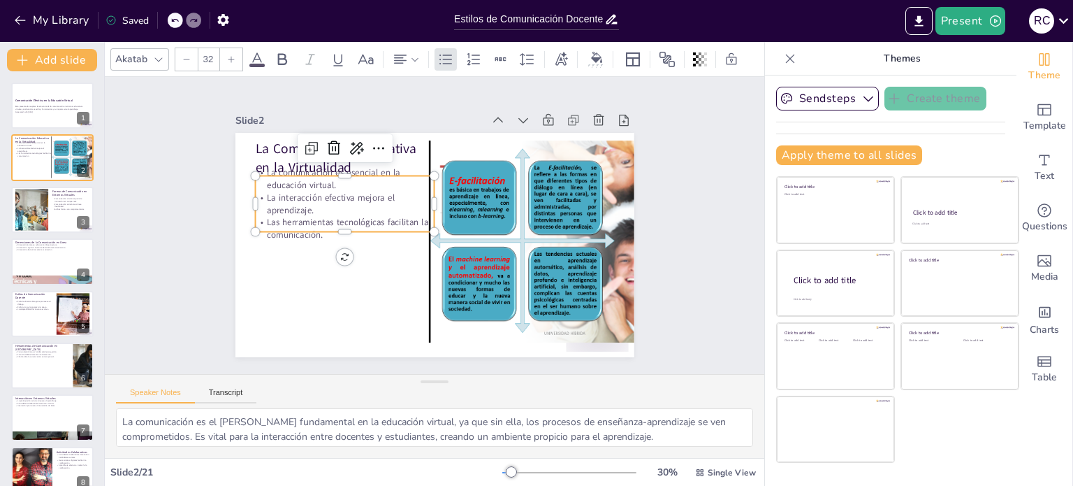
click at [336, 226] on div "La Comunicación Educativa en la Virtualidad La comunicación es esencial en la e…" at bounding box center [421, 239] width 446 height 433
click at [337, 223] on p "Las herramientas tecnológicas facilitan la comunicación." at bounding box center [348, 200] width 178 height 79
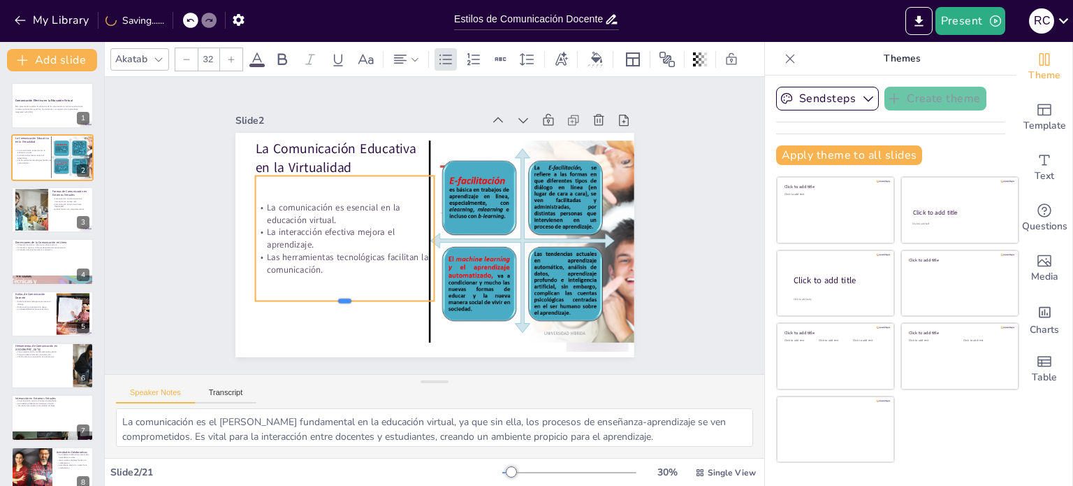
drag, startPoint x: 333, startPoint y: 226, endPoint x: 322, endPoint y: 300, distance: 75.5
click at [322, 300] on div at bounding box center [316, 250] width 161 height 99
drag, startPoint x: 424, startPoint y: 234, endPoint x: 400, endPoint y: 240, distance: 24.4
click at [400, 240] on div at bounding box center [413, 216] width 124 height 64
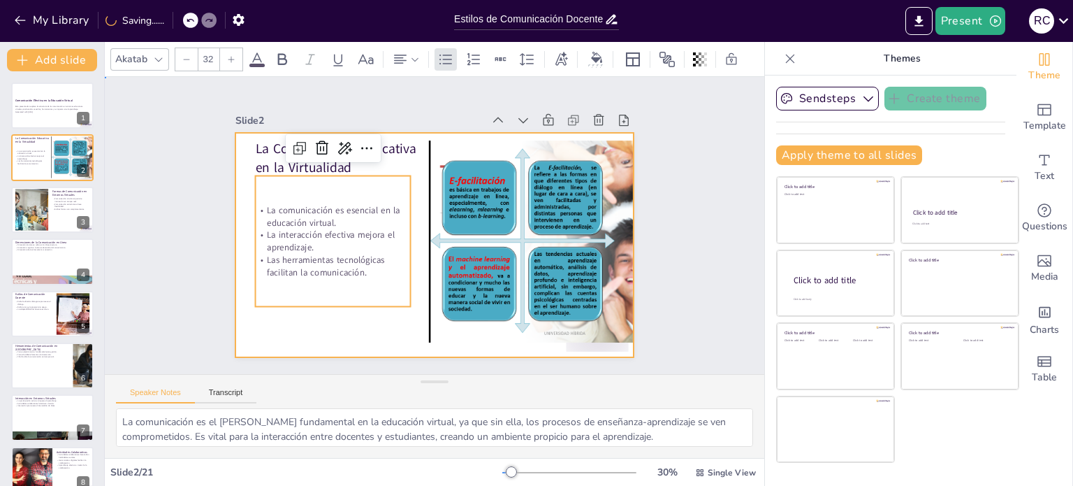
click at [407, 316] on div at bounding box center [419, 237] width 416 height 454
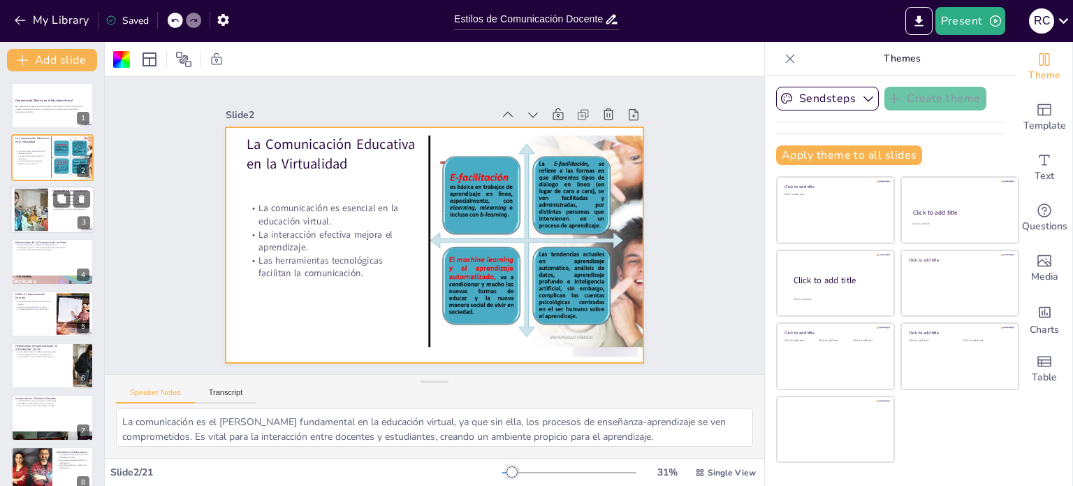
click at [67, 208] on p "Ambas formas son complementarias." at bounding box center [71, 209] width 38 height 3
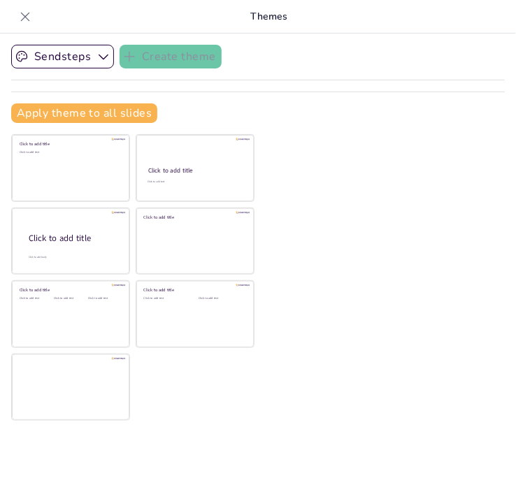
click at [408, 173] on div "Sendsteps Create theme Apply theme to all slides Click to add title Click to ad…" at bounding box center [258, 269] width 516 height 470
click at [32, 20] on div at bounding box center [25, 17] width 22 height 22
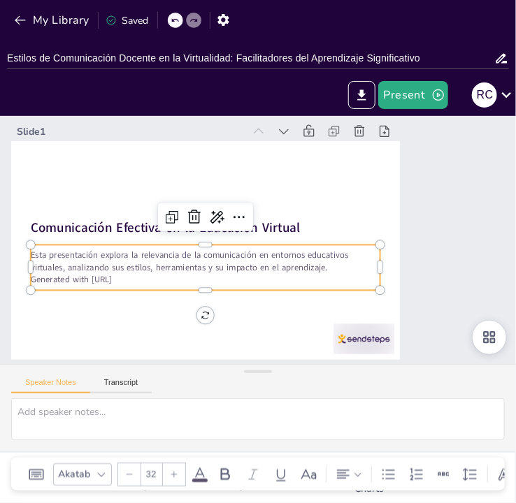
click at [146, 281] on p "Generated with [URL]" at bounding box center [193, 234] width 268 height 243
click at [226, 210] on icon at bounding box center [238, 198] width 24 height 24
click at [183, 269] on p "Esta presentación explora la relevancia de la comunicación en entornos educativ…" at bounding box center [209, 209] width 225 height 297
click at [251, 204] on icon at bounding box center [262, 193] width 22 height 22
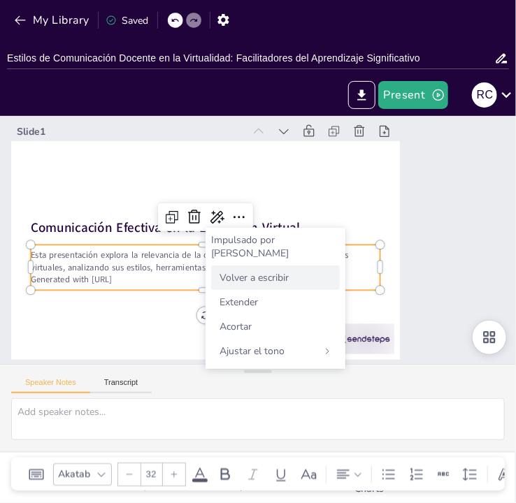
click at [257, 271] on font "Volver a escribir" at bounding box center [253, 277] width 69 height 13
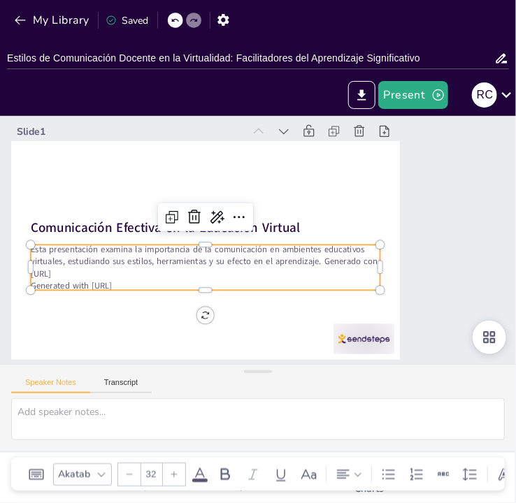
click at [182, 287] on p "Generated with [URL]" at bounding box center [206, 192] width 49 height 349
click at [139, 282] on p "Generated with [URL]" at bounding box center [188, 245] width 290 height 215
click at [245, 217] on icon at bounding box center [257, 210] width 24 height 24
click at [250, 217] on icon at bounding box center [262, 211] width 24 height 24
click at [140, 283] on p "Generated with [URL]" at bounding box center [189, 225] width 215 height 290
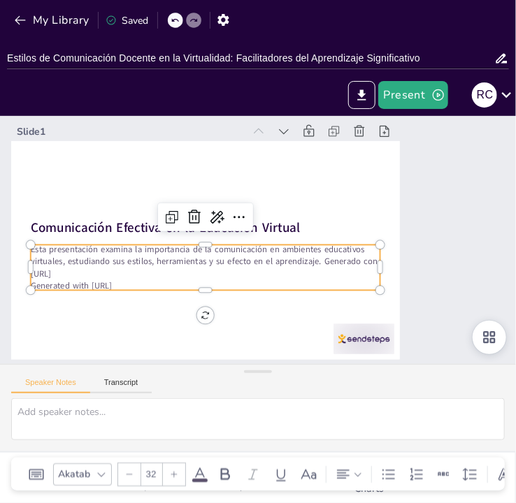
click at [173, 259] on p "Esta presentación examina la importancia de la comunicación en ambientes educat…" at bounding box center [203, 226] width 304 height 235
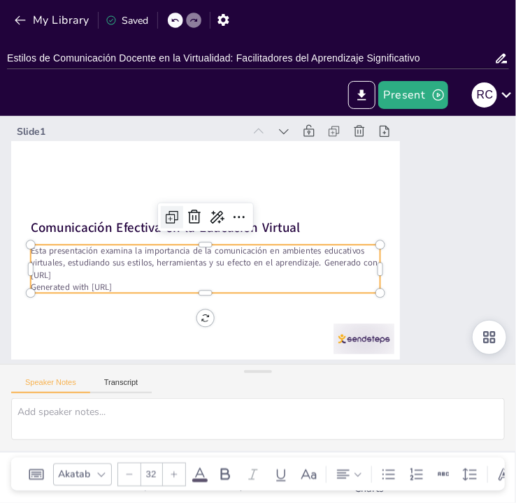
click at [173, 202] on icon at bounding box center [183, 191] width 21 height 21
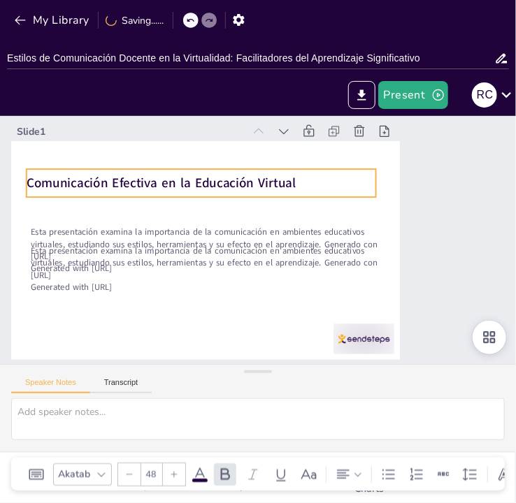
drag, startPoint x: 140, startPoint y: 215, endPoint x: 136, endPoint y: 170, distance: 44.9
click at [136, 170] on div "Comunicación Efectiva en la Educación Virtual" at bounding box center [221, 168] width 341 height 135
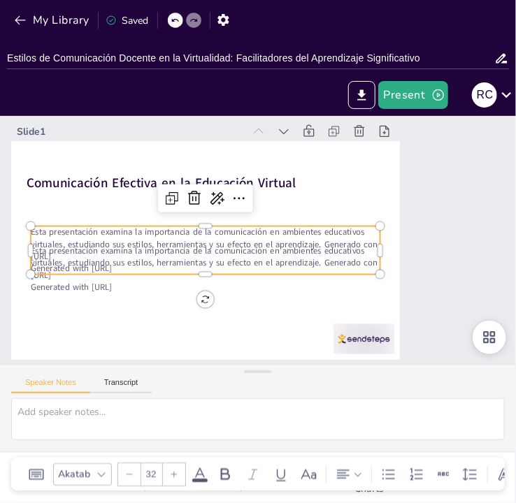
click at [210, 246] on p "Esta presentación examina la importancia de la comunicación en ambientes educat…" at bounding box center [264, 187] width 108 height 349
click at [235, 177] on icon at bounding box center [247, 165] width 24 height 24
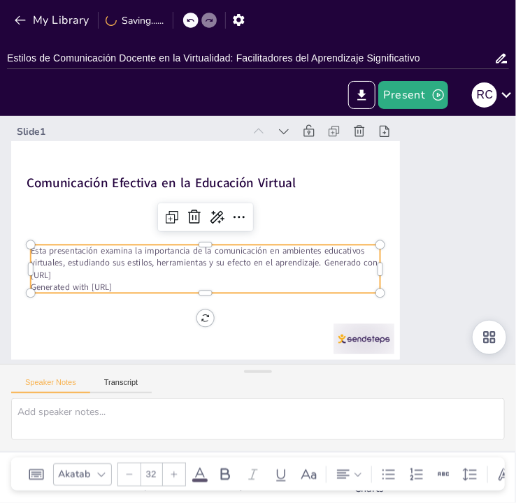
click at [151, 252] on p "Generated with [URL]" at bounding box center [286, 175] width 324 height 153
click at [219, 214] on icon at bounding box center [230, 202] width 22 height 22
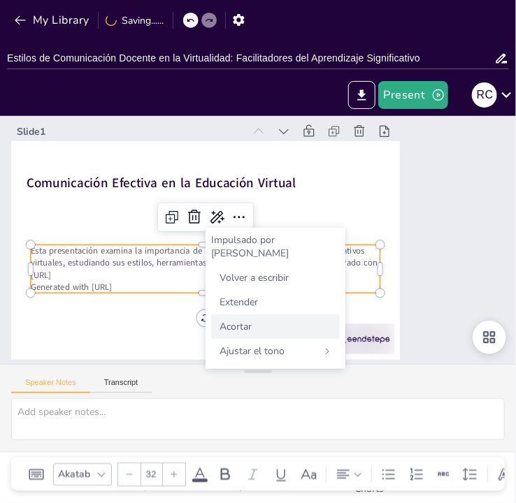
click at [265, 318] on div "Acortar" at bounding box center [275, 326] width 129 height 24
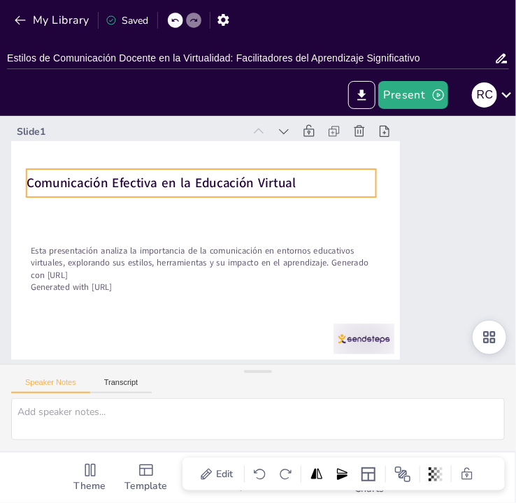
click at [286, 185] on strong "Comunicación Efectiva en la Educación Virtual" at bounding box center [356, 185] width 150 height 242
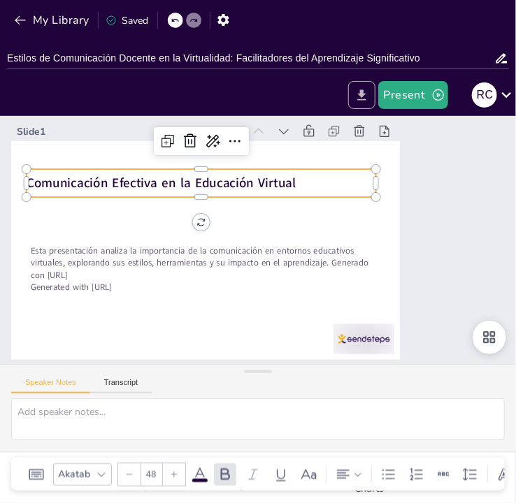
click at [356, 90] on icon "Export to PowerPoint" at bounding box center [361, 95] width 15 height 15
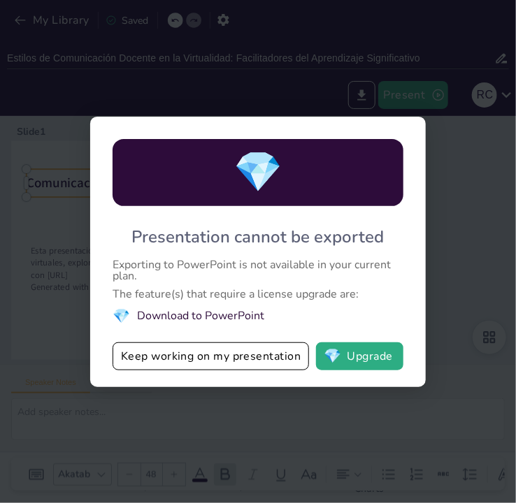
click at [441, 275] on div "💎 Presentation cannot be exported Exporting to PowerPoint is not available in y…" at bounding box center [258, 251] width 516 height 503
click at [269, 363] on button "Keep working on my presentation" at bounding box center [210, 356] width 196 height 28
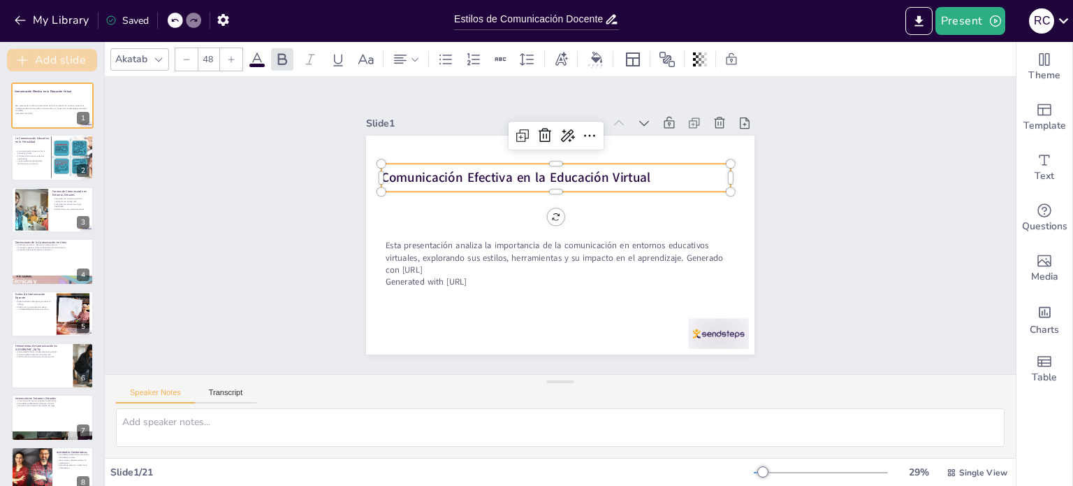
click at [78, 56] on button "Add slide" at bounding box center [52, 60] width 90 height 22
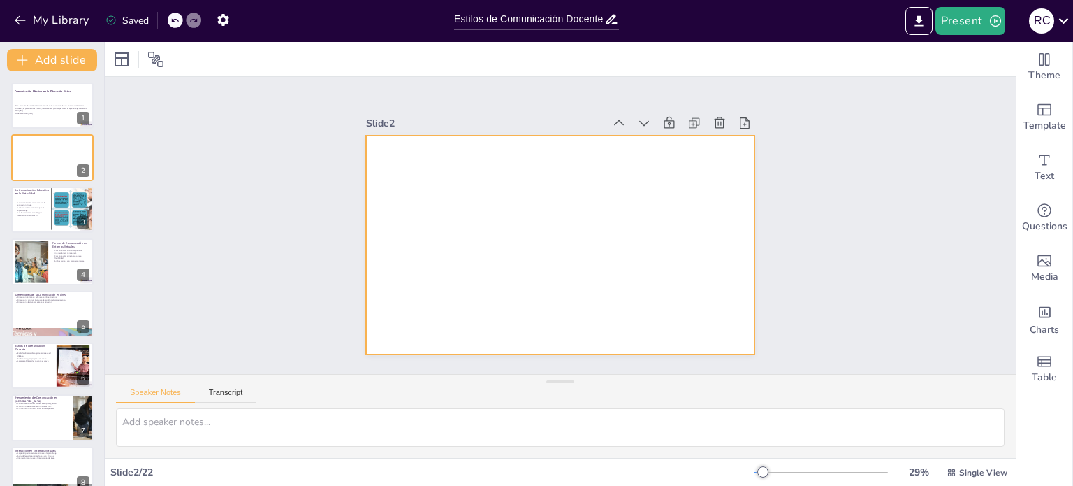
click at [450, 184] on div at bounding box center [543, 216] width 384 height 446
click at [156, 61] on icon at bounding box center [150, 59] width 14 height 14
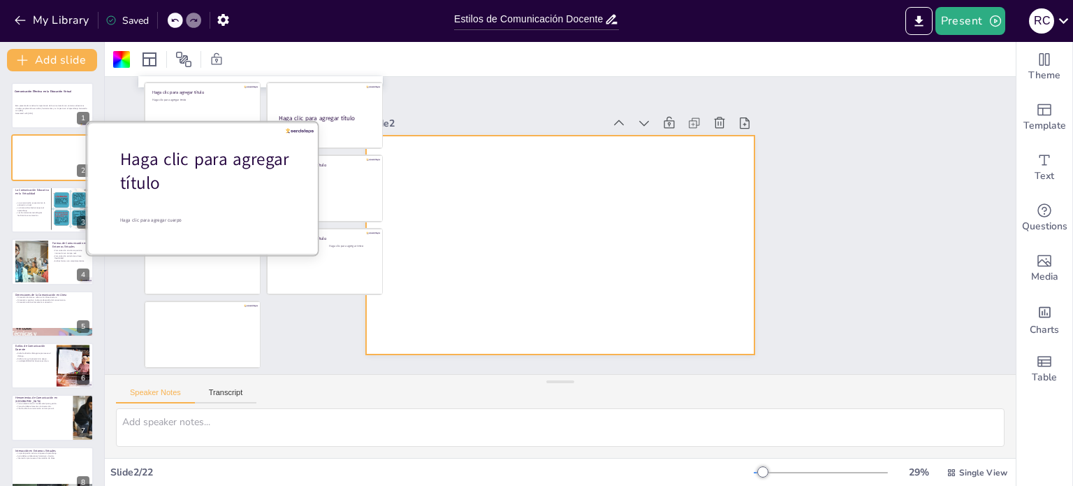
click at [223, 190] on div "Haga clic para agregar título" at bounding box center [209, 171] width 178 height 47
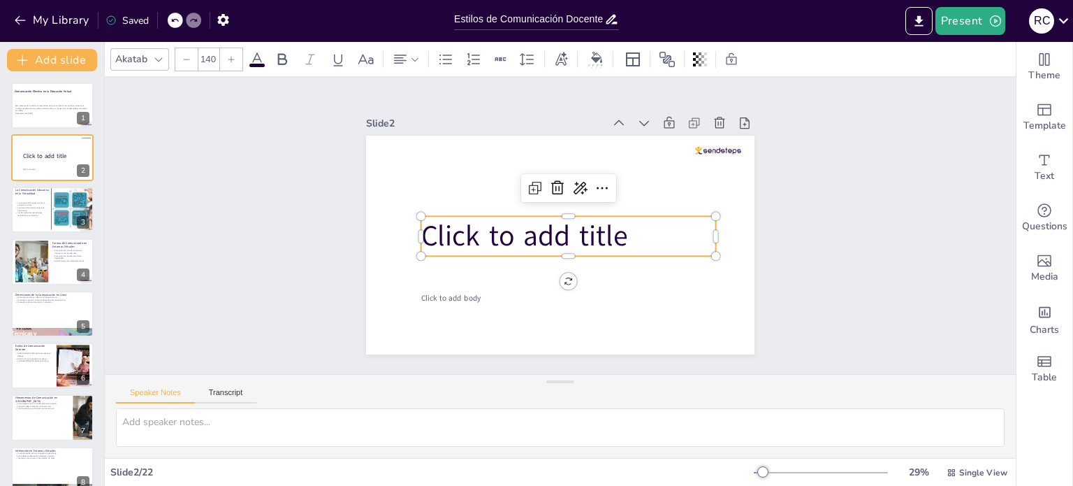
click at [511, 233] on span "Click to add title" at bounding box center [523, 220] width 205 height 119
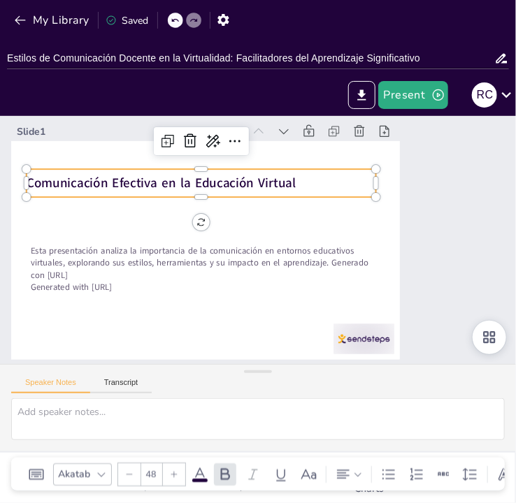
click at [203, 184] on strong "Comunicación Efectiva en la Educación Virtual" at bounding box center [182, 156] width 261 height 100
click at [299, 180] on p "Comunicación Efectiva en la Educación Virtual" at bounding box center [221, 168] width 338 height 125
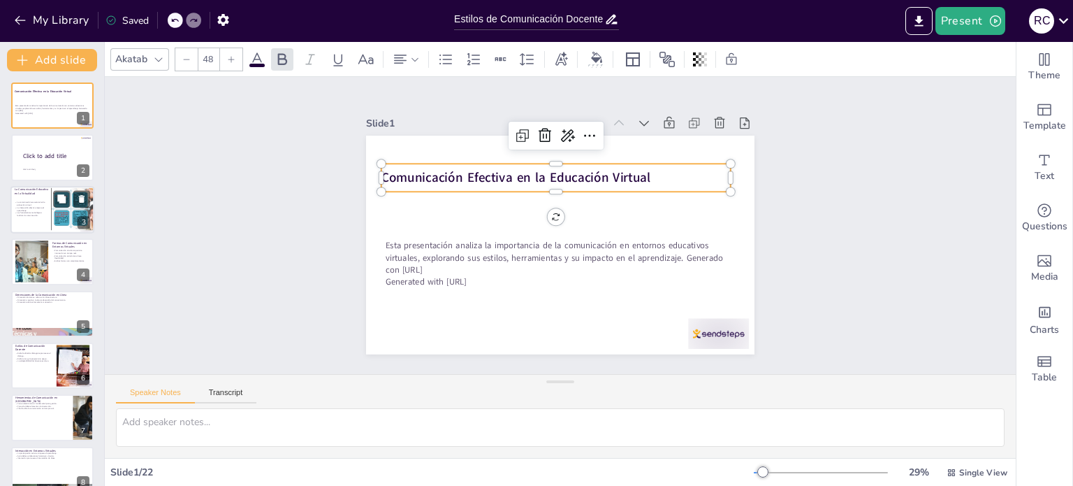
click at [39, 218] on div "La comunicación es esencial en la educación virtual. La interacción efectiva me…" at bounding box center [31, 208] width 33 height 27
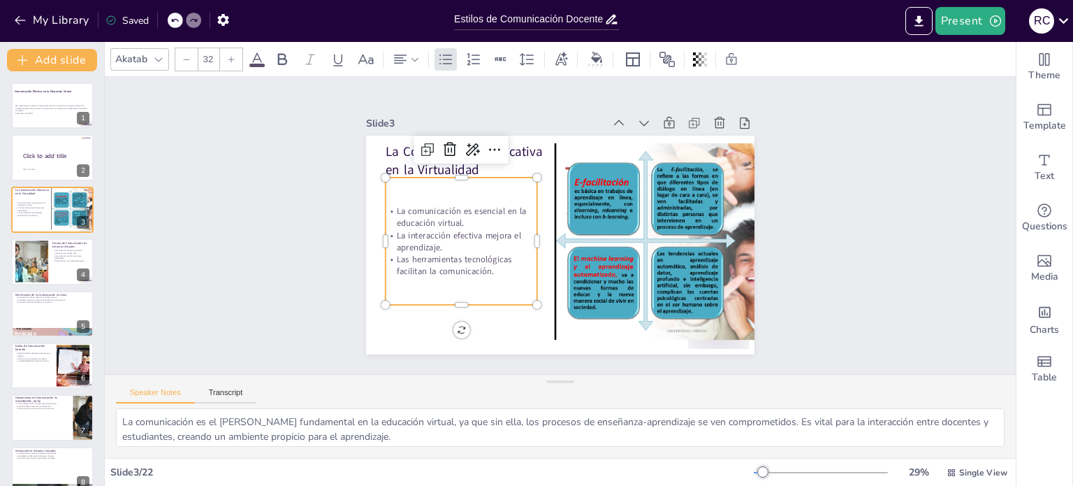
click at [490, 267] on p "Las herramientas tecnológicas facilitan la comunicación." at bounding box center [472, 284] width 154 height 55
click at [481, 266] on p "Las herramientas tecnológicas facilitan la comunicación." at bounding box center [451, 242] width 154 height 55
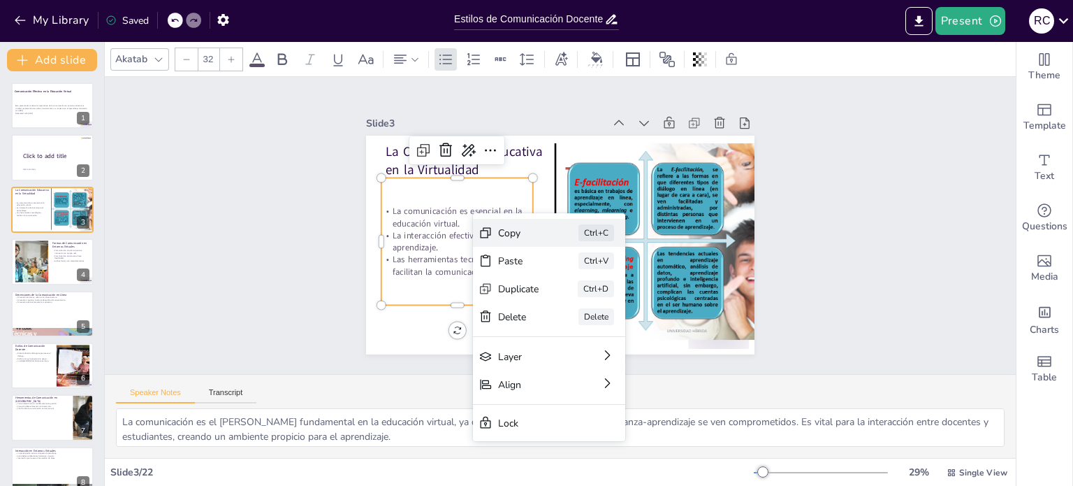
click at [542, 313] on div "Copy" at bounding box center [562, 330] width 41 height 35
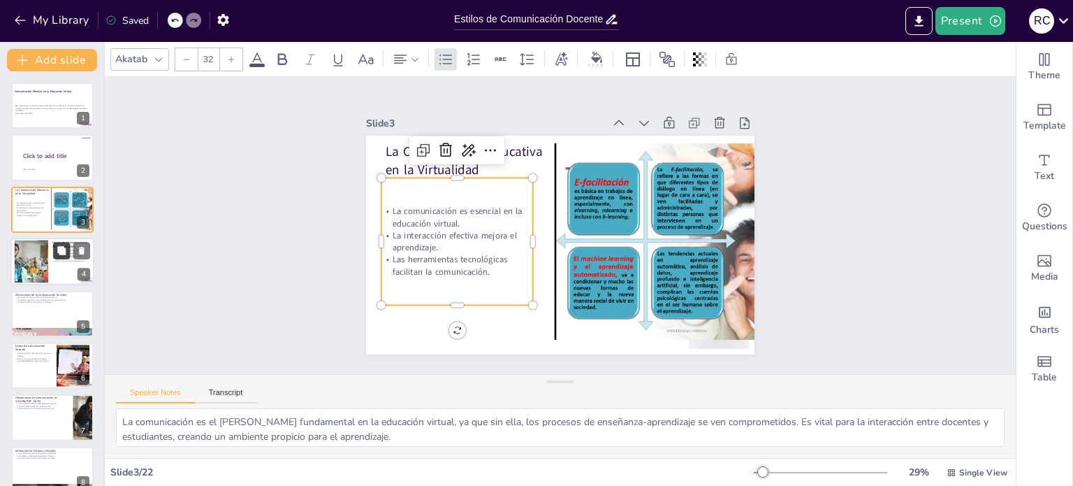
click at [55, 254] on button at bounding box center [61, 250] width 17 height 17
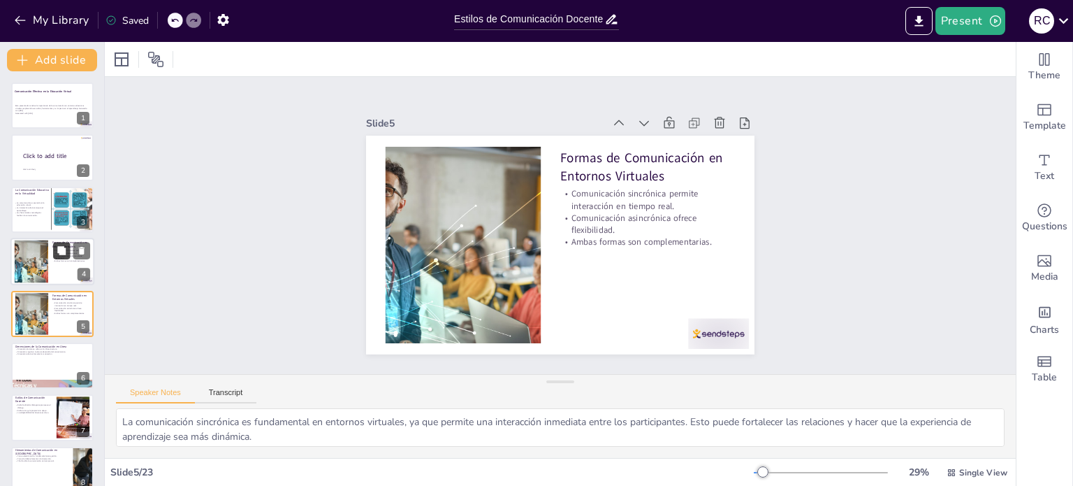
scroll to position [35, 0]
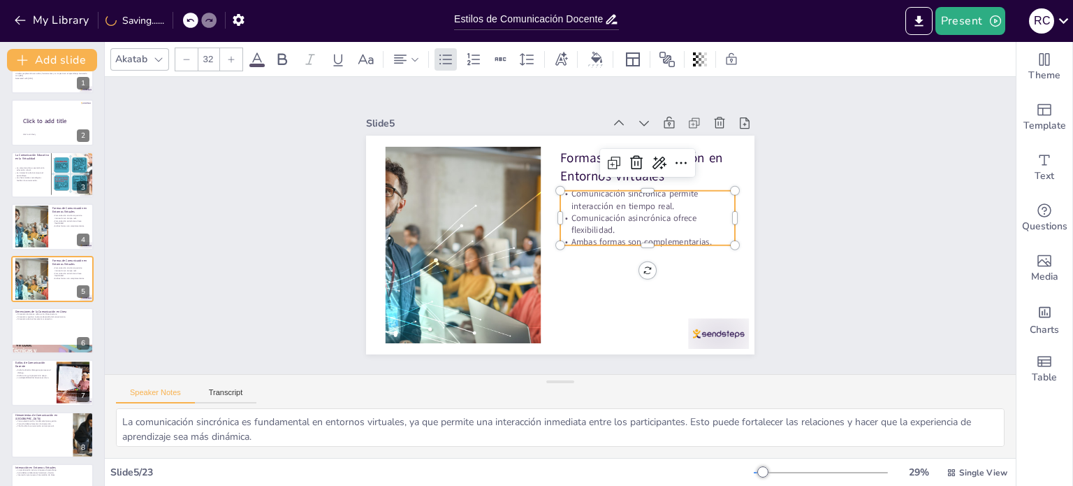
click at [710, 226] on p "Comunicación asincrónica ofrece flexibilidad." at bounding box center [641, 259] width 170 height 93
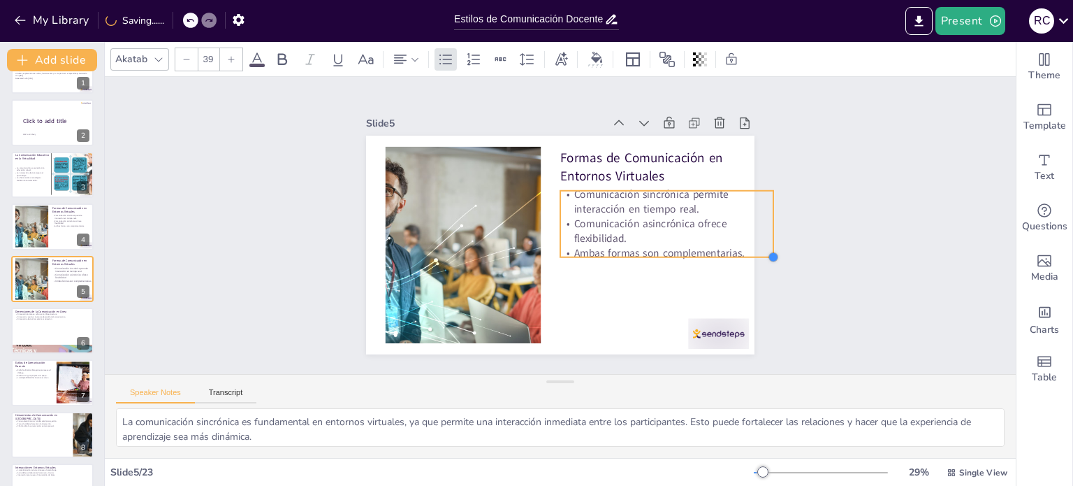
drag, startPoint x: 721, startPoint y: 237, endPoint x: 593, endPoint y: 249, distance: 129.1
click at [593, 249] on div "Formas de Comunicación en Entornos Virtuales Comunicación sincrónica permite in…" at bounding box center [580, 227] width 258 height 409
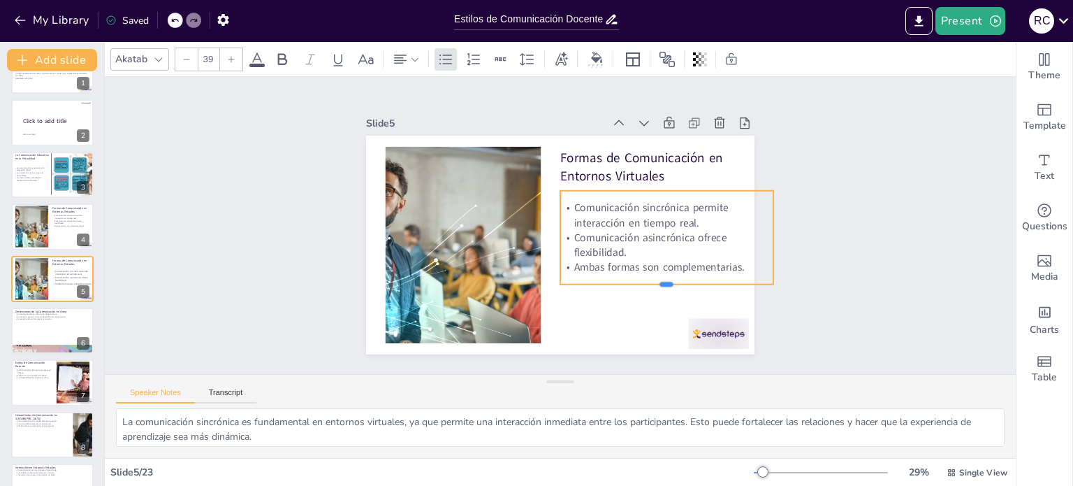
drag, startPoint x: 658, startPoint y: 252, endPoint x: 654, endPoint y: 279, distance: 27.6
click at [507, 279] on div at bounding box center [457, 296] width 97 height 199
click at [45, 318] on p "Dimensión afectiva fomenta la motivación." at bounding box center [52, 318] width 75 height 3
